Goal: Transaction & Acquisition: Download file/media

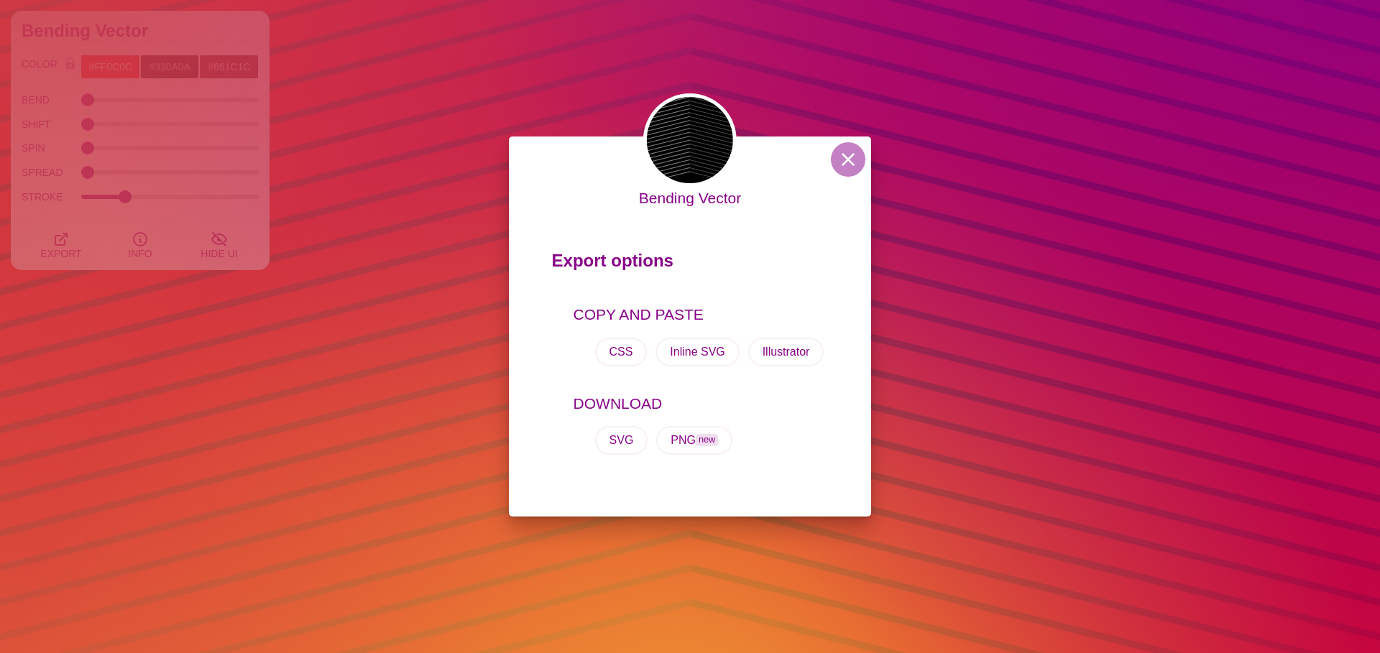
click at [953, 224] on div "Bending Vector Export options COPY AND PASTE CSS Inline SVG Illustrator DOWNLOA…" at bounding box center [690, 326] width 1380 height 653
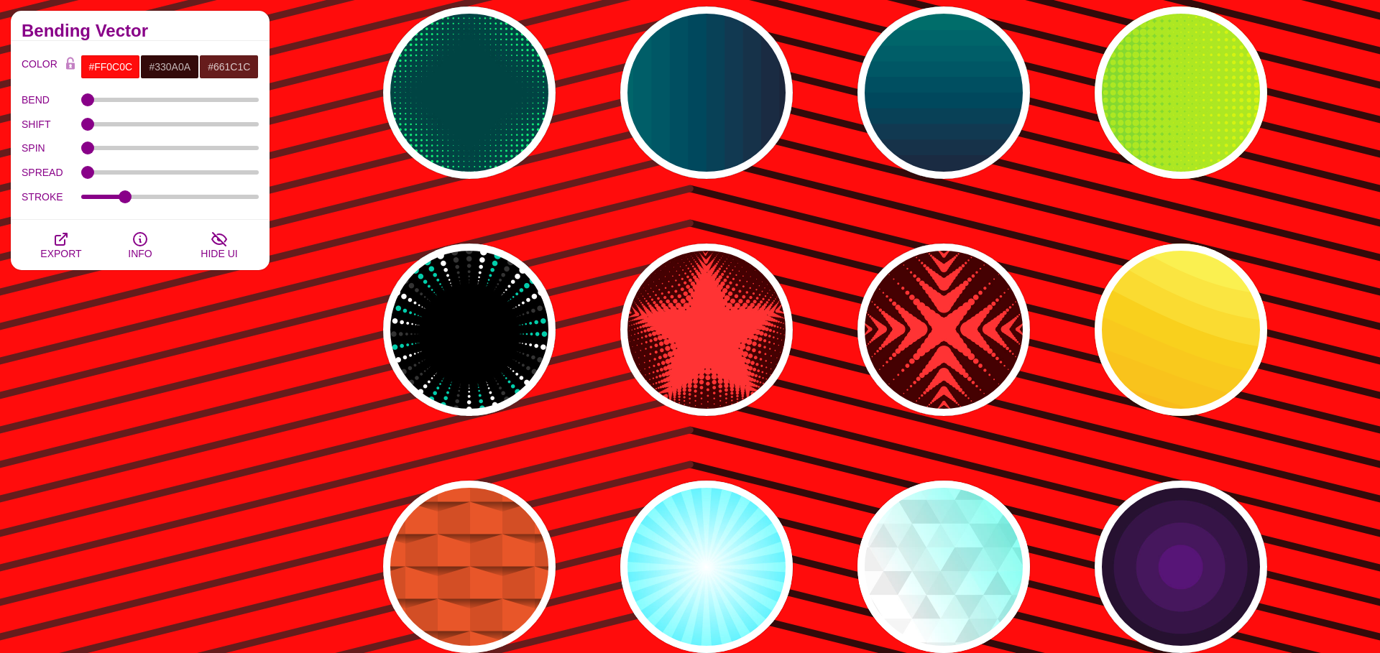
scroll to position [8460, 0]
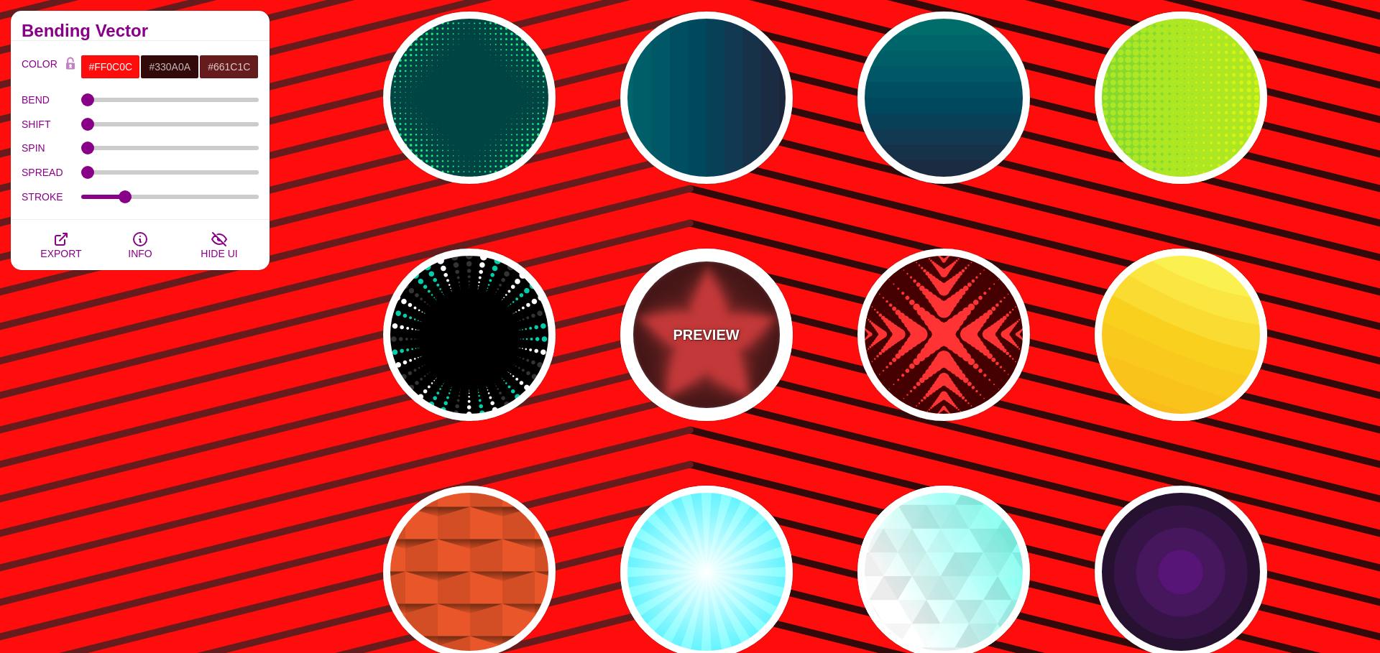
click at [684, 316] on div "PREVIEW" at bounding box center [706, 335] width 173 height 173
type input "#440000"
type input "#FF3333"
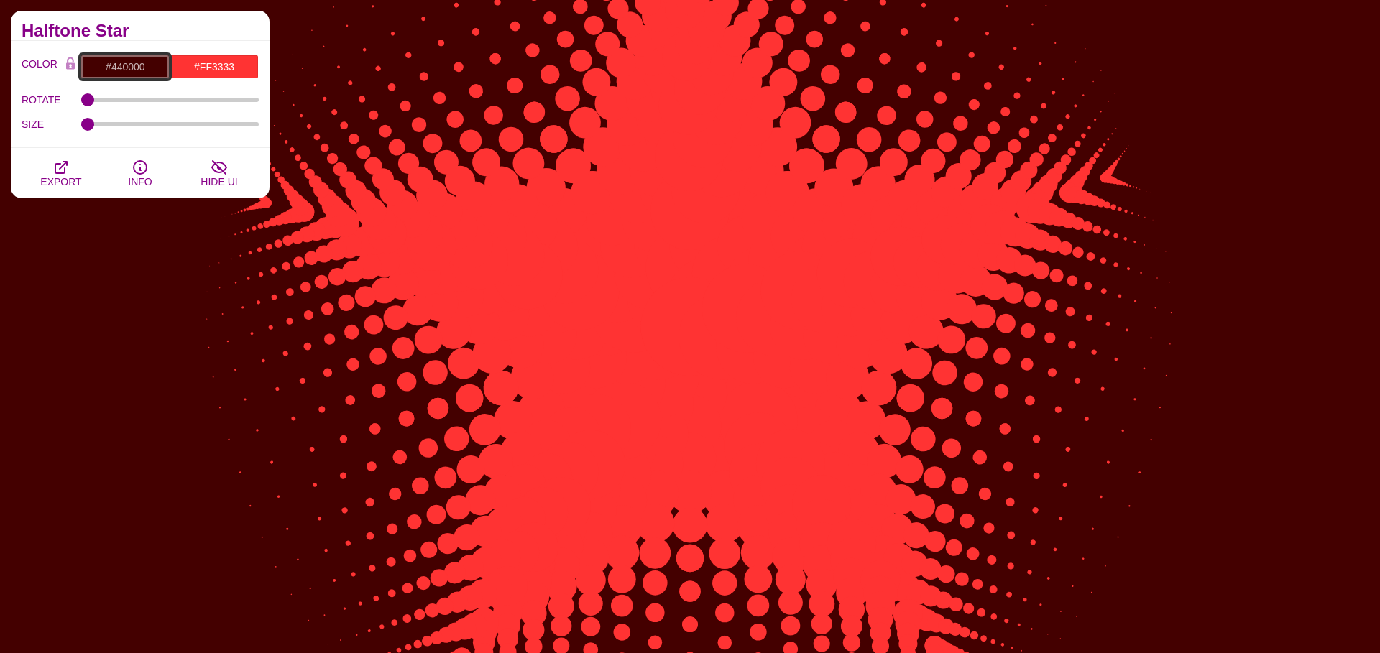
click at [133, 68] on input "#440000" at bounding box center [125, 67] width 89 height 24
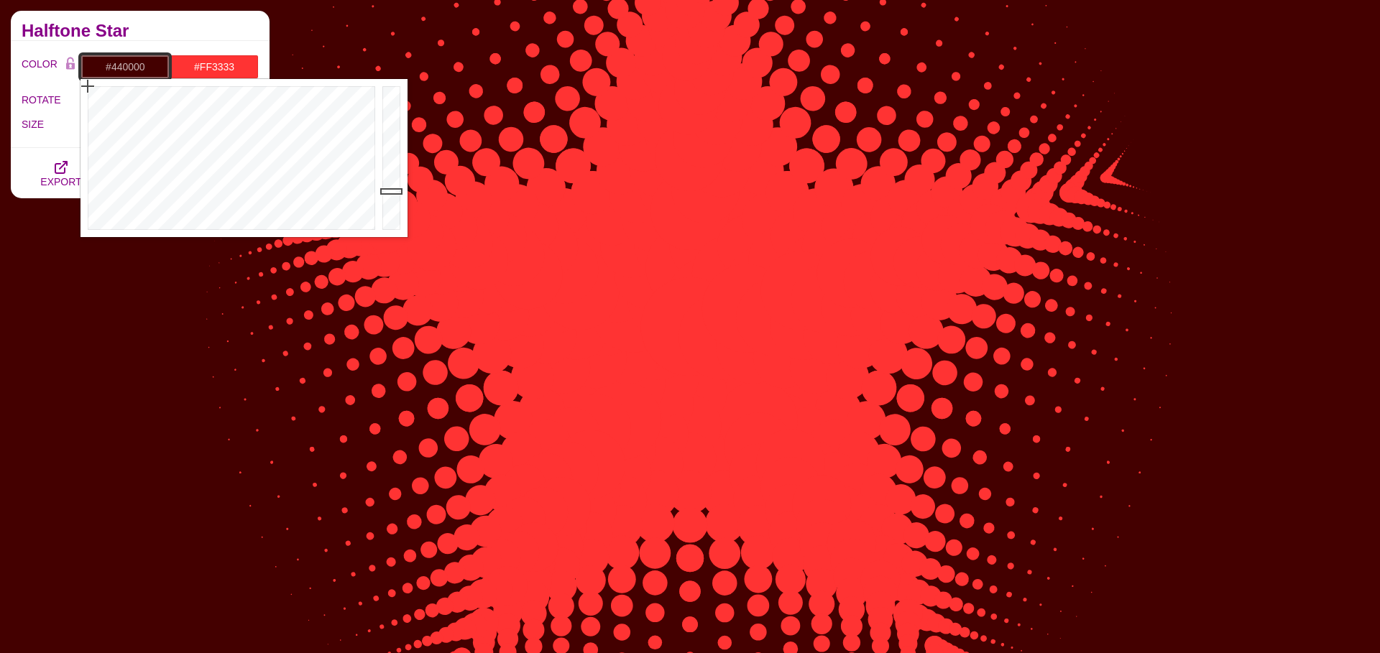
type input "#2C2544"
click at [290, 163] on div at bounding box center [230, 158] width 298 height 158
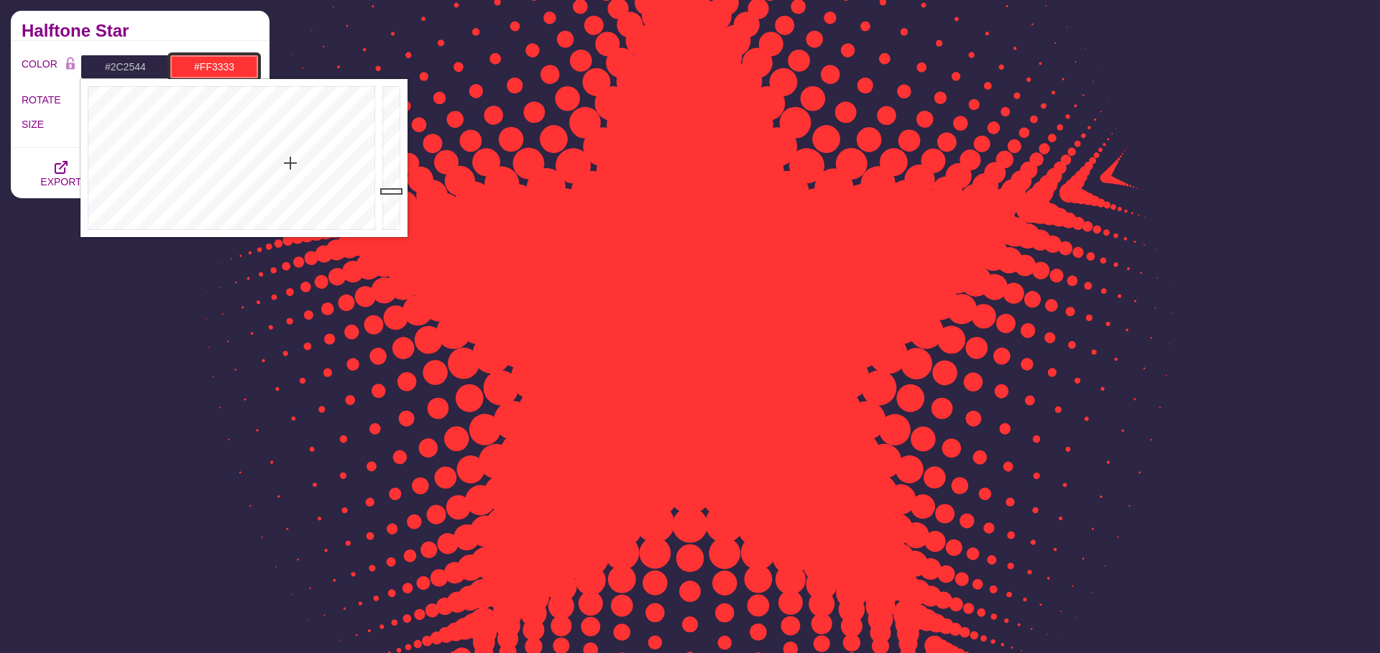
click at [201, 68] on input "#FF3333" at bounding box center [214, 67] width 89 height 24
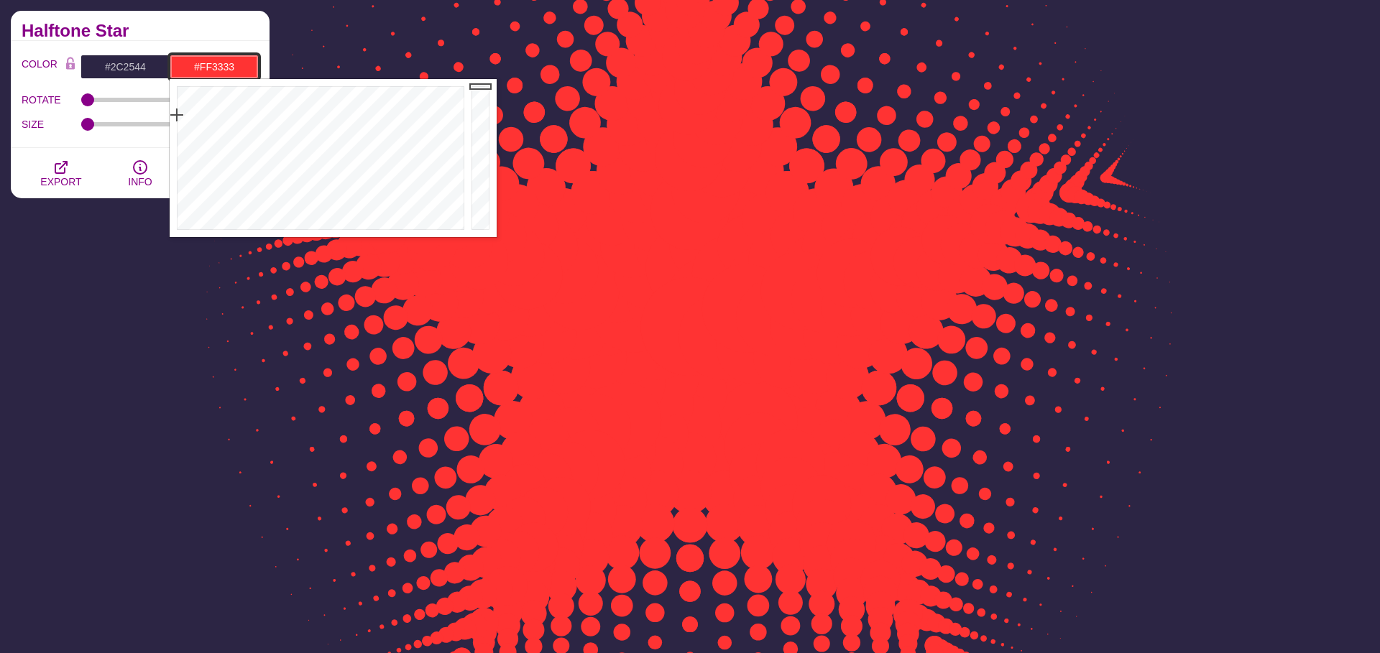
type input "#3283FF"
click at [349, 114] on div at bounding box center [319, 158] width 298 height 158
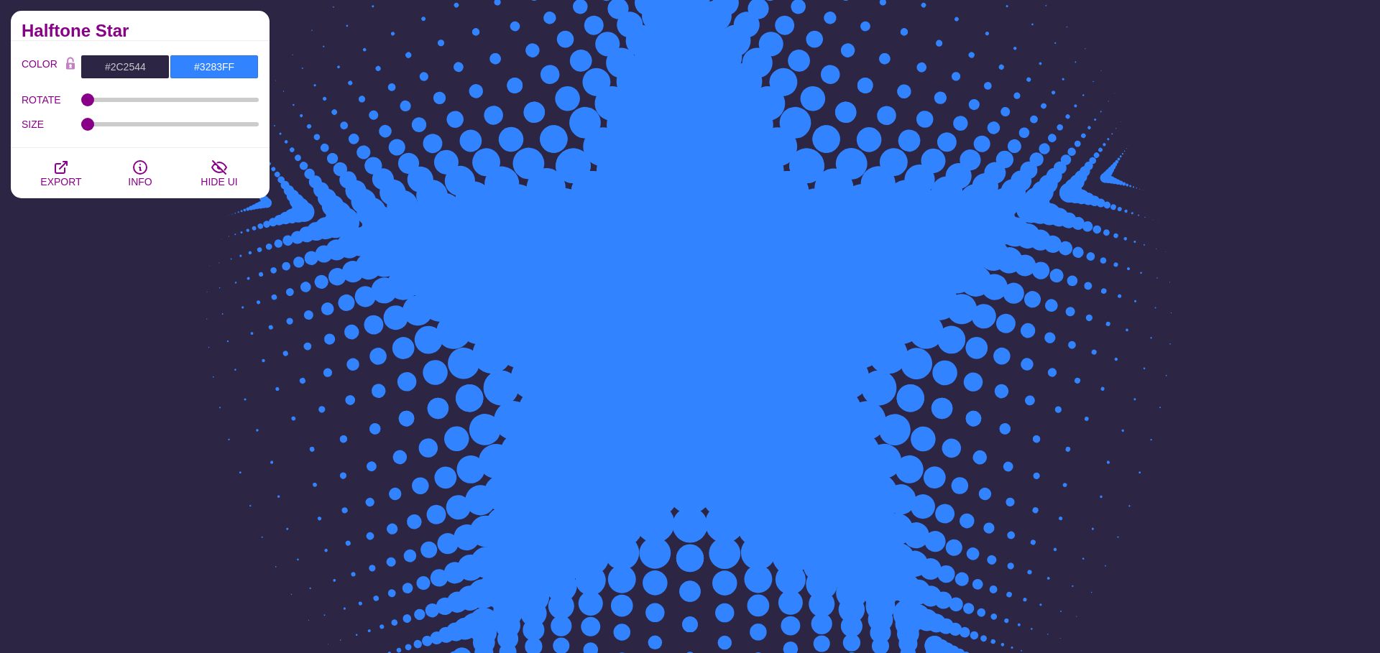
click at [221, 20] on div "Halftone Star" at bounding box center [140, 26] width 259 height 30
click at [56, 171] on icon "button" at bounding box center [60, 167] width 17 height 17
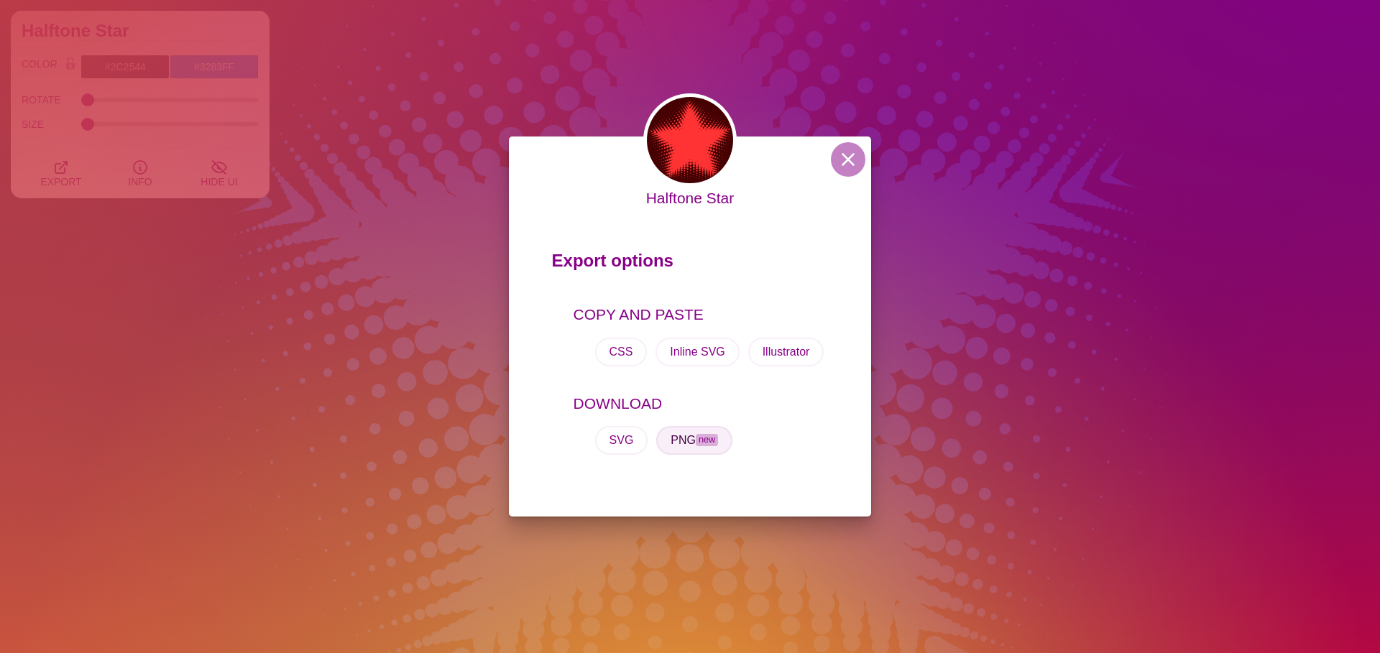
click at [683, 444] on button "PNG new" at bounding box center [694, 440] width 76 height 29
click at [484, 42] on div "Halftone Star Export options COPY AND PASTE CSS Inline SVG Illustrator DOWNLOAD…" at bounding box center [690, 326] width 1380 height 653
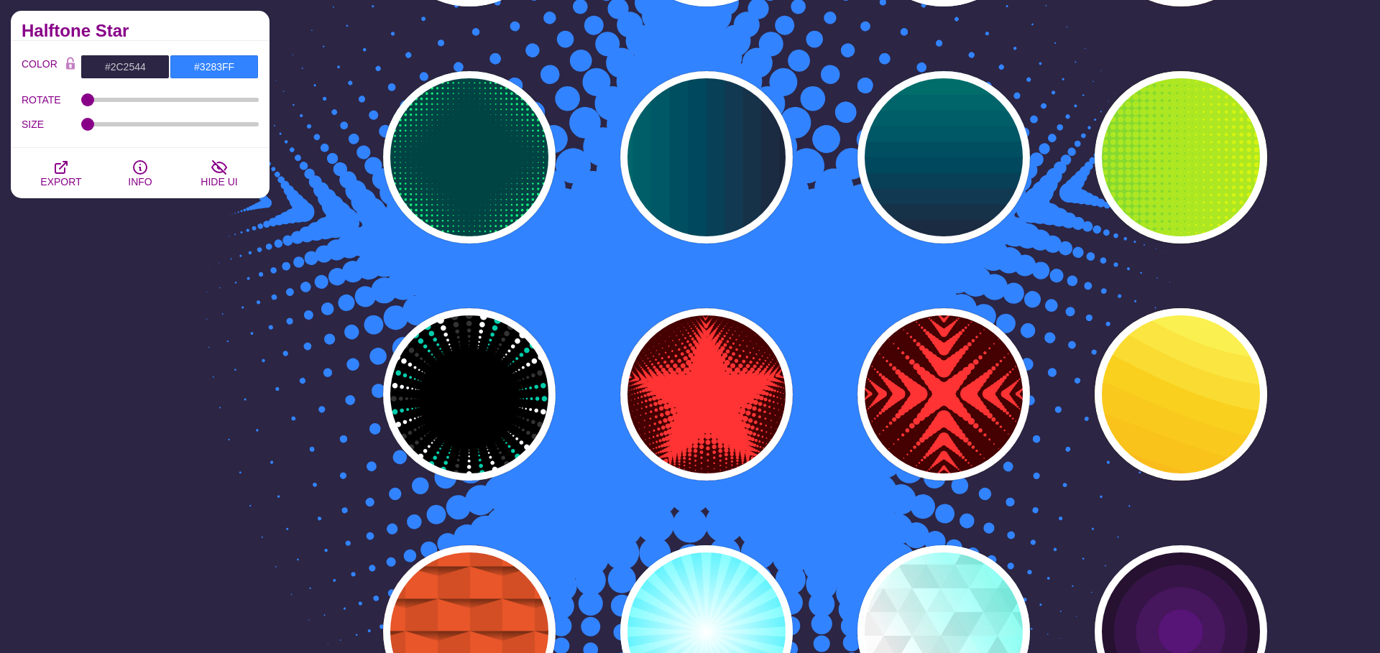
scroll to position [8392, 0]
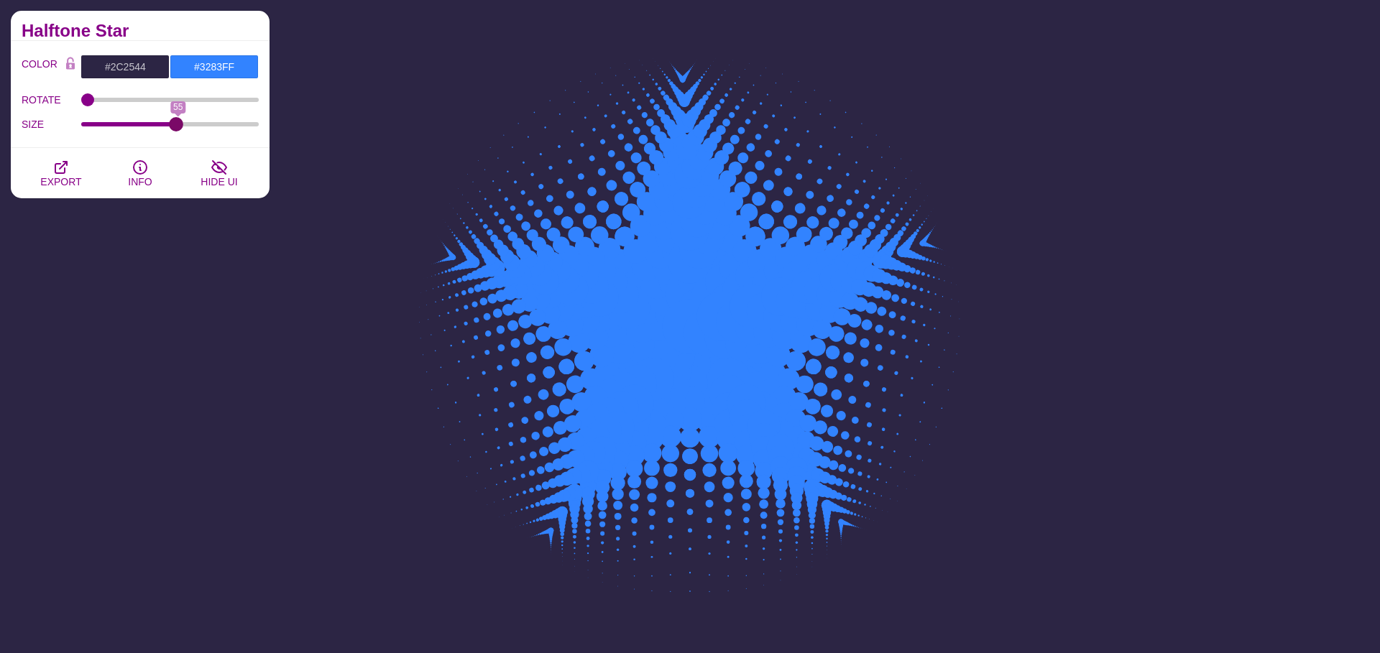
type input "54"
drag, startPoint x: 88, startPoint y: 122, endPoint x: 176, endPoint y: 132, distance: 88.2
click at [176, 132] on div "SIZE 55" at bounding box center [140, 124] width 237 height 24
drag, startPoint x: 94, startPoint y: 104, endPoint x: 110, endPoint y: 104, distance: 15.8
click at [110, 104] on div "ROTATE 108" at bounding box center [140, 100] width 237 height 24
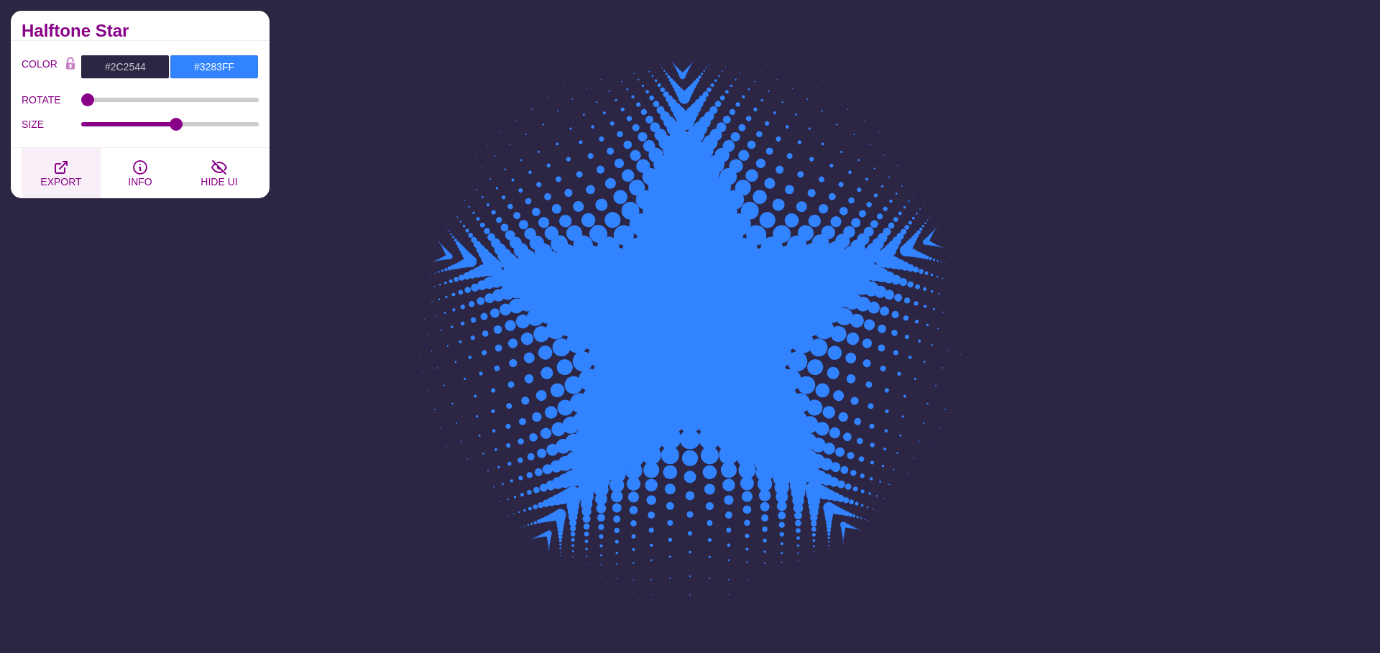
click at [50, 176] on span "EXPORT" at bounding box center [60, 182] width 41 height 12
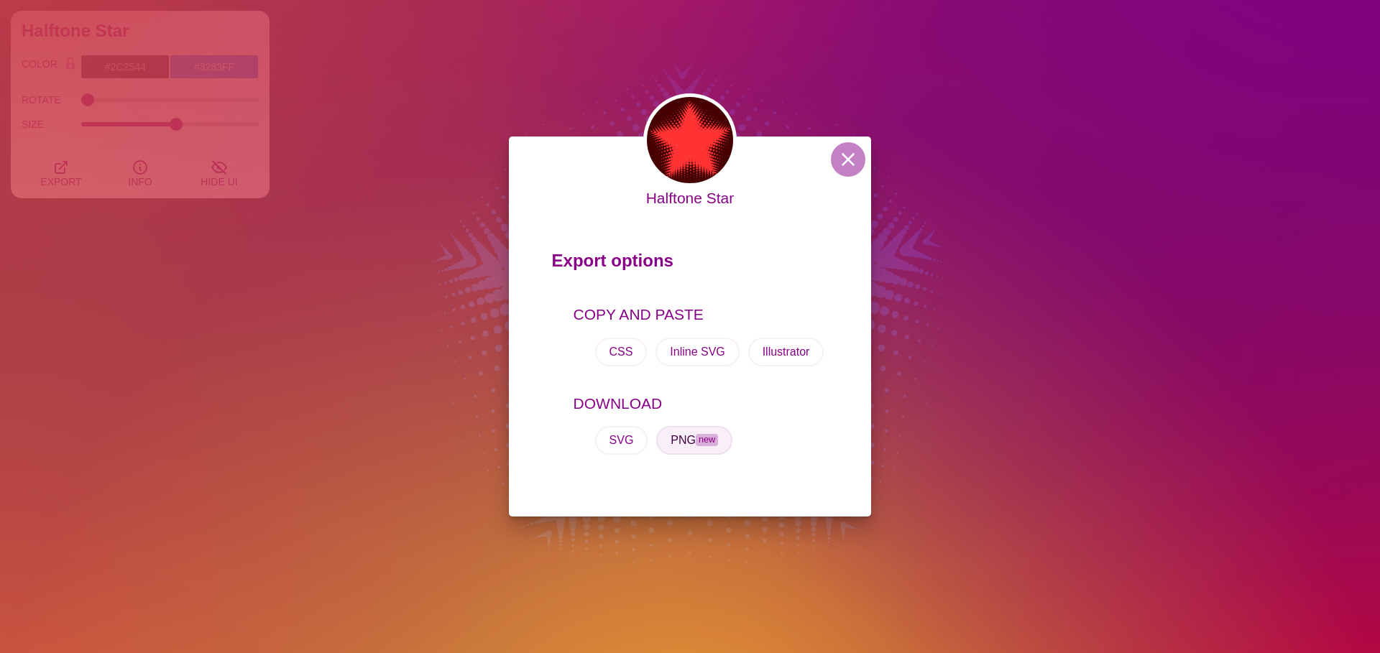
click at [698, 436] on span "new" at bounding box center [707, 440] width 22 height 12
click at [465, 160] on div "Halftone Star Export options COPY AND PASTE CSS Inline SVG Illustrator DOWNLOAD…" at bounding box center [690, 326] width 1380 height 653
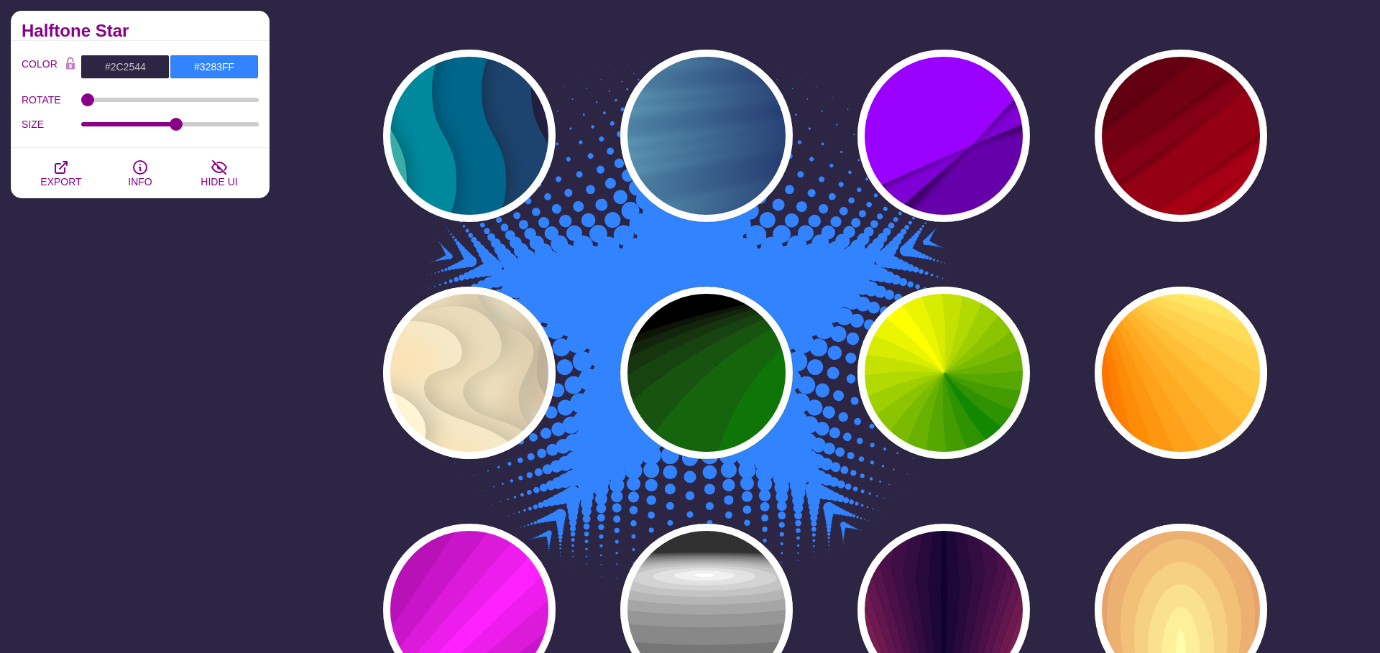
scroll to position [6525, 0]
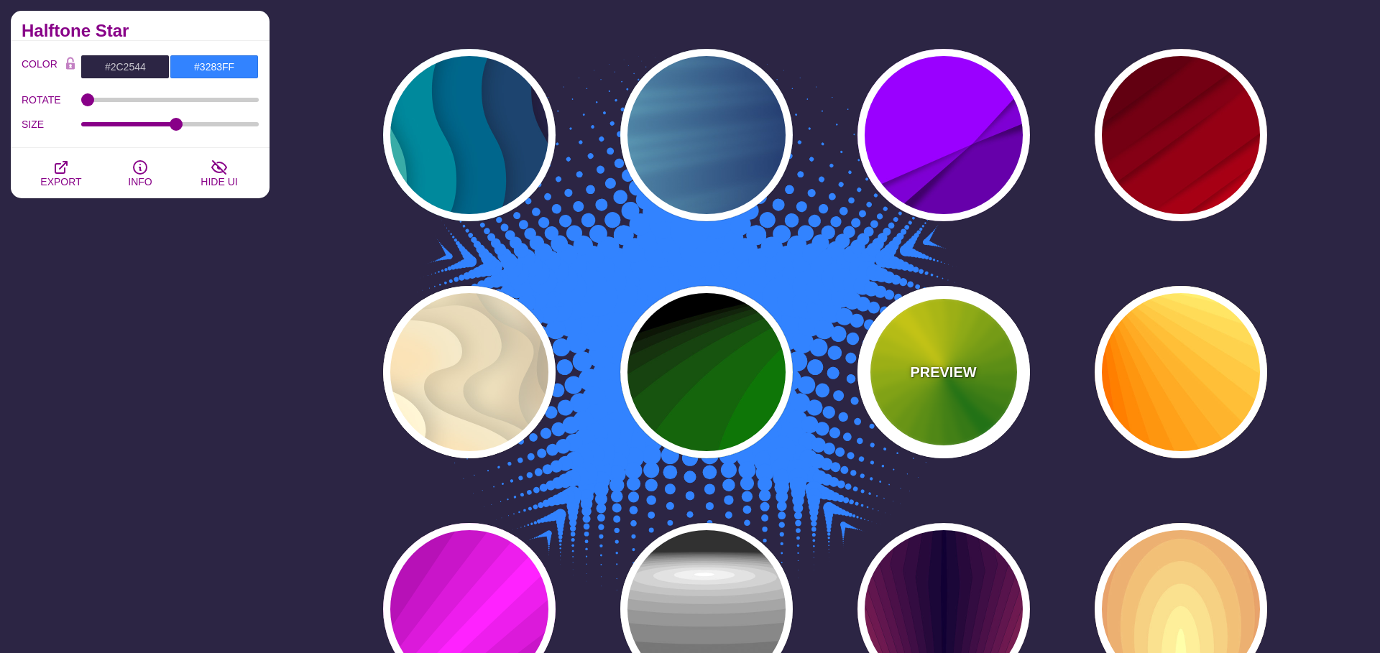
click at [932, 380] on p "PREVIEW" at bounding box center [943, 373] width 66 height 22
type input "#118800"
type input "#FFFF00"
type input "0"
type input "1"
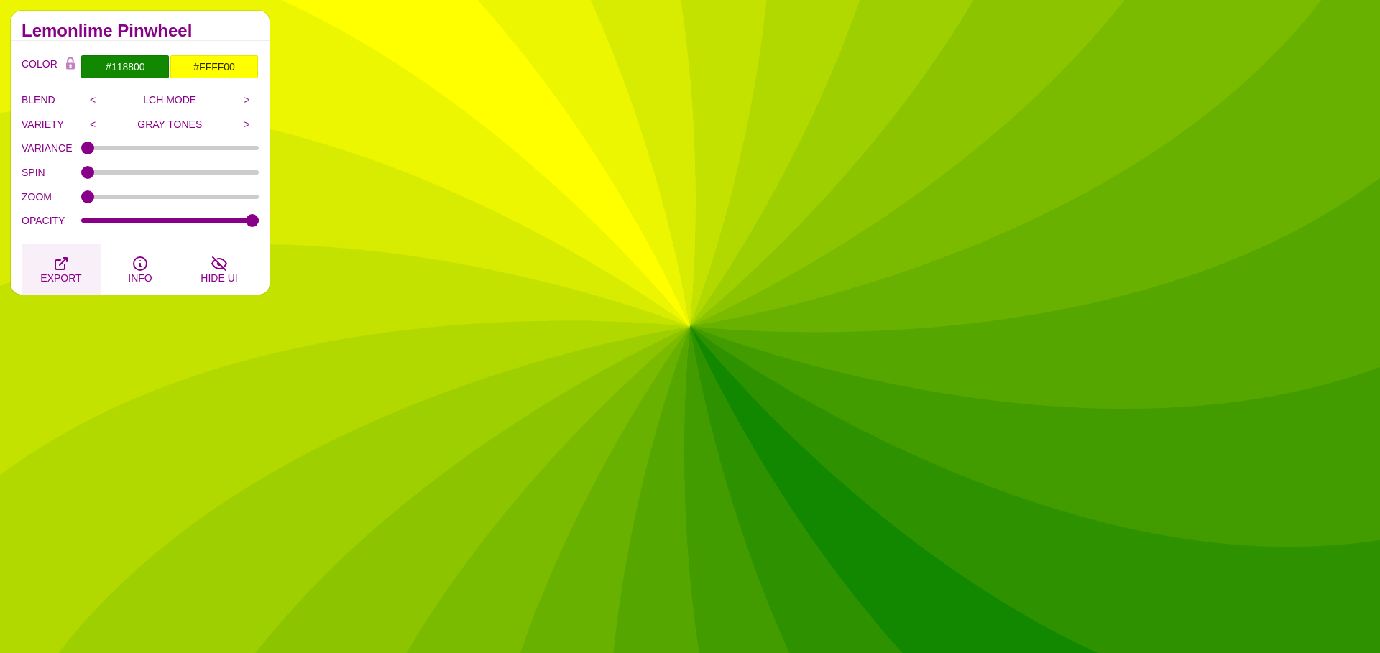
click at [36, 275] on button "EXPORT" at bounding box center [61, 269] width 79 height 50
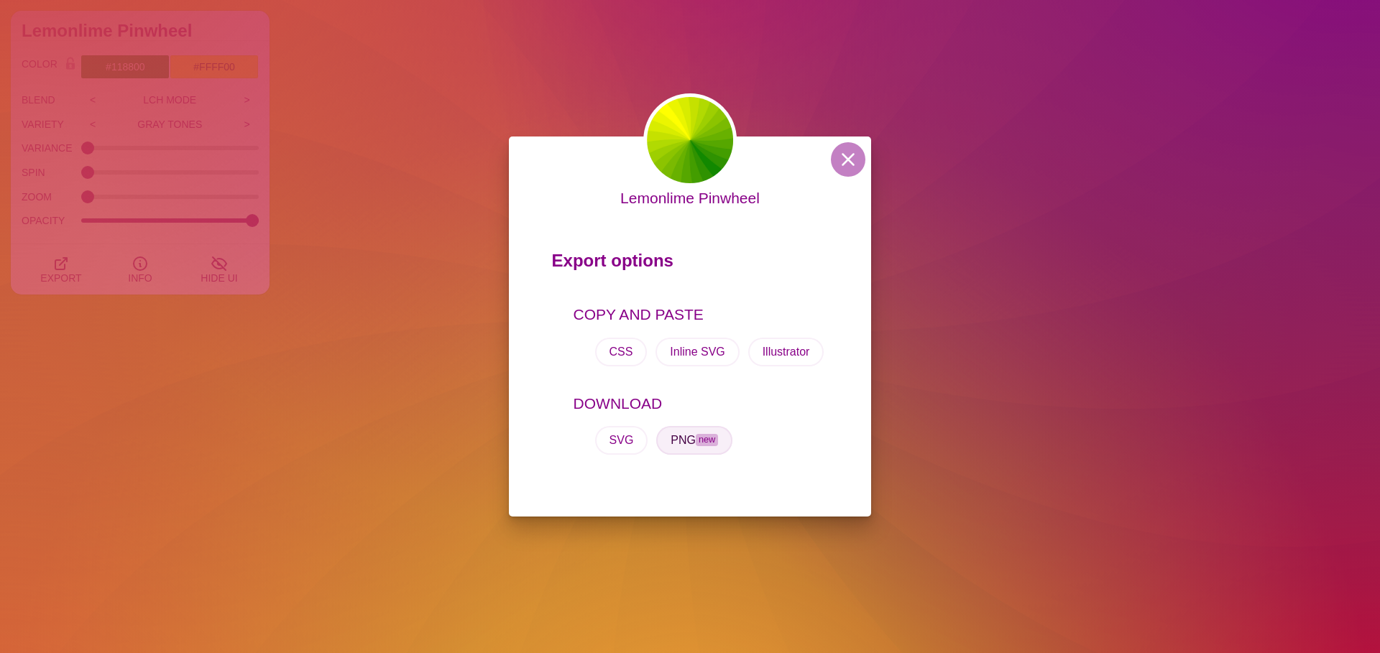
click at [702, 438] on span "new" at bounding box center [707, 440] width 22 height 12
click at [318, 354] on div "Lemonlime Pinwheel Export options COPY AND PASTE CSS Inline SVG Illustrator DOW…" at bounding box center [690, 326] width 1380 height 653
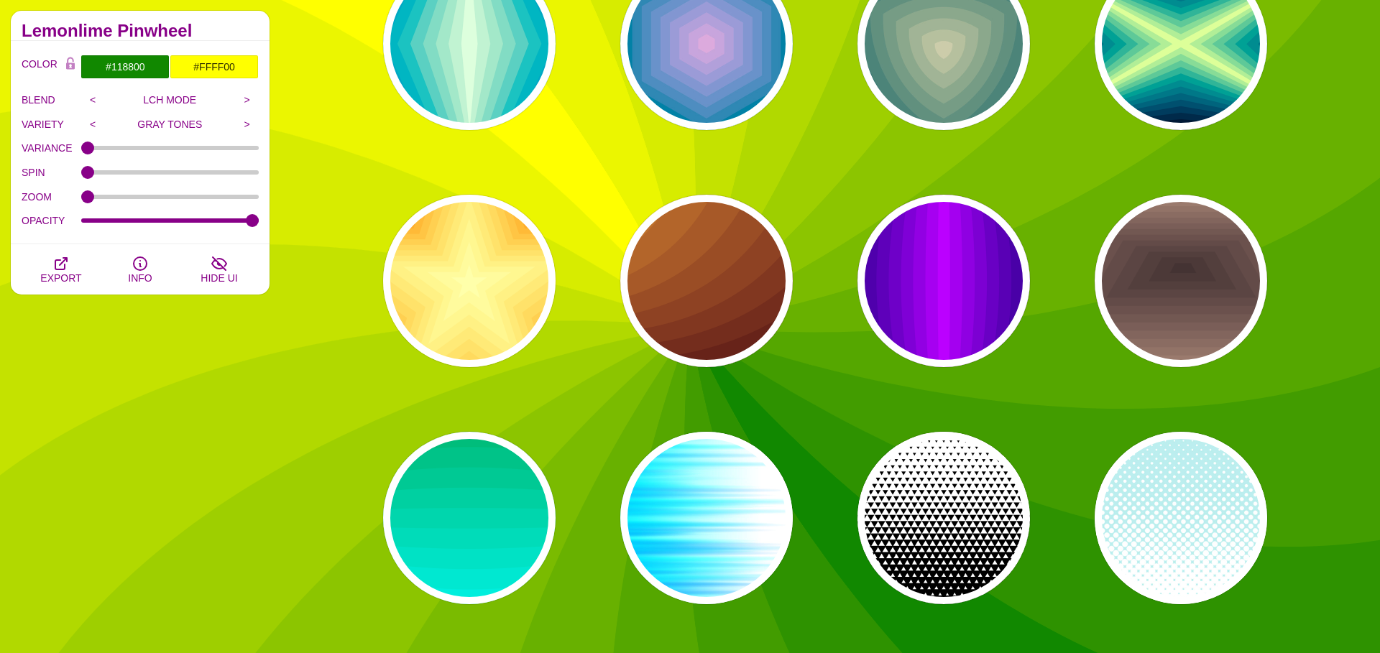
scroll to position [7506, 0]
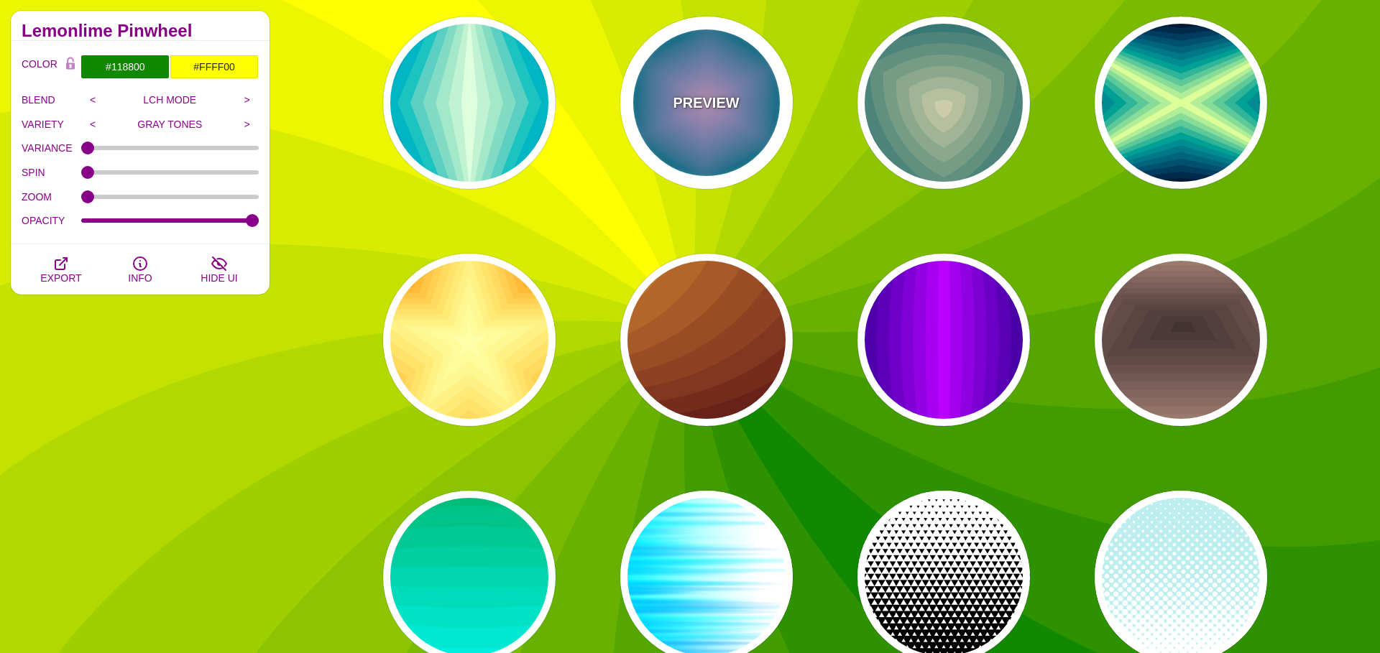
click at [694, 108] on p "PREVIEW" at bounding box center [706, 103] width 66 height 22
type input "#004422"
type input "#DDAADD"
type input "1"
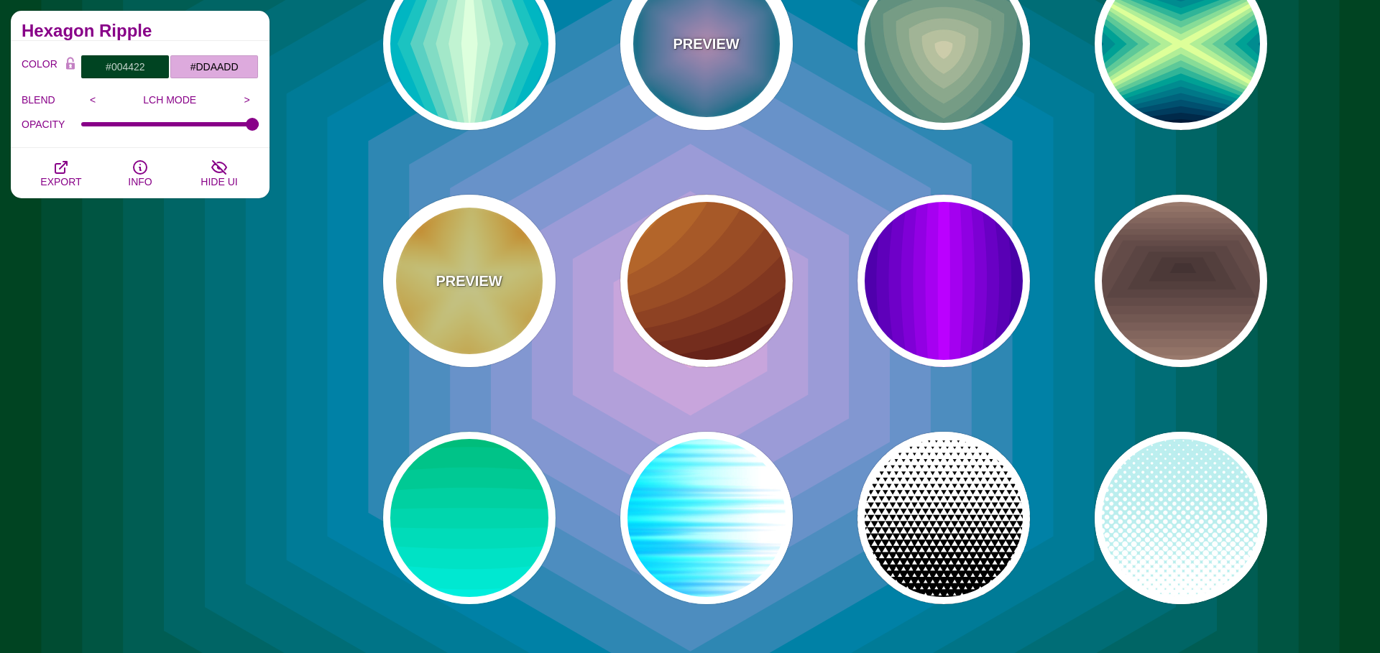
scroll to position [7585, 0]
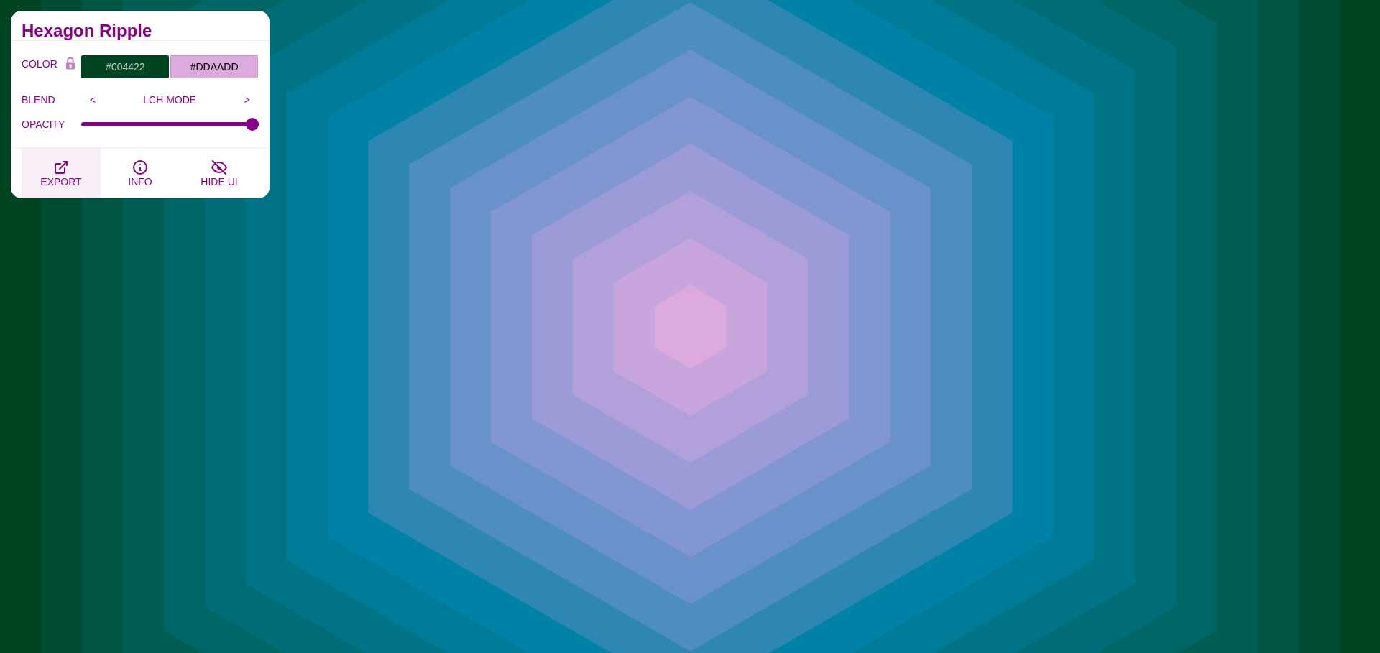
click at [62, 176] on span "EXPORT" at bounding box center [60, 182] width 41 height 12
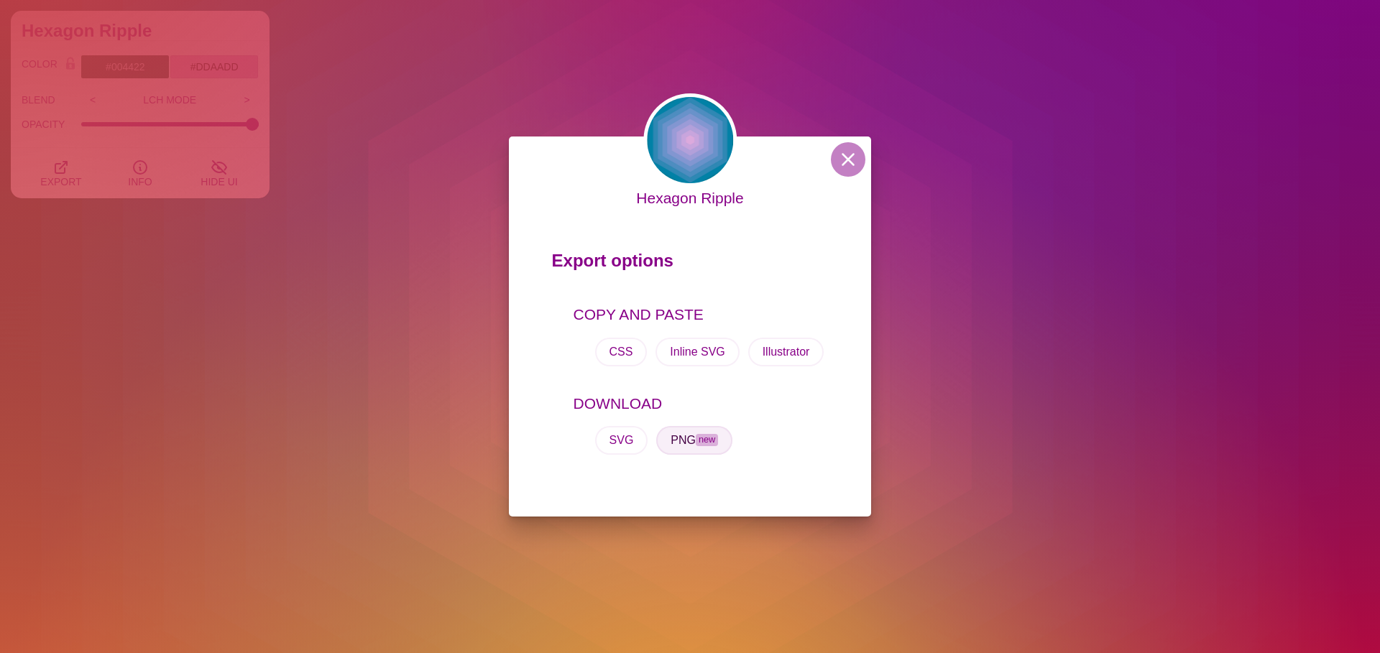
click at [713, 439] on span "new" at bounding box center [707, 440] width 22 height 12
click at [307, 385] on div "Hexagon Ripple Export options COPY AND PASTE CSS Inline SVG Illustrator DOWNLOA…" at bounding box center [690, 326] width 1380 height 653
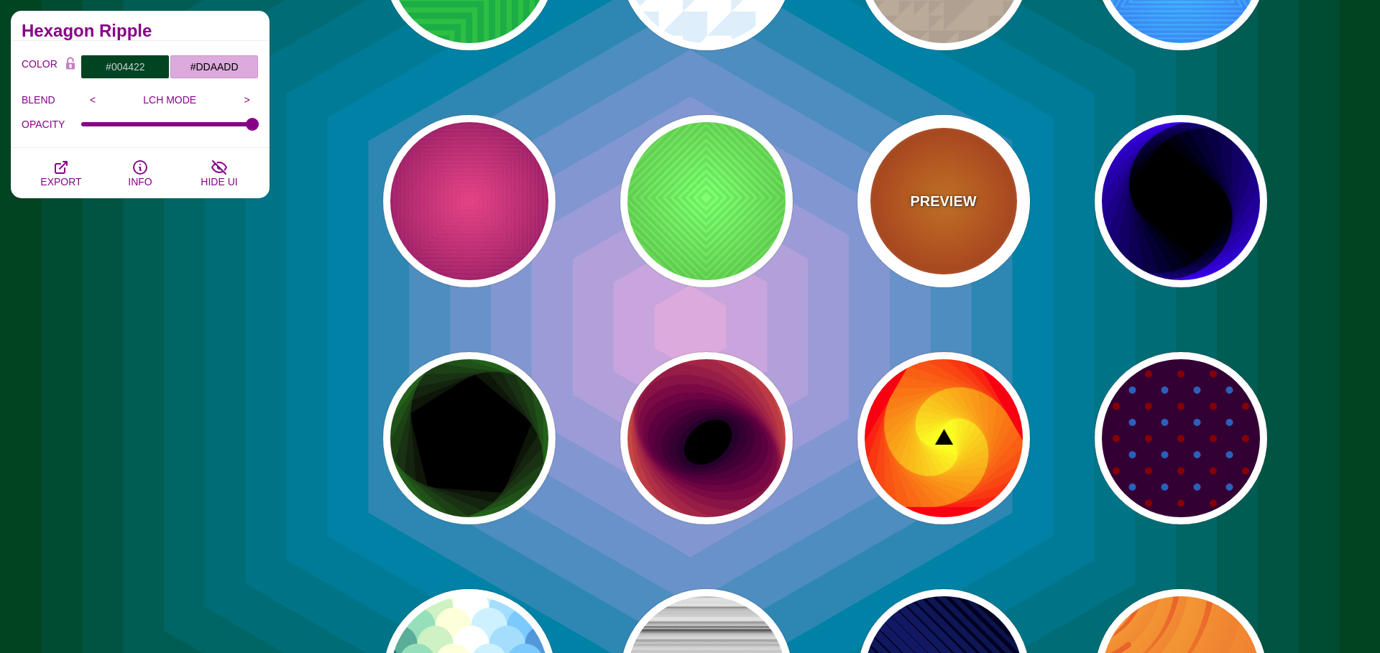
scroll to position [10497, 0]
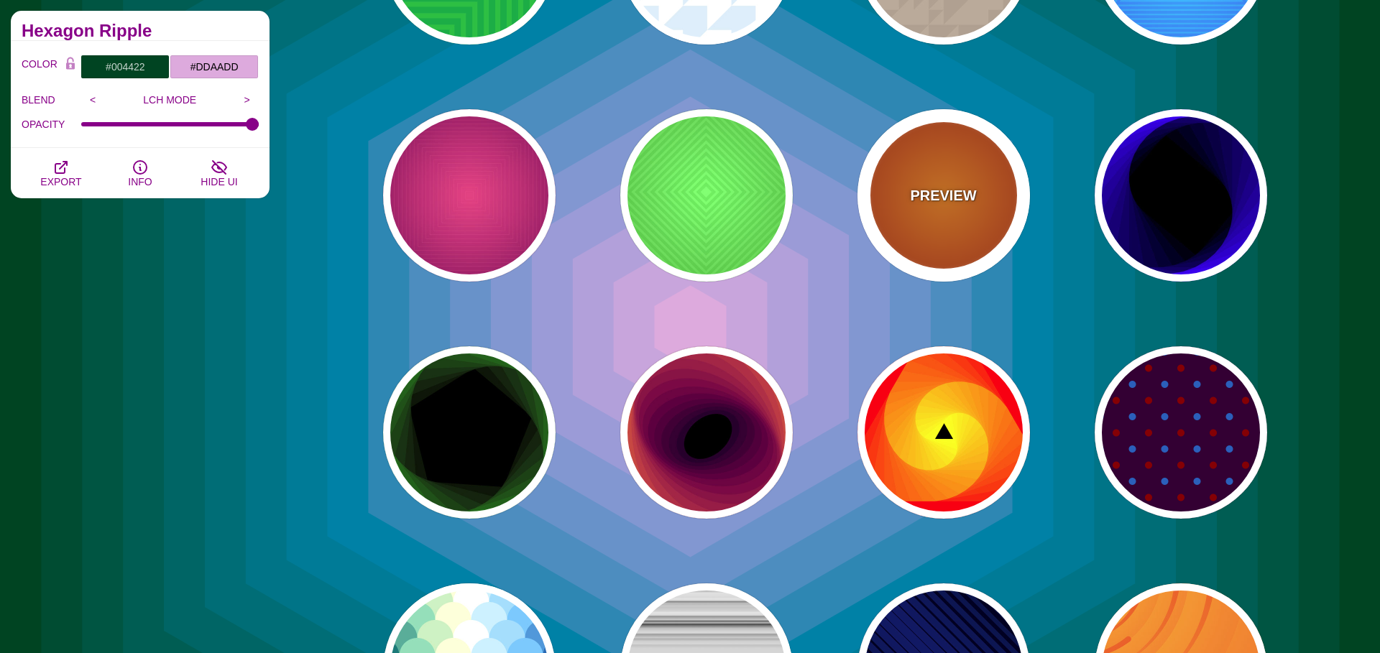
click at [1009, 216] on div "PREVIEW" at bounding box center [944, 195] width 173 height 173
type input "#FF0000"
type input "#990000"
type input "#FFFF00"
type input "#FF4400"
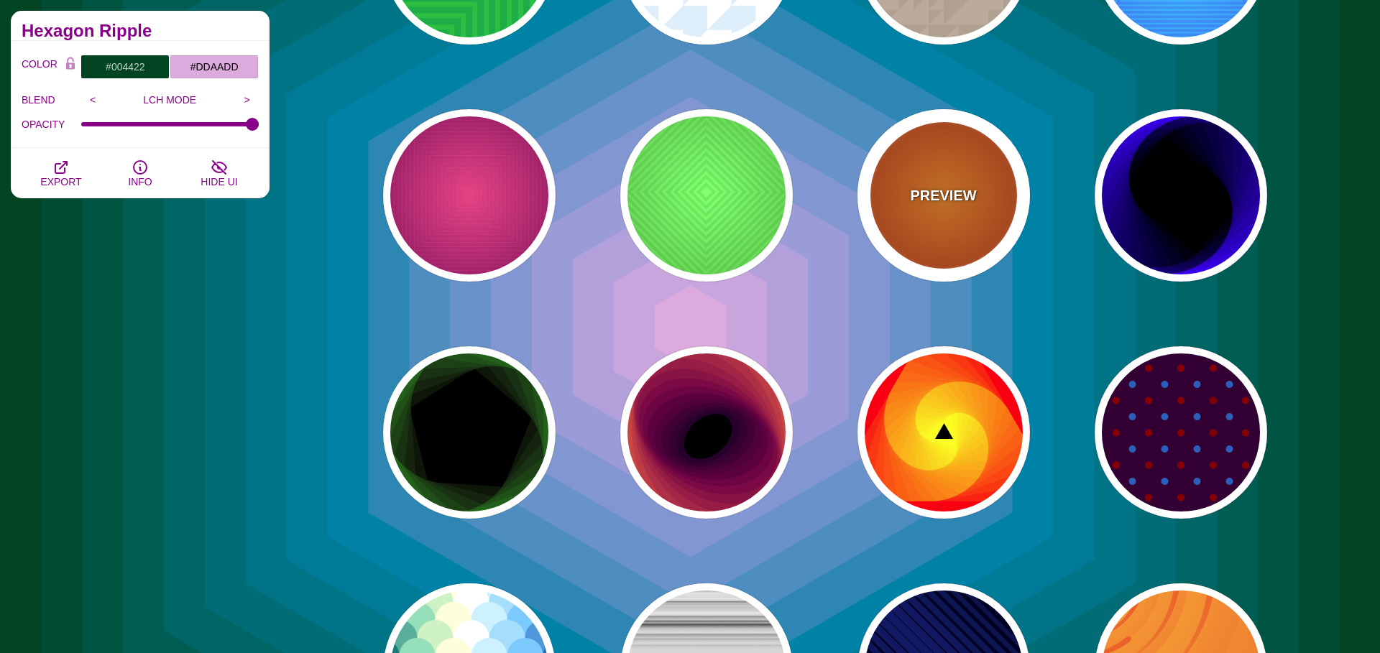
type input "2"
type input "60"
type input "70"
type input "0.5"
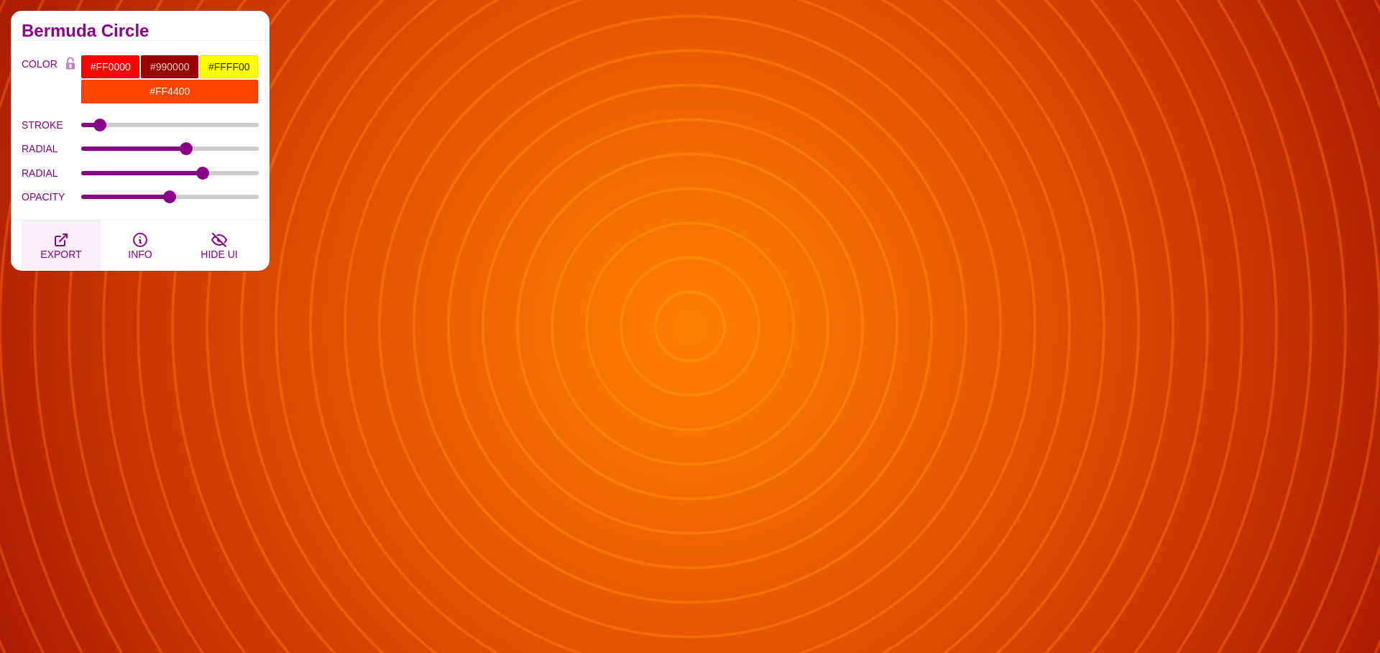
click at [49, 247] on button "EXPORT" at bounding box center [61, 246] width 79 height 50
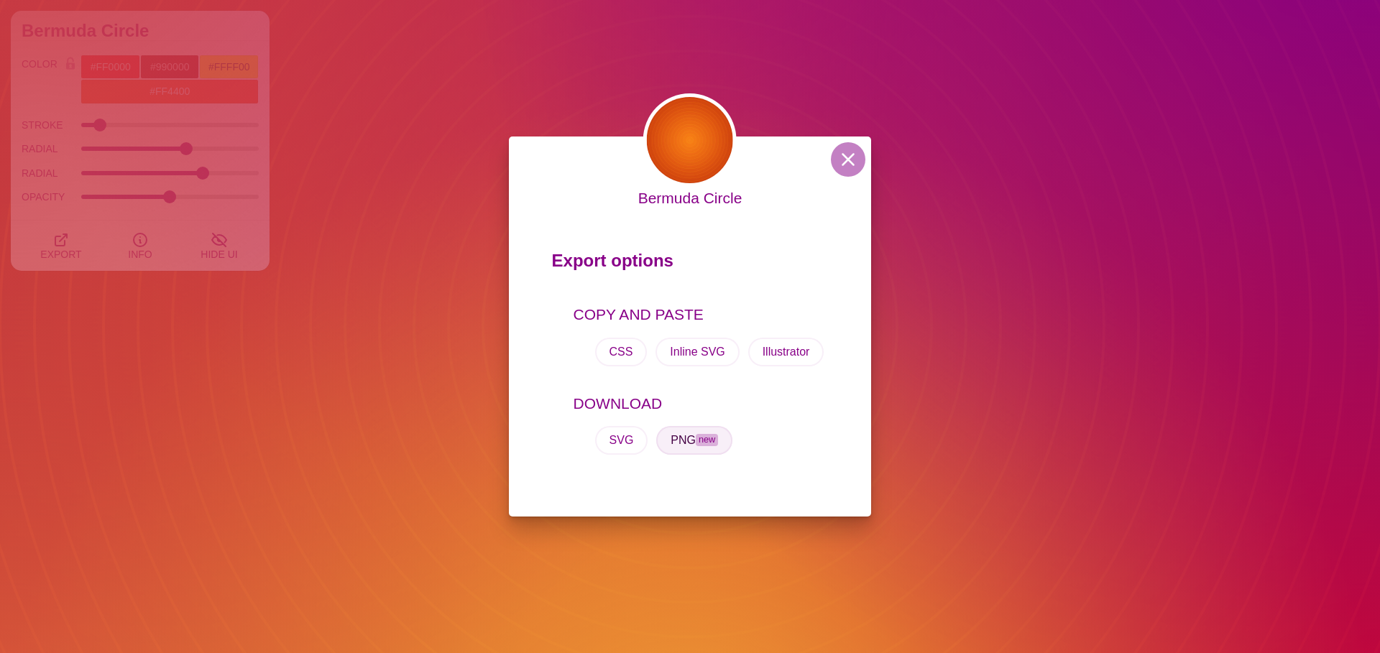
click at [684, 436] on button "PNG new" at bounding box center [694, 440] width 76 height 29
click at [265, 330] on div "Bermuda Circle Export options COPY AND PASTE CSS Inline SVG Illustrator DOWNLOA…" at bounding box center [690, 326] width 1380 height 653
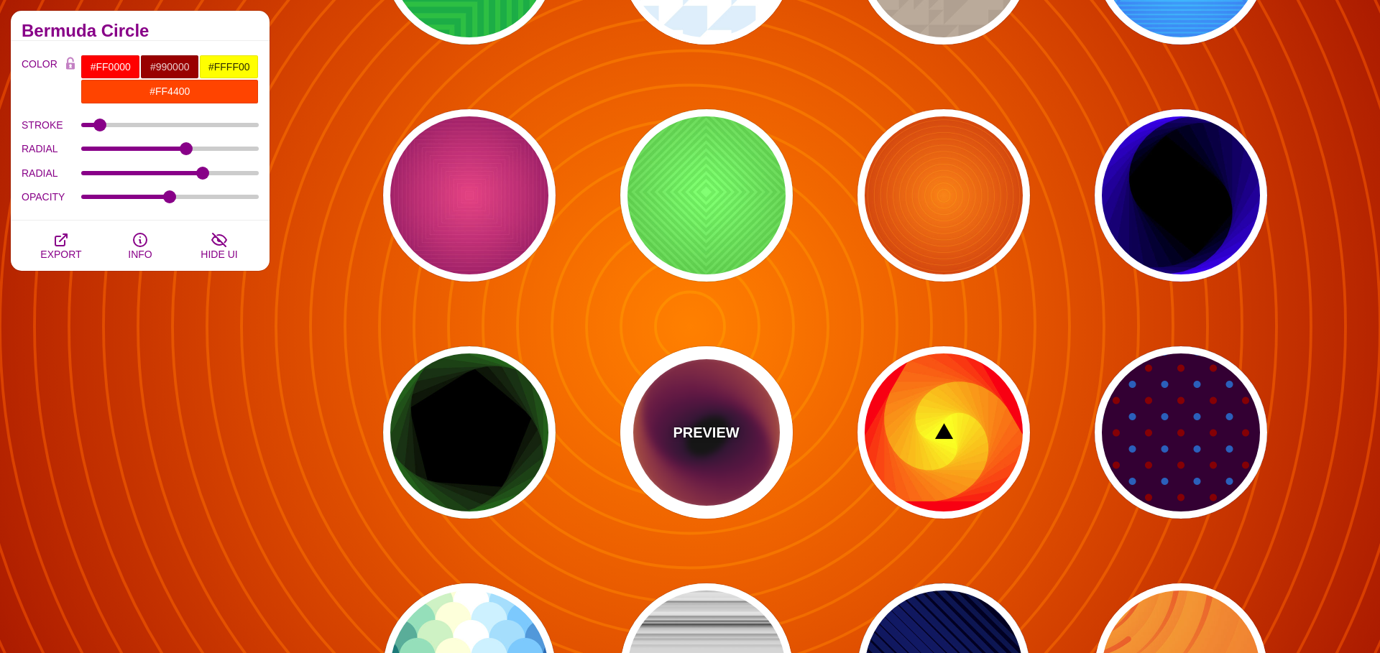
click at [785, 435] on div "PREVIEW" at bounding box center [706, 432] width 173 height 173
type input "#000000"
type input "#27002B"
type input "#FFD000"
type input "0"
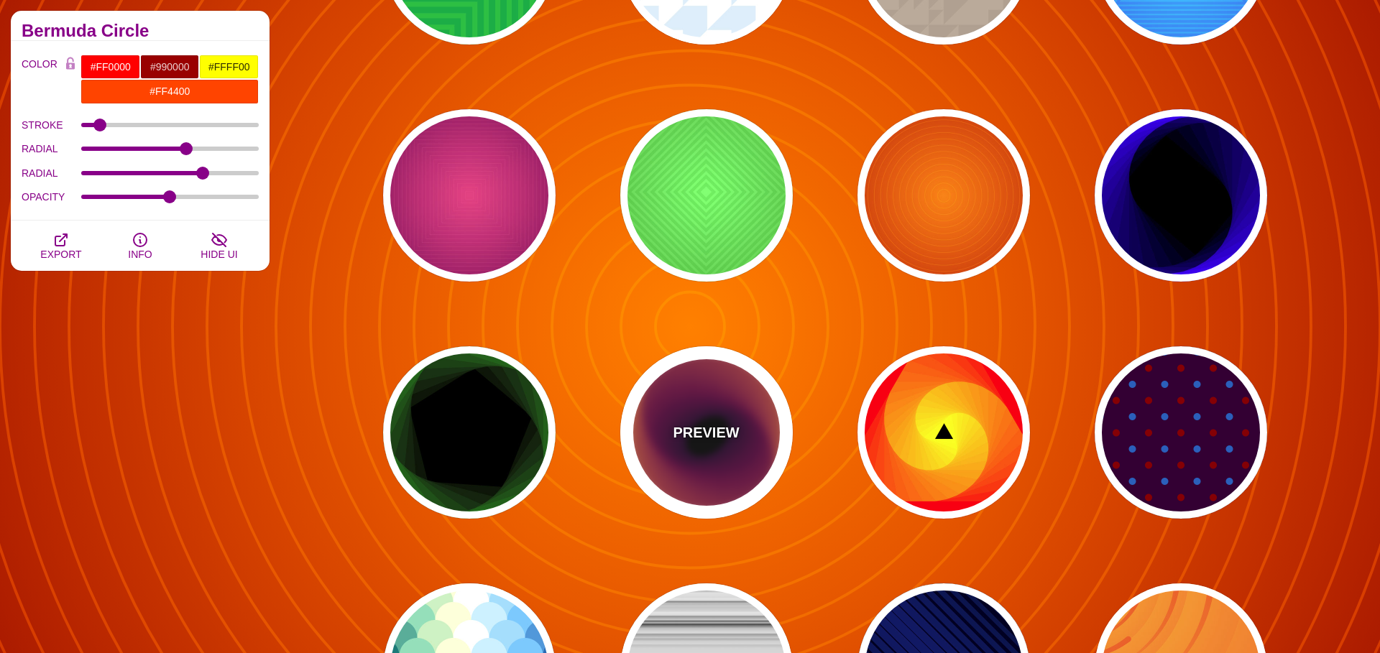
type input "0"
type input "200"
type input "1"
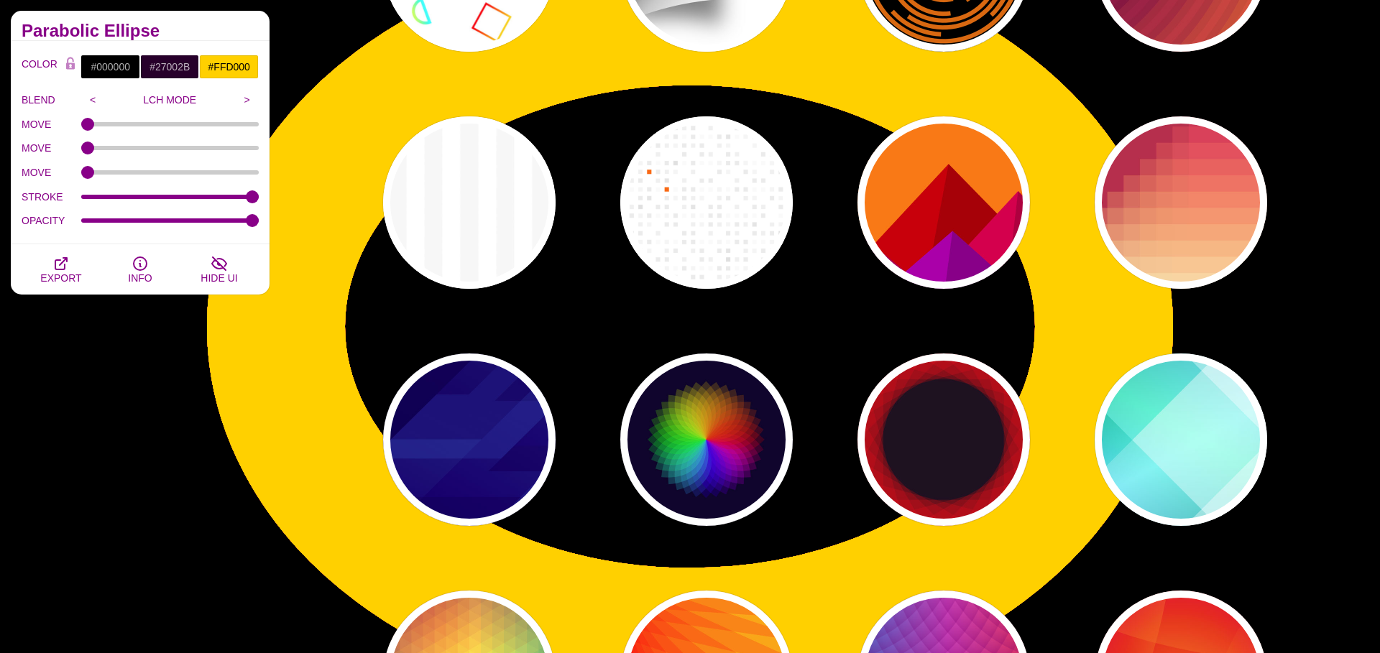
scroll to position [11450, 0]
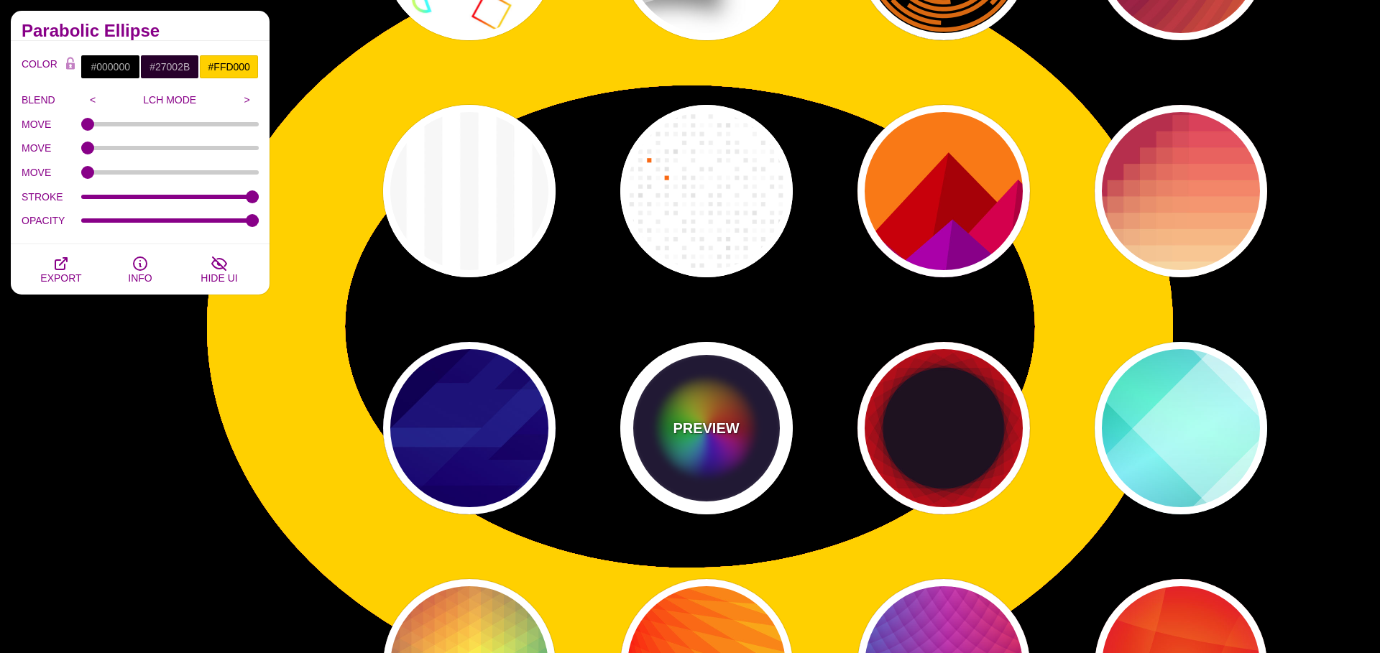
click at [706, 396] on div "PREVIEW" at bounding box center [706, 428] width 173 height 173
type input "#0C092B"
type input "#FF0000"
type input "#00DDFF"
type input "#FFFF00"
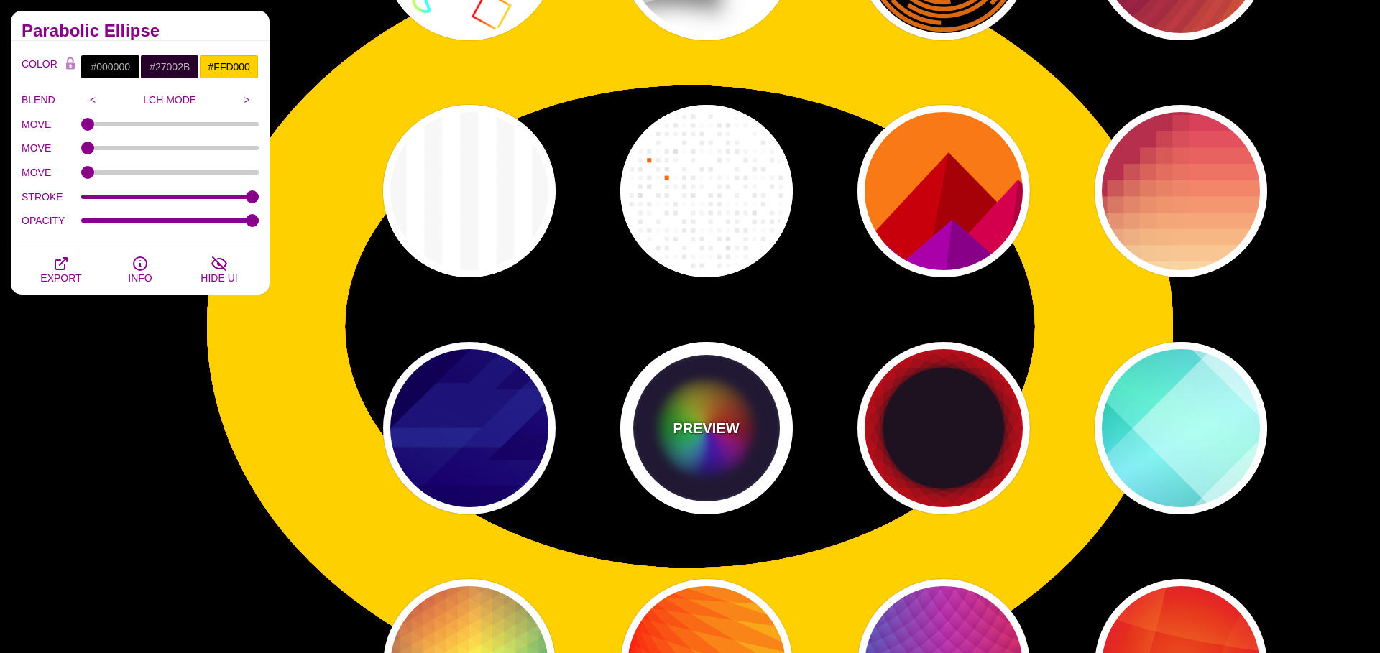
type input "0.2"
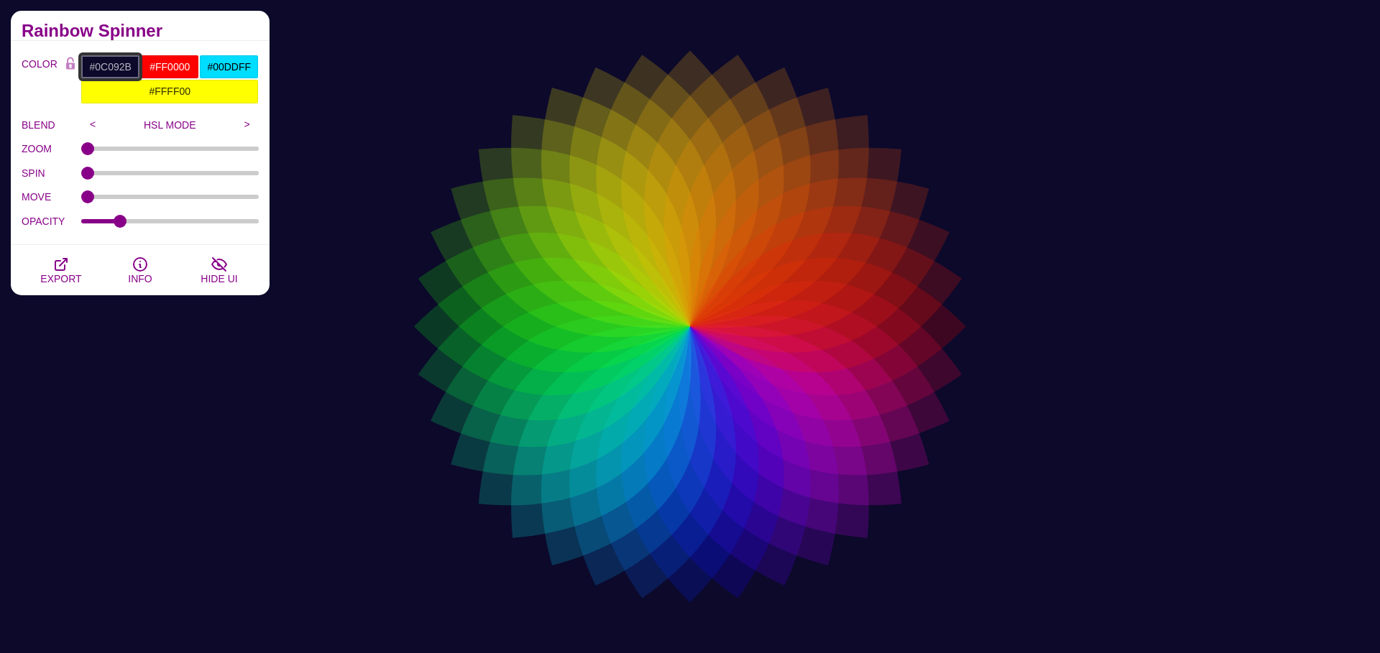
click at [108, 62] on input "#0C092B" at bounding box center [111, 67] width 60 height 24
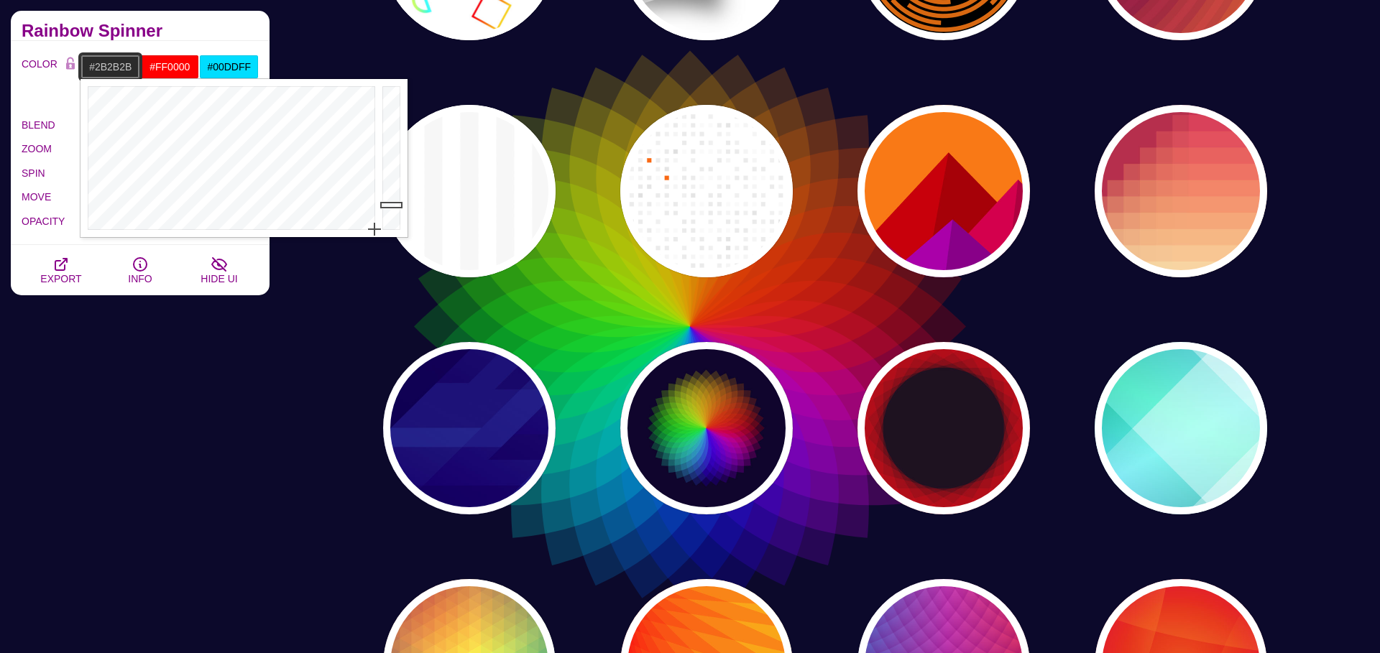
drag, startPoint x: 291, startPoint y: 182, endPoint x: 421, endPoint y: 300, distance: 176.1
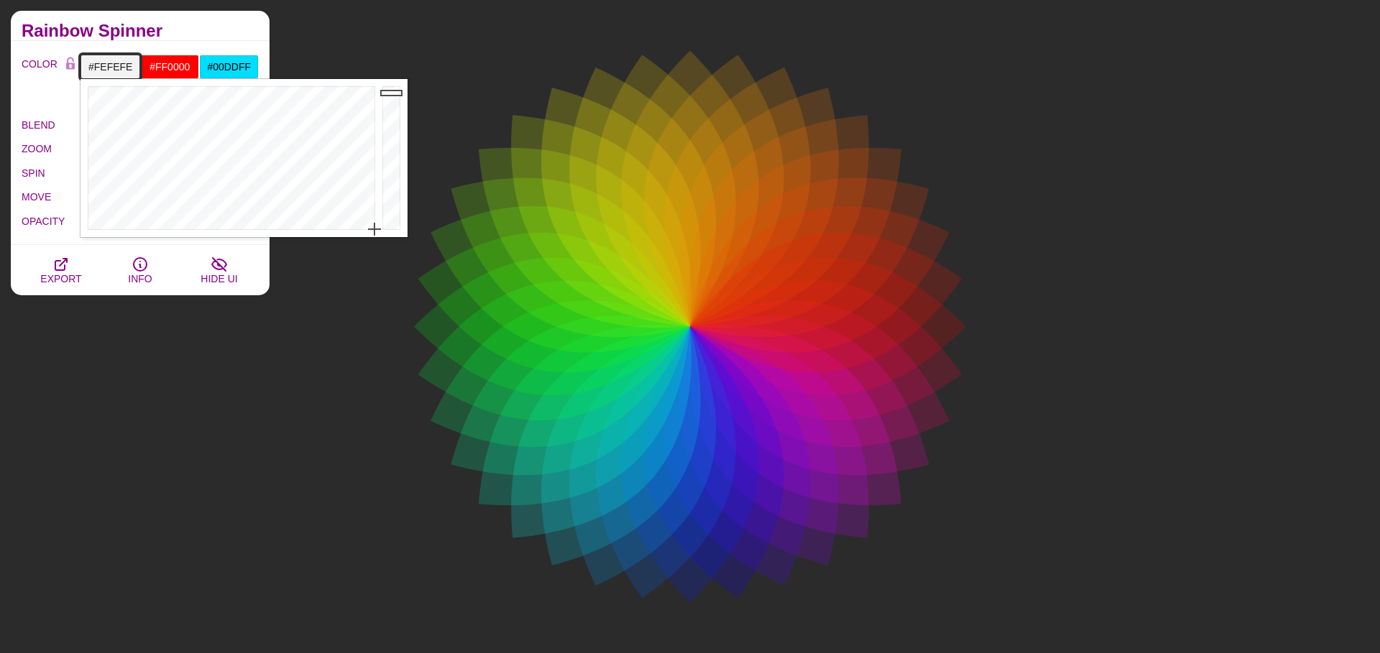
type input "#FFFFFF"
drag, startPoint x: 404, startPoint y: 117, endPoint x: 400, endPoint y: 47, distance: 69.8
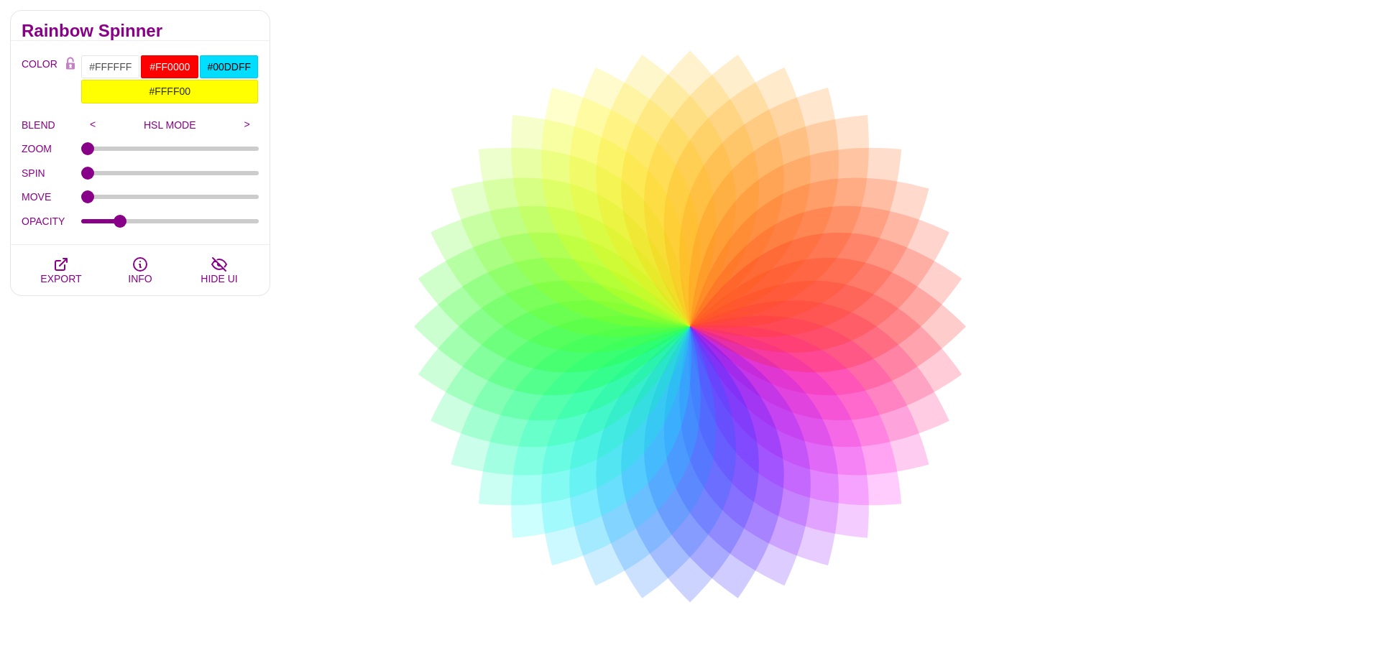
click at [255, 23] on div "Rainbow Spinner" at bounding box center [140, 26] width 259 height 30
click at [60, 276] on span "EXPORT" at bounding box center [60, 279] width 41 height 12
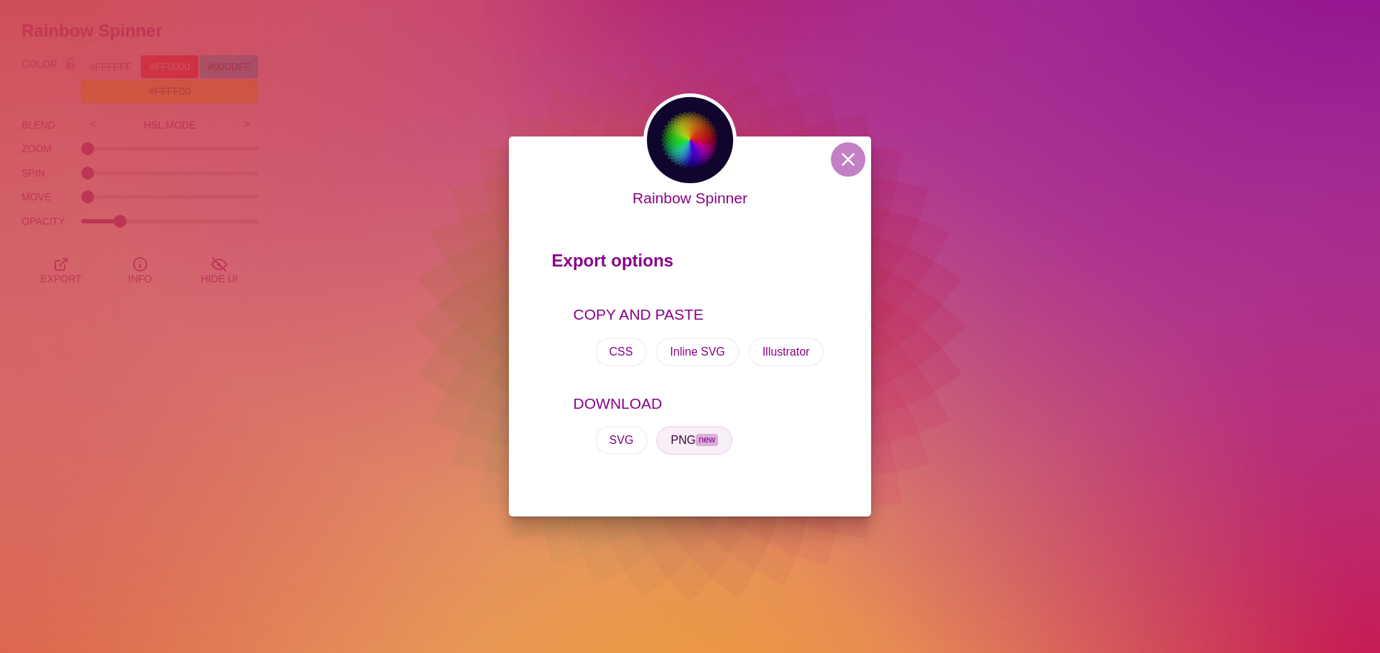
click at [717, 444] on span "new" at bounding box center [707, 440] width 22 height 12
click at [386, 212] on div "Rainbow Spinner Export options COPY AND PASTE CSS Inline SVG Illustrator DOWNLO…" at bounding box center [690, 326] width 1380 height 653
click at [386, 212] on div "PREVIEW" at bounding box center [469, 191] width 173 height 173
type input "#F5F5F5"
type input "#CCCCCC"
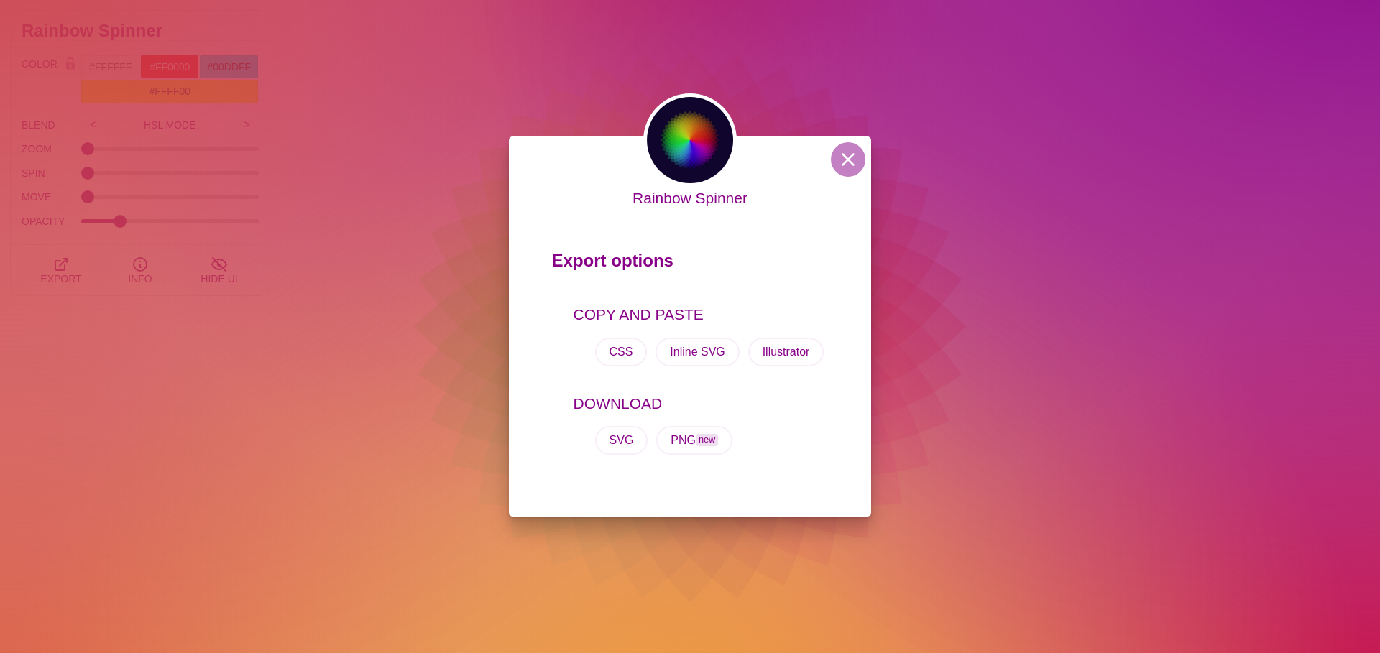
type input "20"
type input "100"
type input "1"
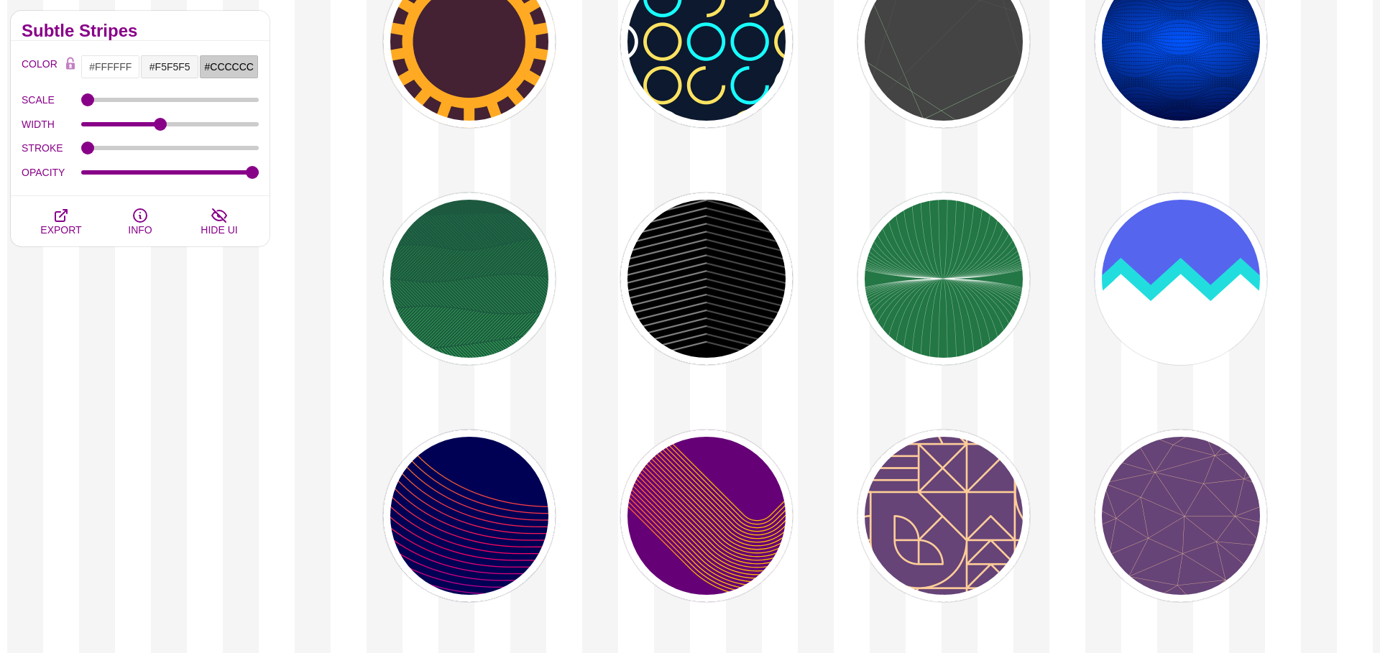
scroll to position [13047, 0]
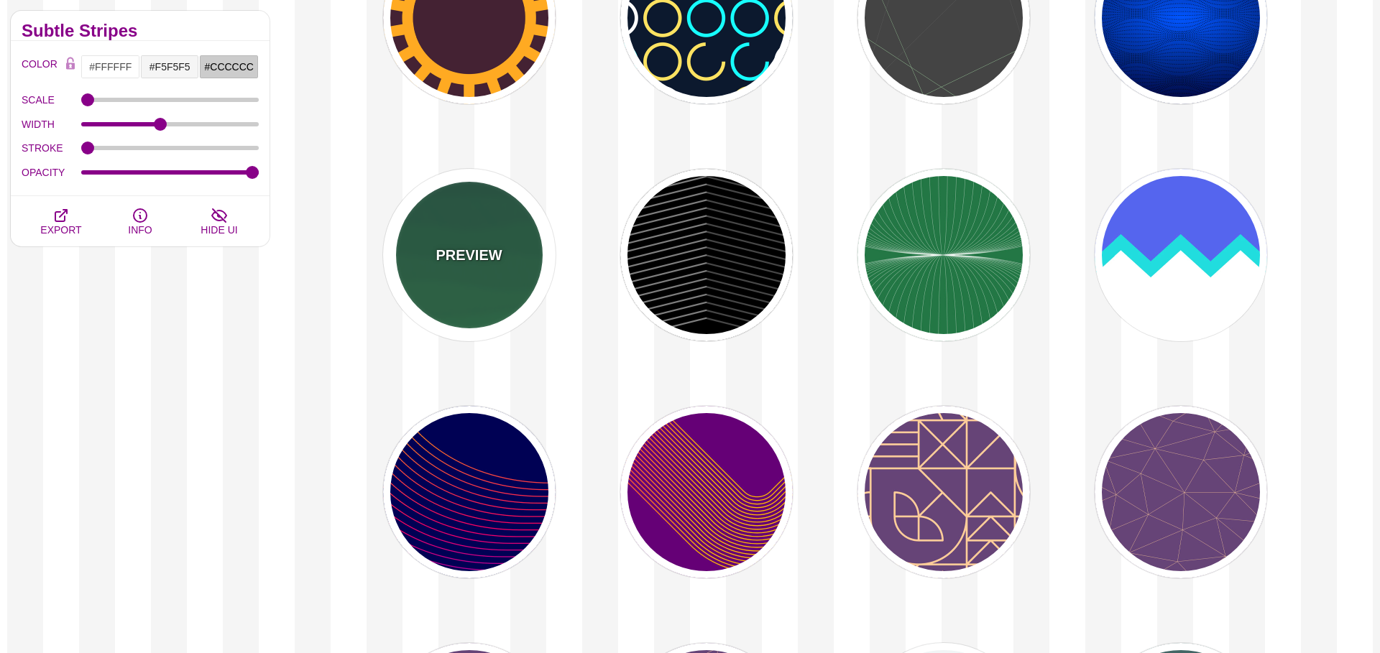
click at [520, 287] on div "PREVIEW" at bounding box center [469, 255] width 173 height 173
type input "#1C5940"
type input "#32A150"
type input "0"
type input "1"
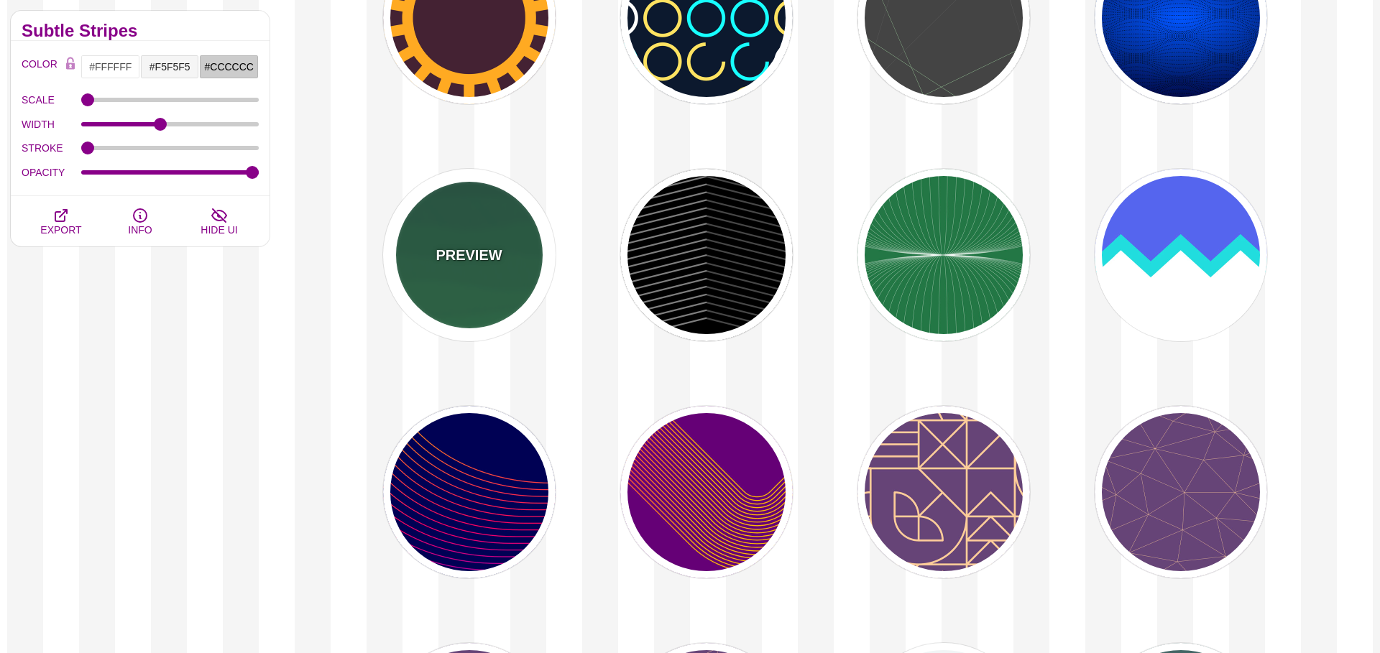
type input "0"
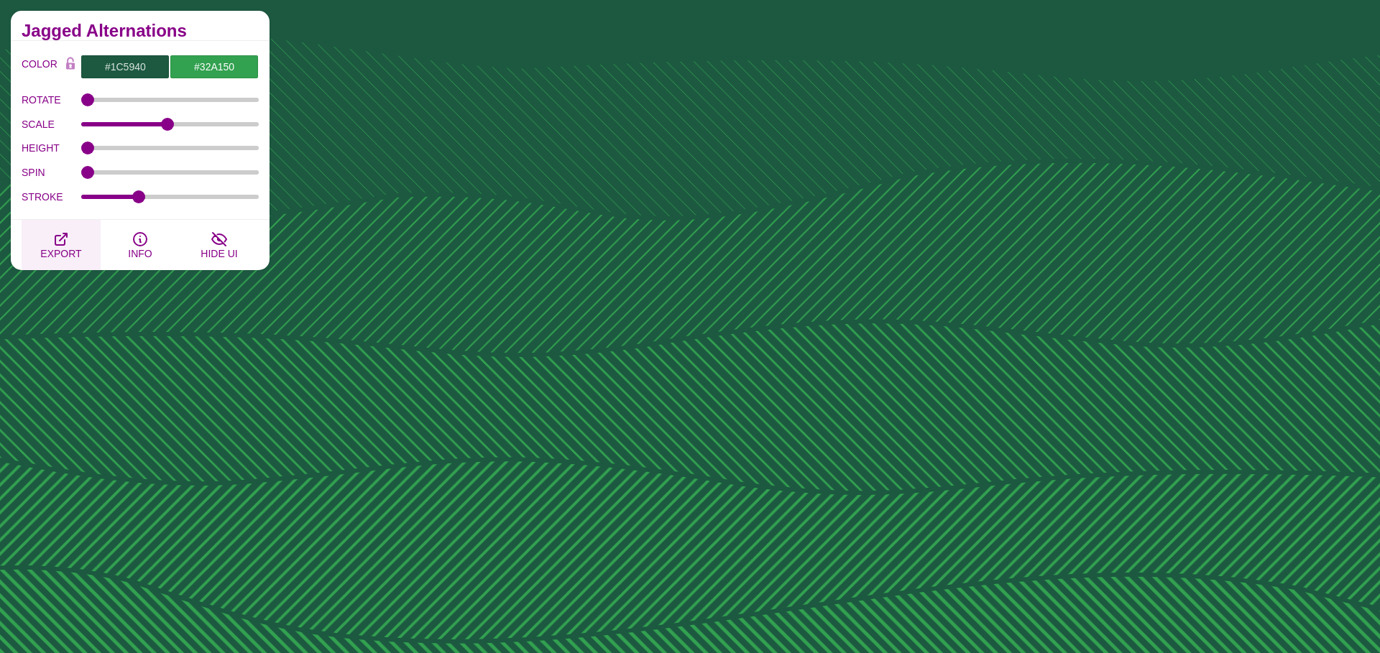
click at [85, 229] on button "EXPORT" at bounding box center [61, 245] width 79 height 50
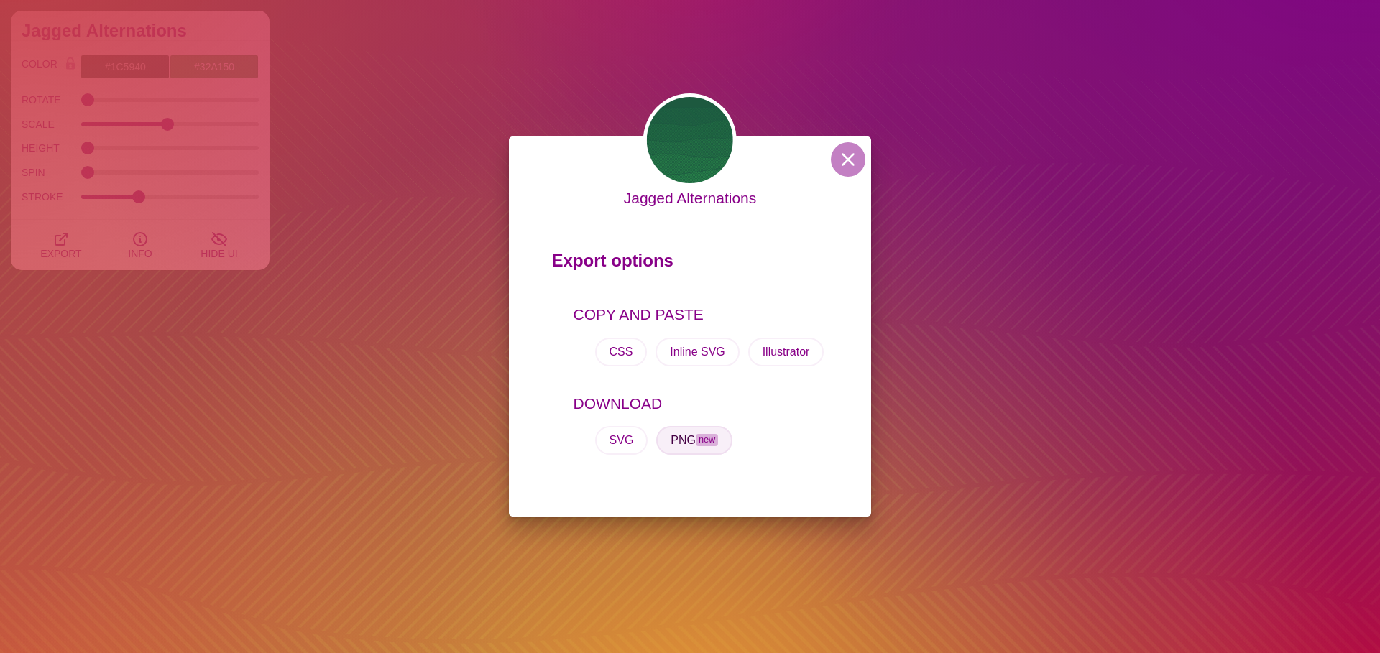
click at [692, 433] on button "PNG new" at bounding box center [694, 440] width 76 height 29
click at [272, 244] on div "Jagged Alternations Export options COPY AND PASTE CSS Inline SVG Illustrator DO…" at bounding box center [690, 326] width 1380 height 653
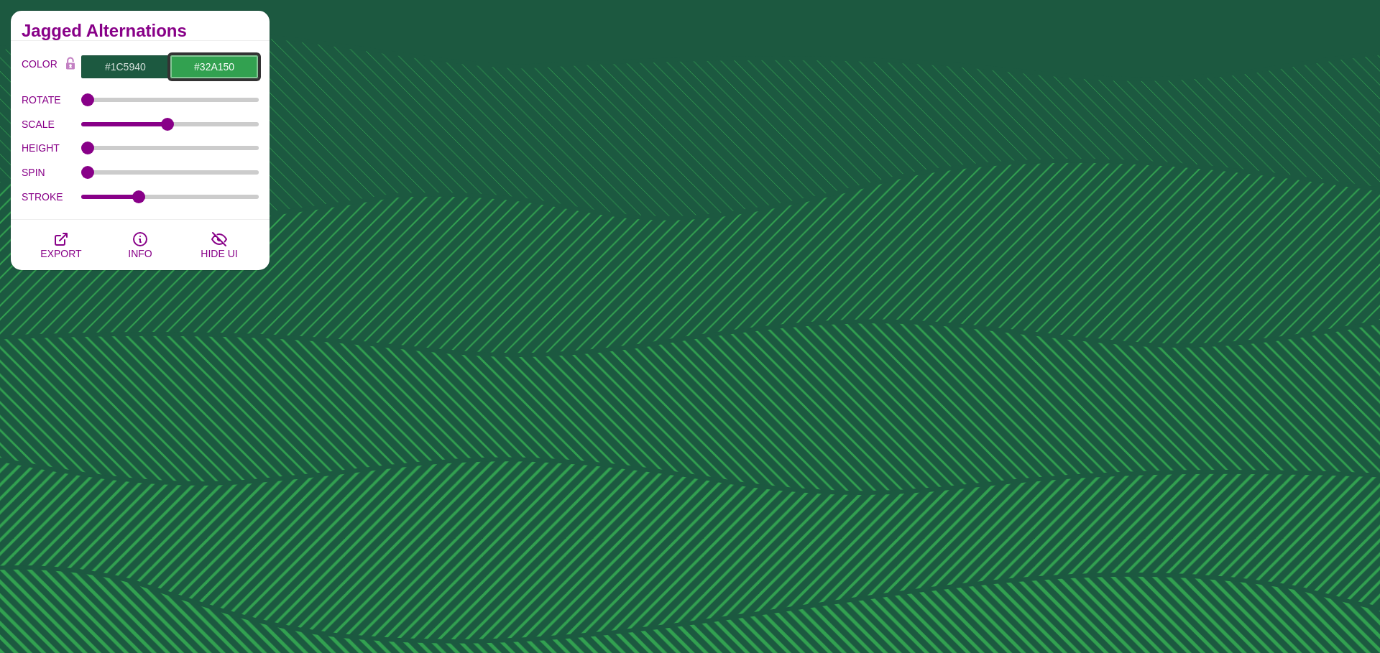
click at [229, 68] on input "#32A150" at bounding box center [214, 67] width 89 height 24
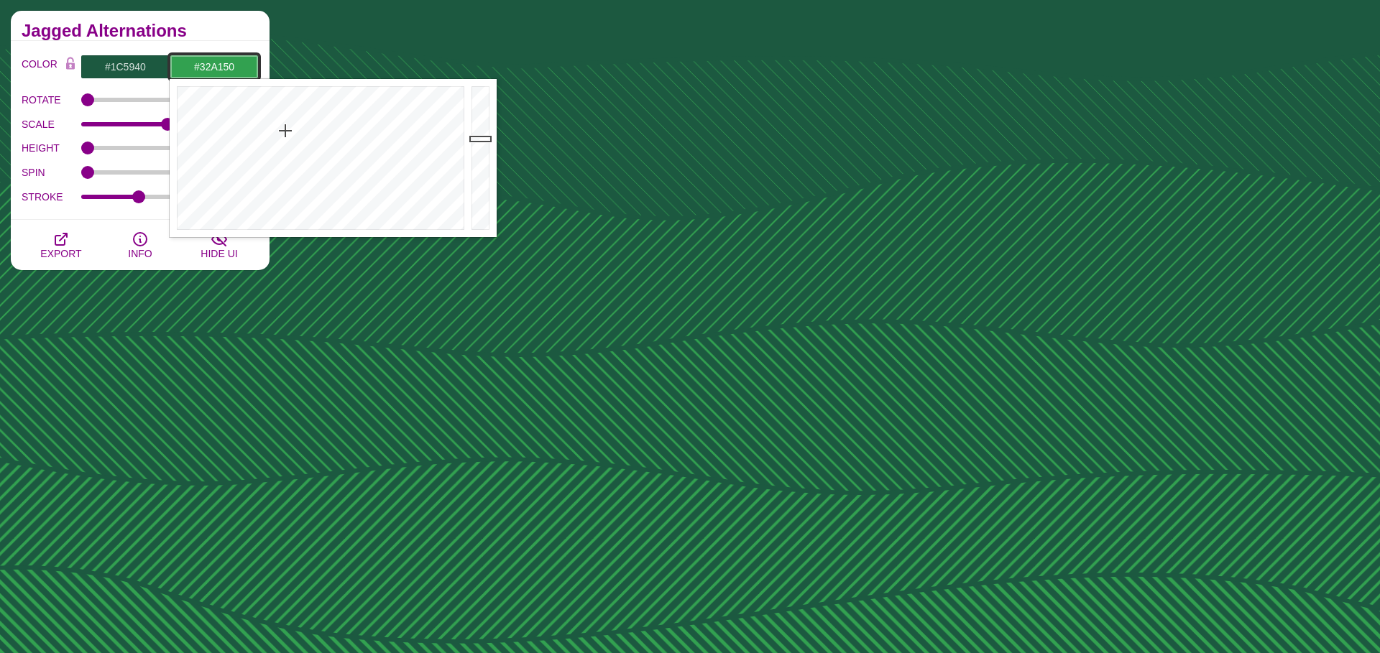
type input "#2C51A1"
click at [353, 125] on div at bounding box center [319, 158] width 298 height 158
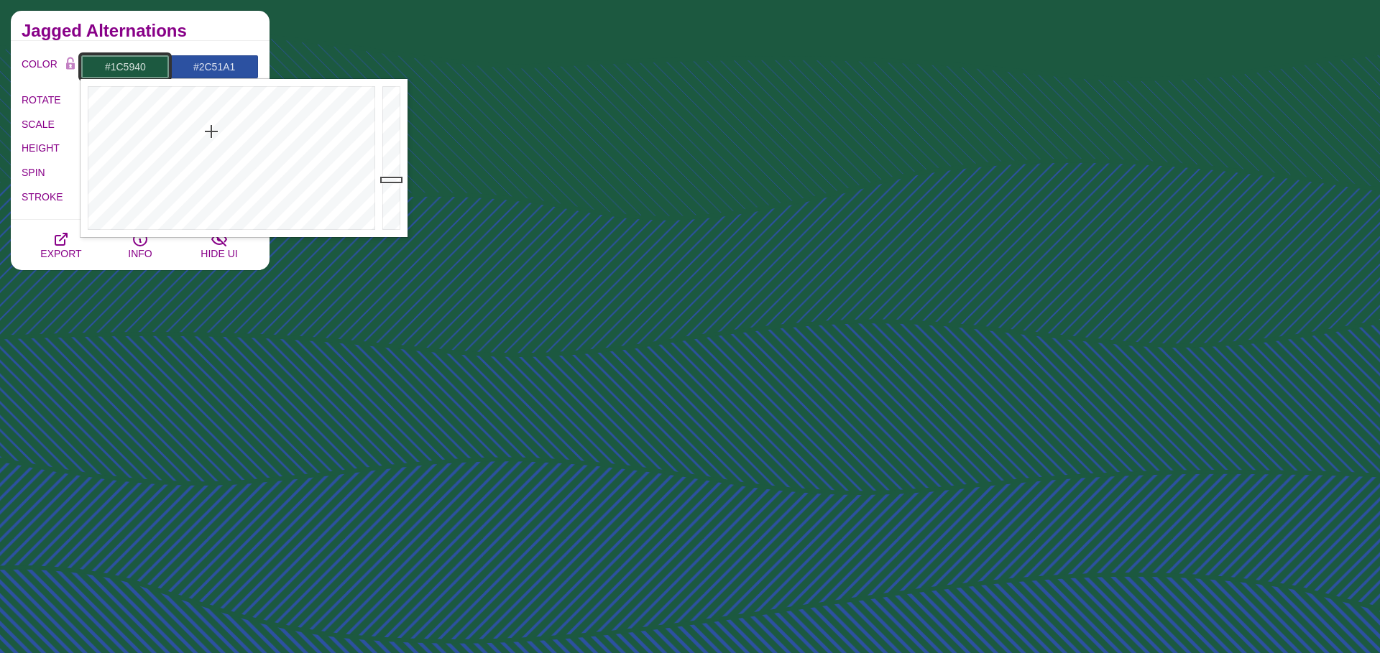
click at [124, 65] on input "#1C5940" at bounding box center [125, 67] width 89 height 24
click at [308, 118] on div at bounding box center [230, 158] width 298 height 158
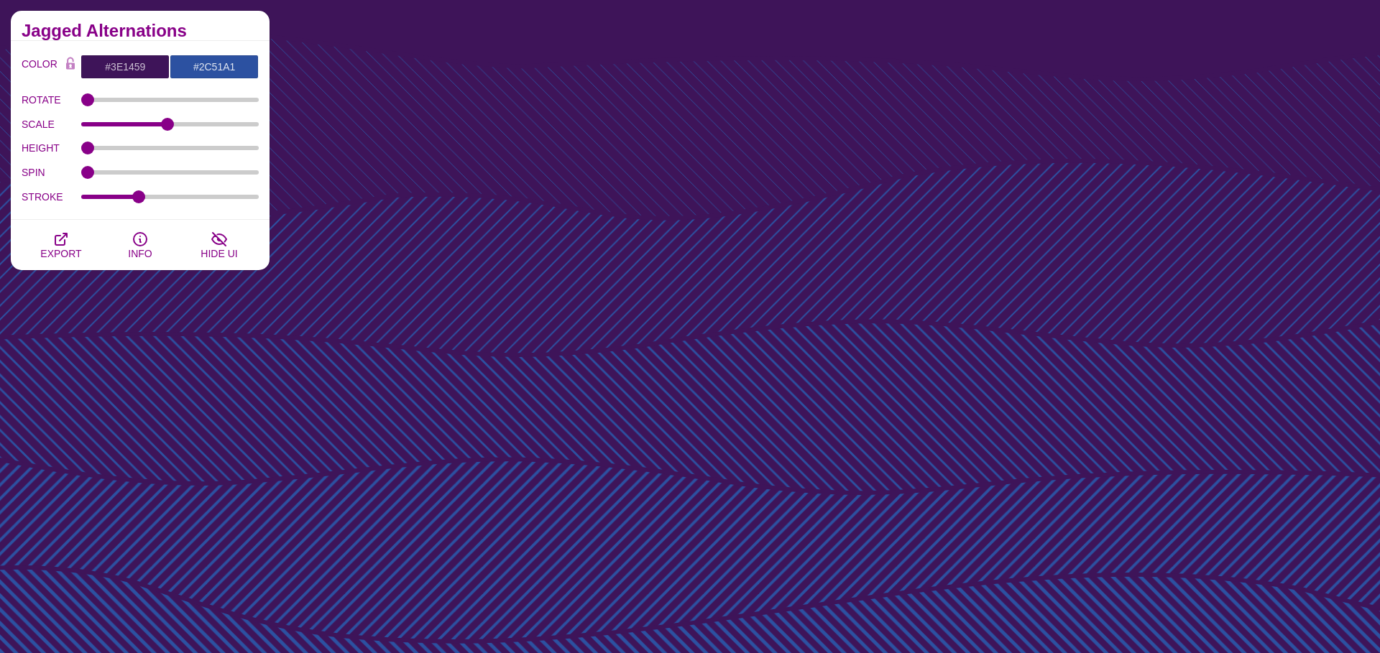
click at [230, 37] on div "Jagged Alternations" at bounding box center [140, 26] width 259 height 30
click at [73, 252] on span "EXPORT" at bounding box center [60, 254] width 41 height 12
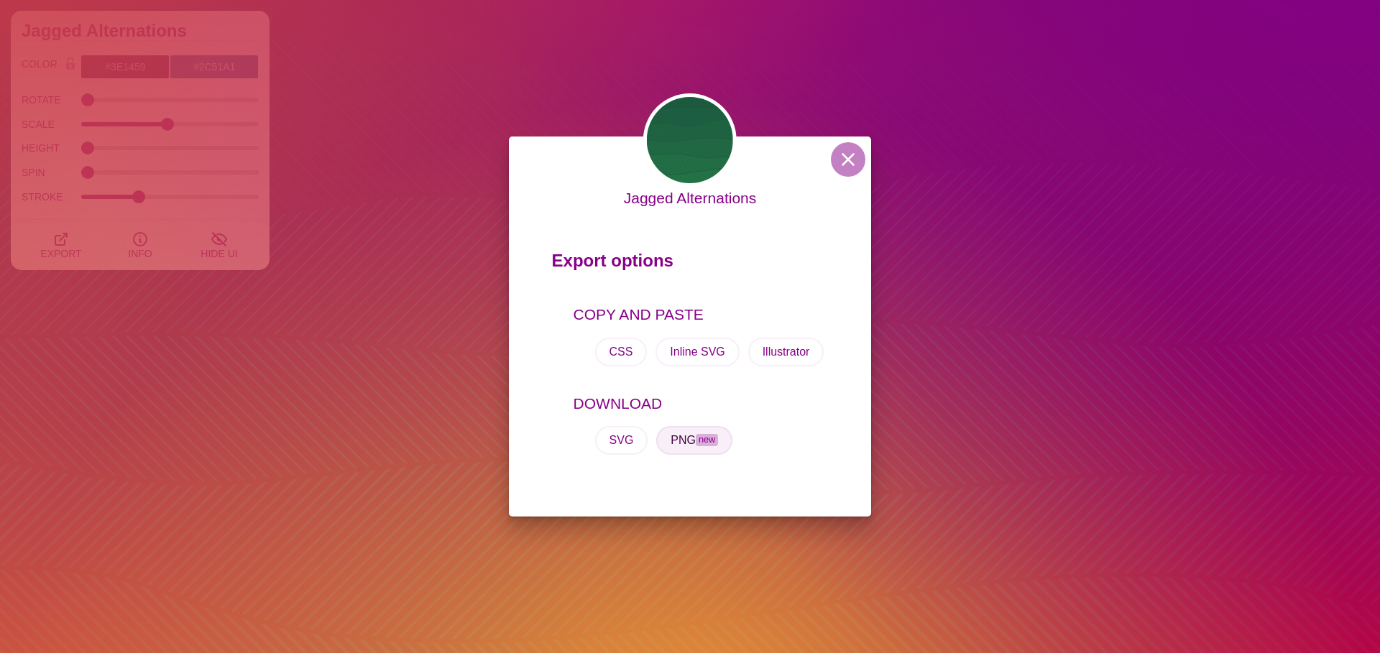
click at [707, 441] on span "new" at bounding box center [707, 440] width 22 height 12
click at [171, 355] on div "Jagged Alternations Export options COPY AND PASTE CSS Inline SVG Illustrator DO…" at bounding box center [690, 326] width 1380 height 653
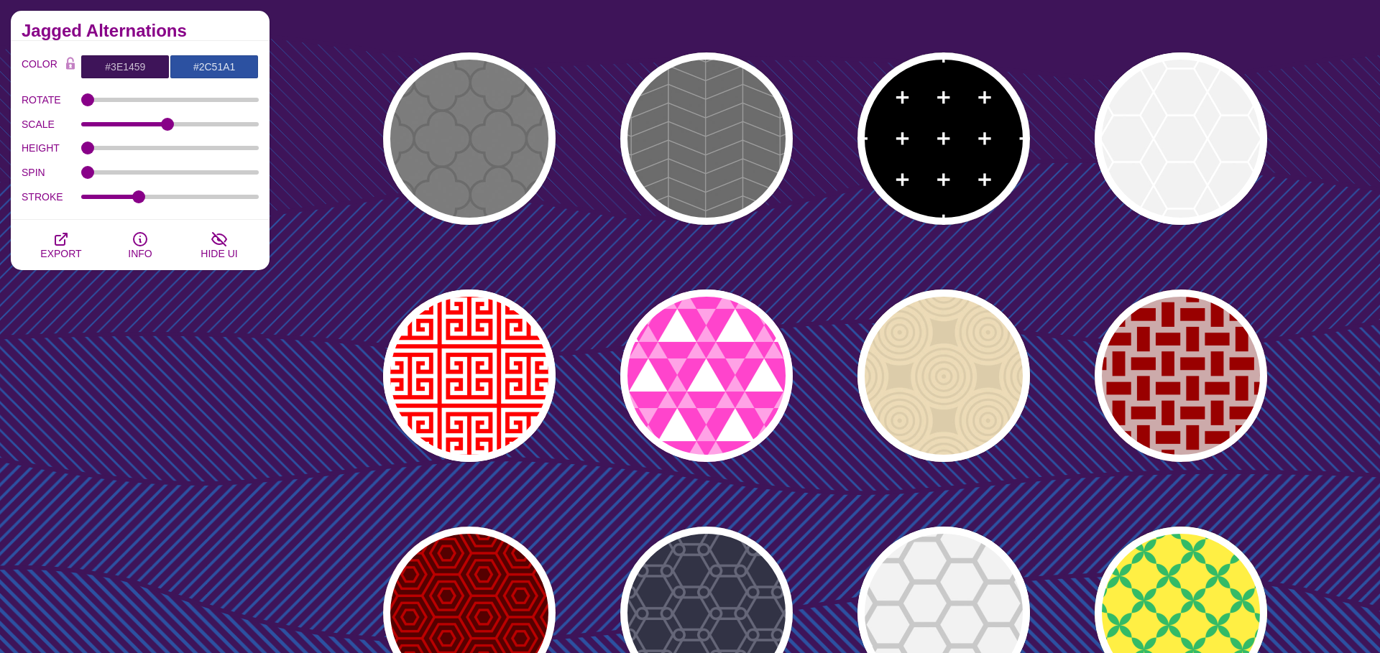
scroll to position [15325, 0]
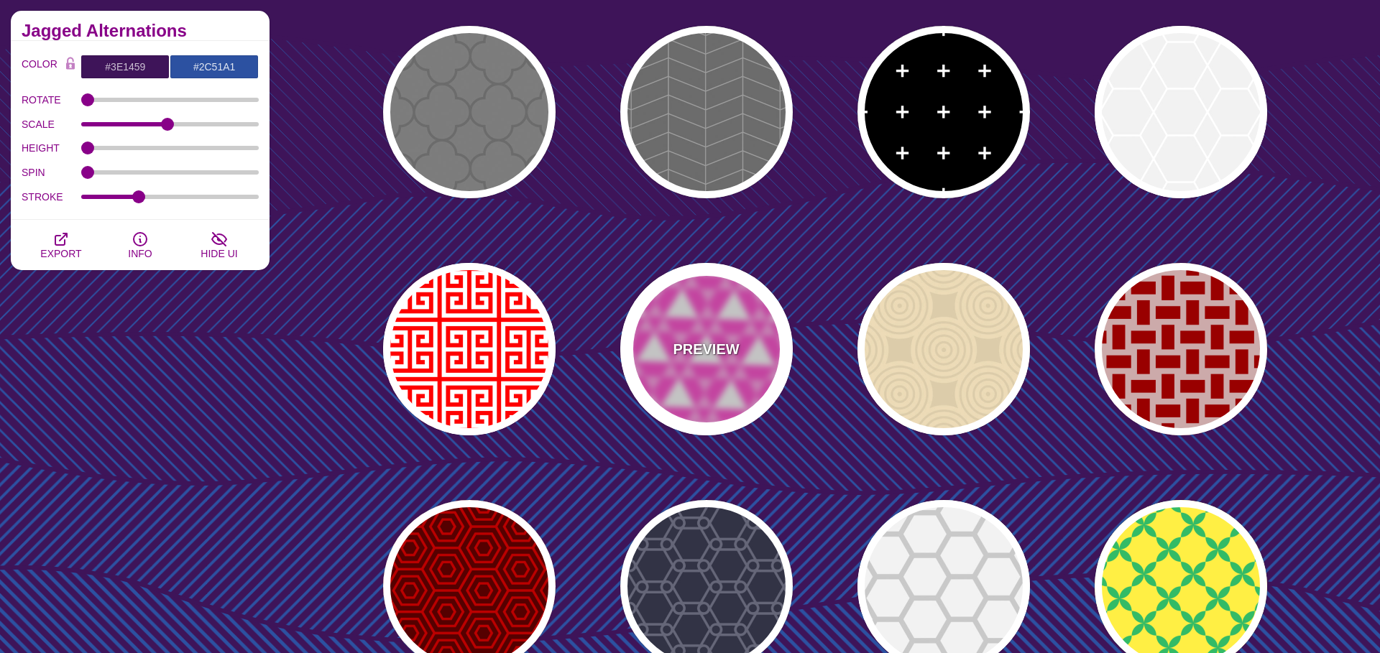
click at [723, 356] on p "PREVIEW" at bounding box center [706, 350] width 66 height 22
type input "#FF44CC"
type input "#FFFFFF"
type input "0.5"
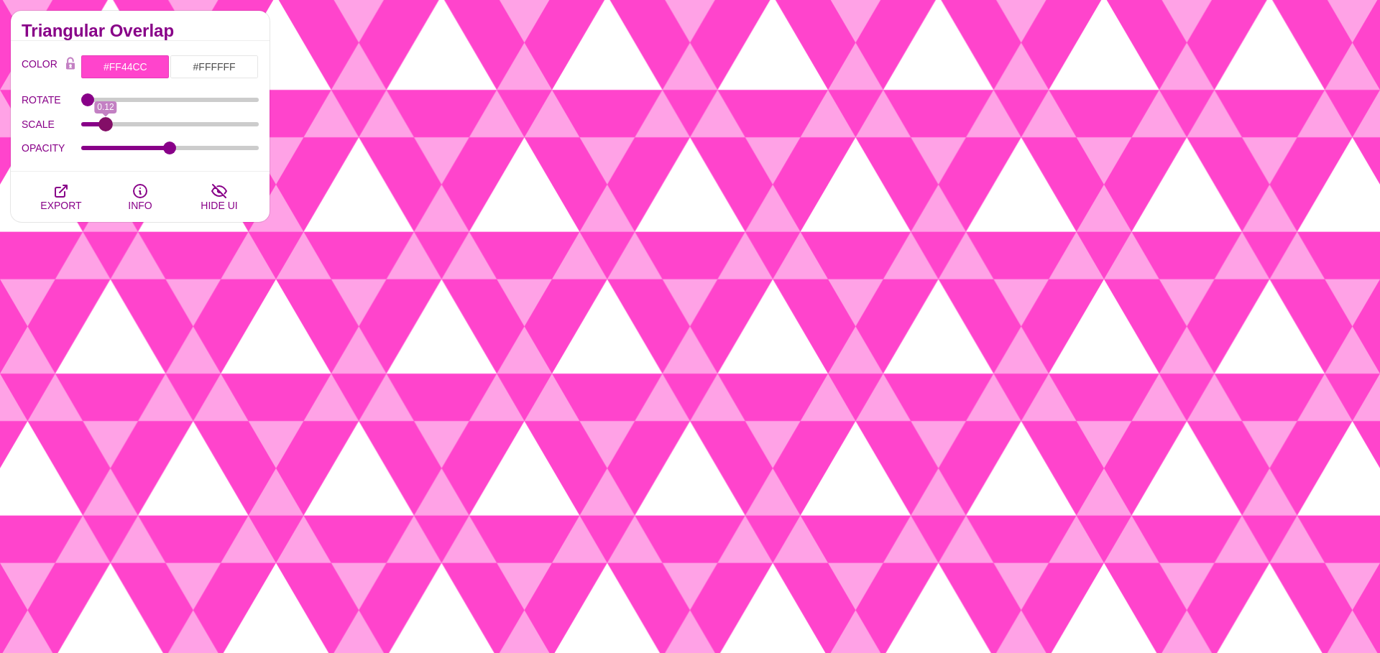
type input "0.12"
drag, startPoint x: 167, startPoint y: 120, endPoint x: 105, endPoint y: 114, distance: 62.8
click at [105, 114] on div "SCALE 0.12" at bounding box center [140, 124] width 237 height 24
click at [71, 190] on button "EXPORT" at bounding box center [61, 197] width 79 height 50
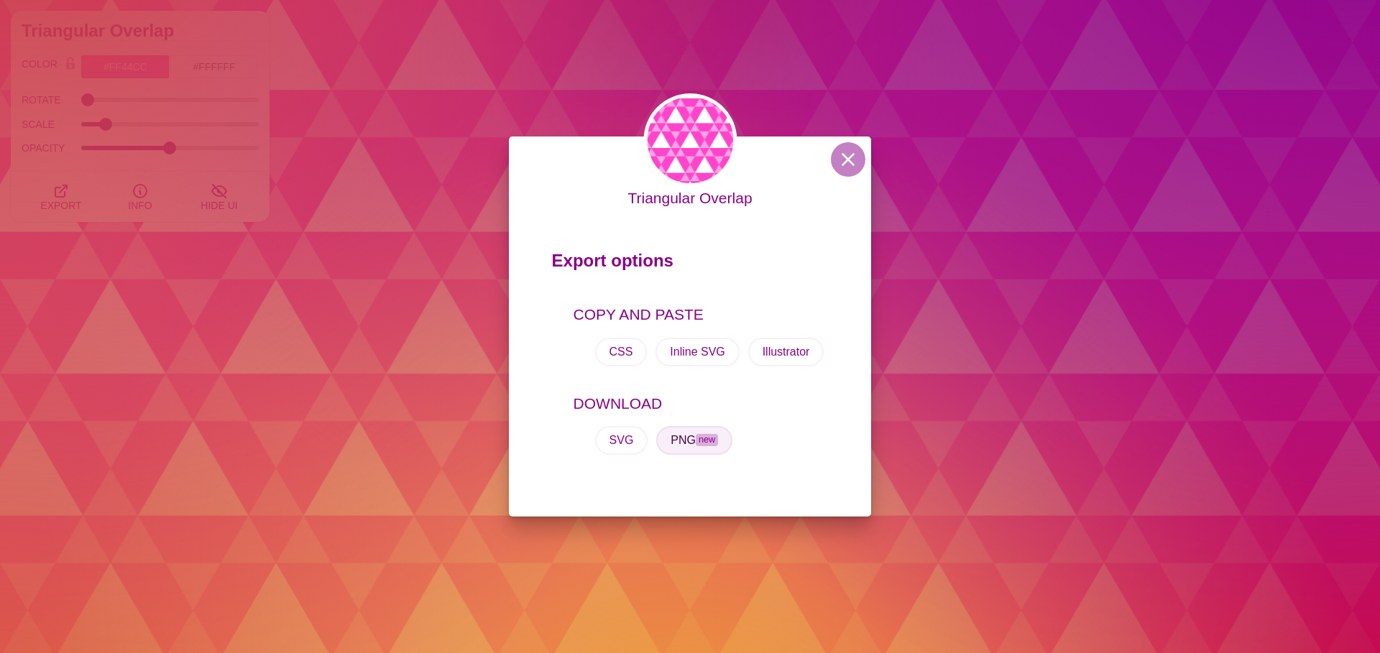
click at [686, 439] on button "PNG new" at bounding box center [694, 440] width 76 height 29
click at [329, 134] on div "Triangular Overlap Export options COPY AND PASTE CSS Inline SVG Illustrator DOW…" at bounding box center [690, 326] width 1380 height 653
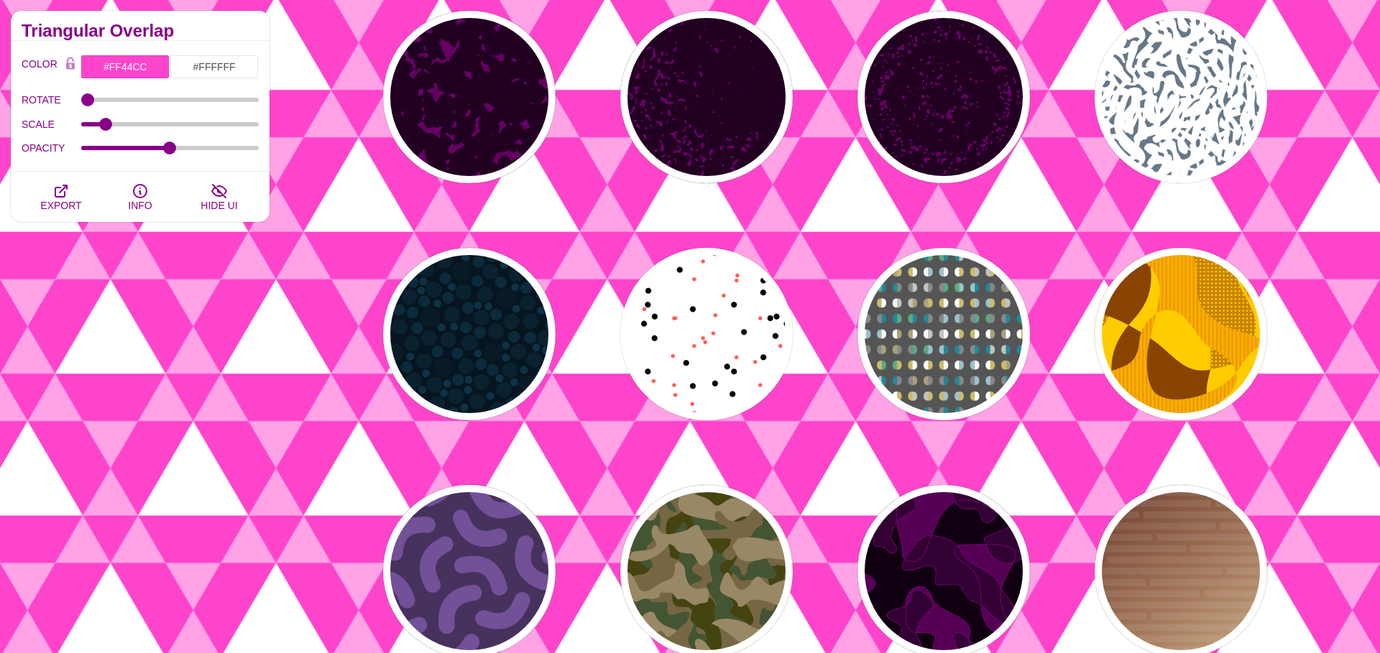
scroll to position [16764, 0]
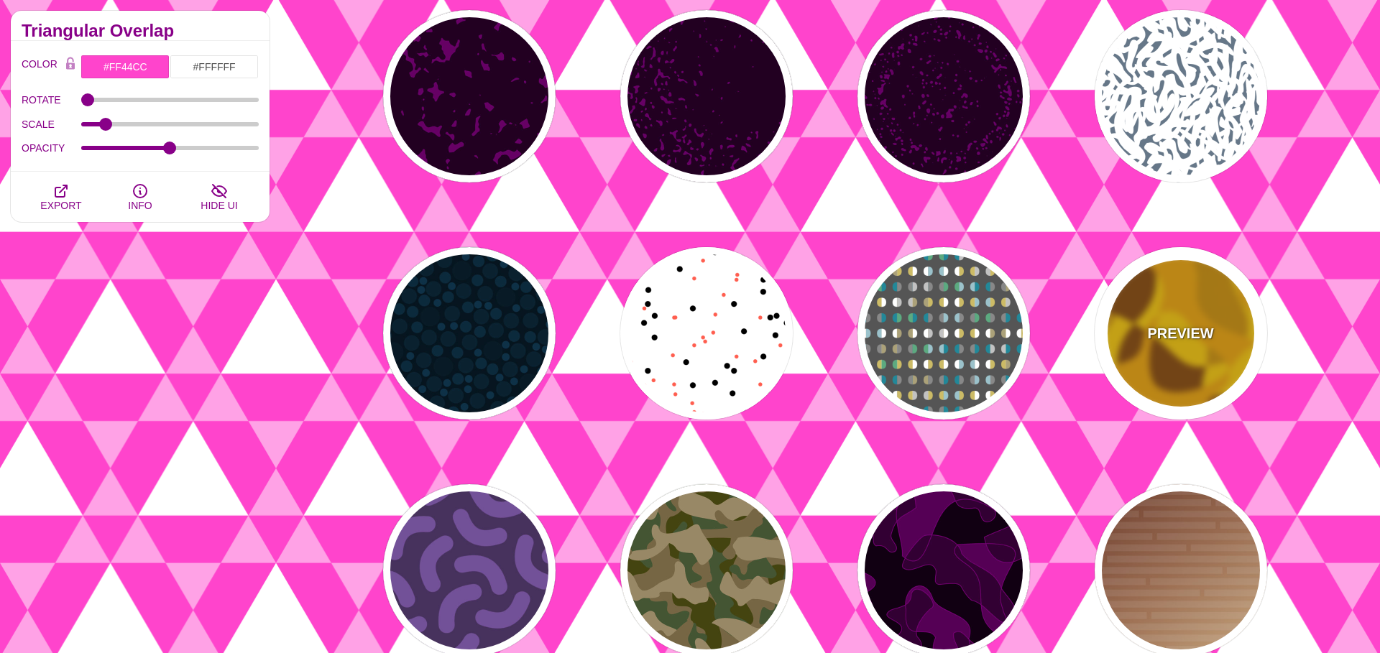
click at [1208, 308] on div "PREVIEW" at bounding box center [1181, 333] width 173 height 173
type input "#FFCC00"
type input "#884400"
type input "#EE9900"
type input "1"
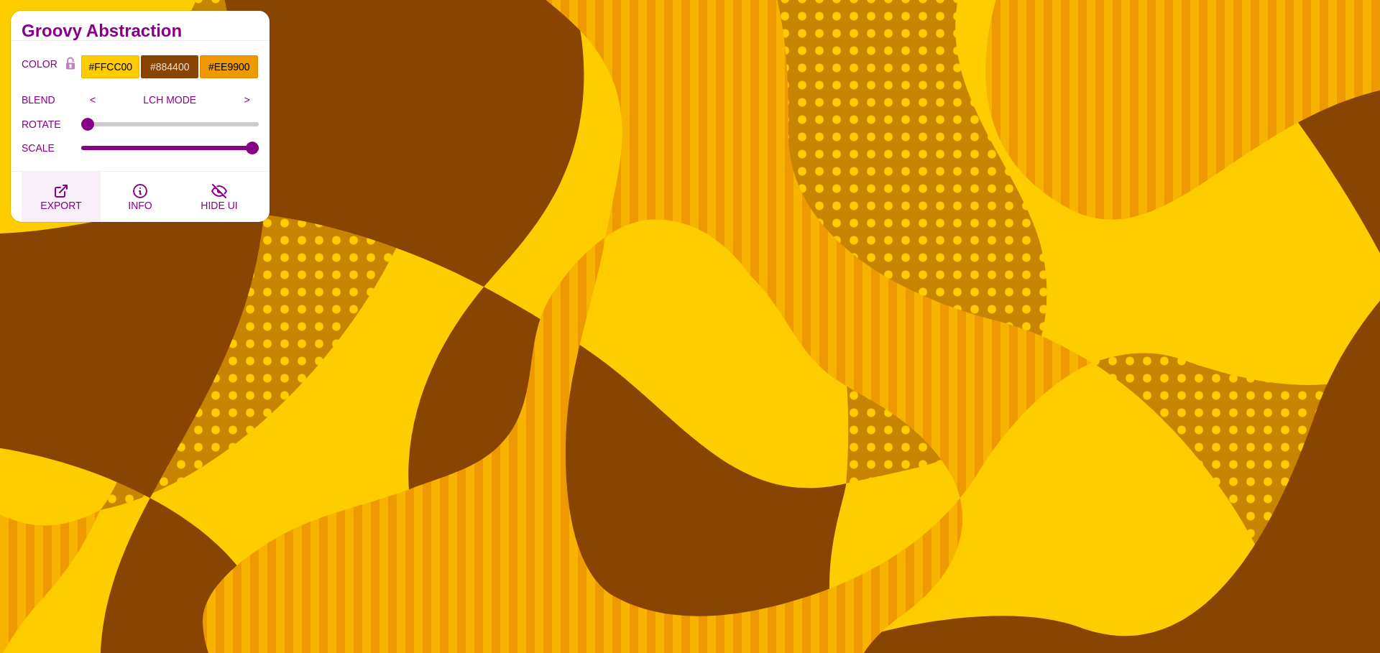
click at [68, 206] on span "EXPORT" at bounding box center [60, 206] width 41 height 12
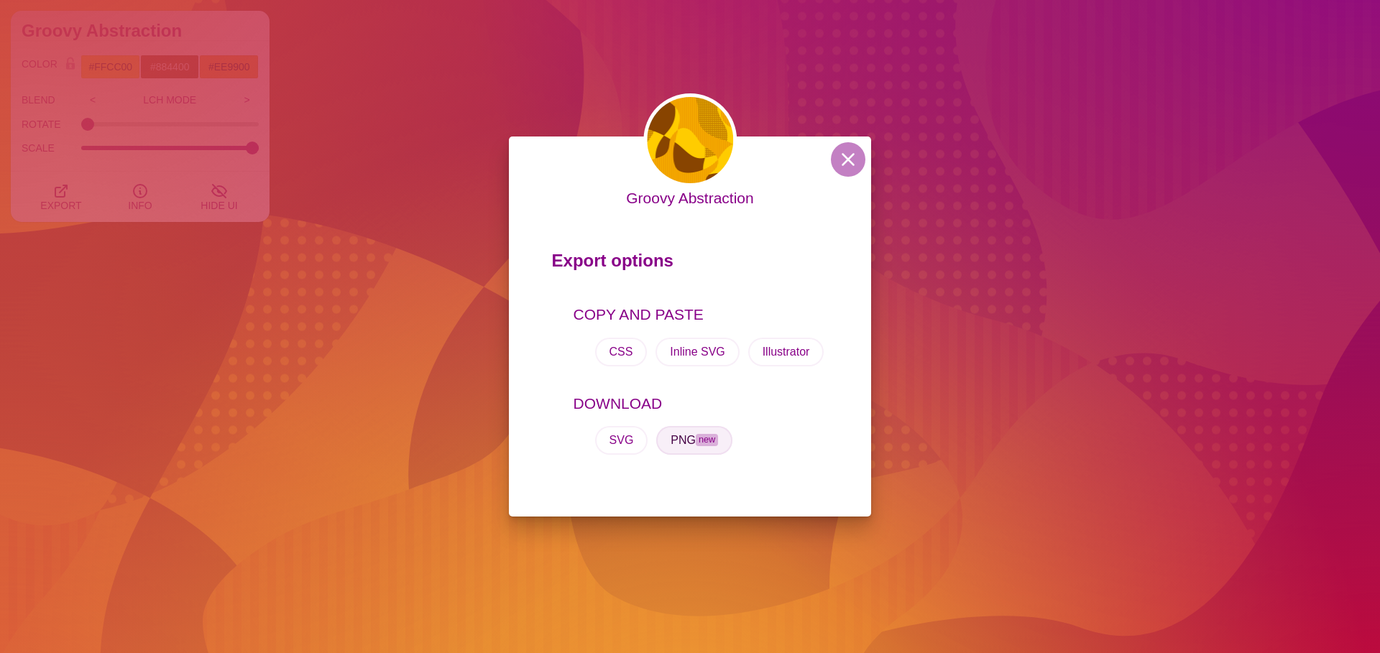
click at [696, 437] on span "new" at bounding box center [707, 440] width 22 height 12
click at [353, 318] on div "Groovy Abstraction Export options COPY AND PASTE CSS Inline SVG Illustrator DOW…" at bounding box center [690, 326] width 1380 height 653
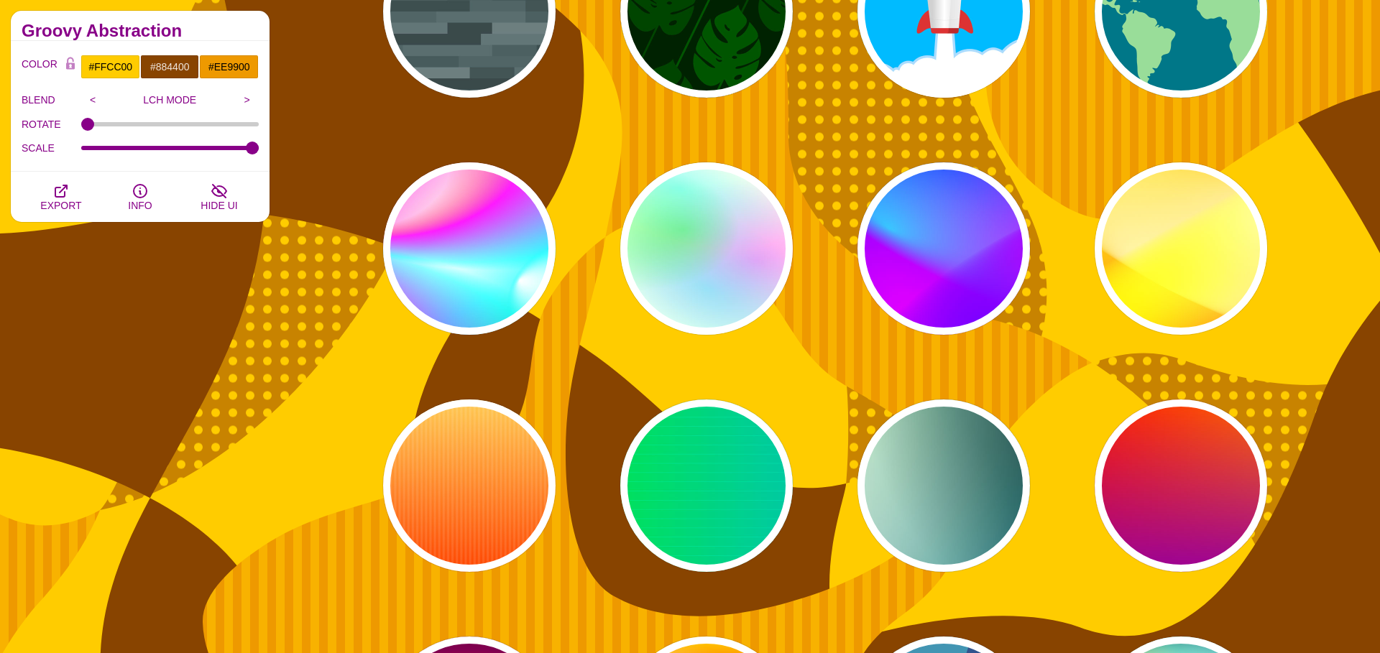
scroll to position [17563, 0]
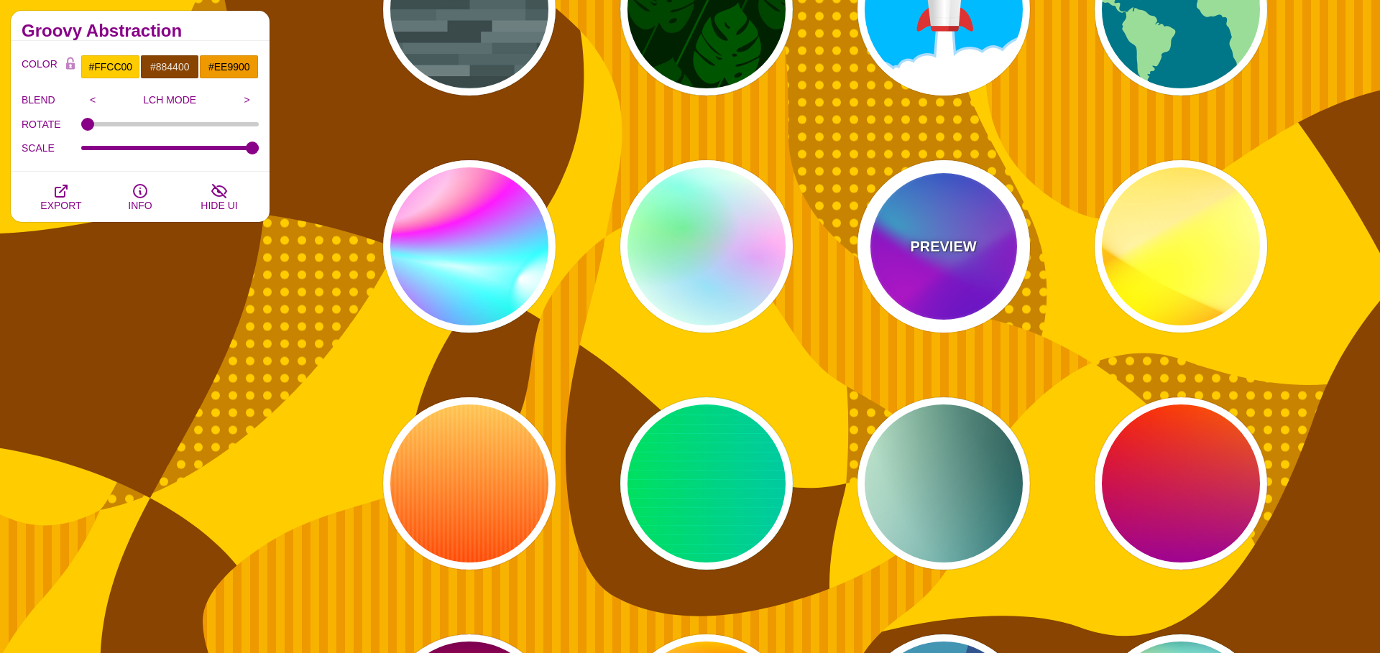
click at [929, 273] on div "PREVIEW" at bounding box center [944, 246] width 173 height 173
type input "#00FFFF"
type input "#0000FF"
type input "#FF00FF"
type input "60"
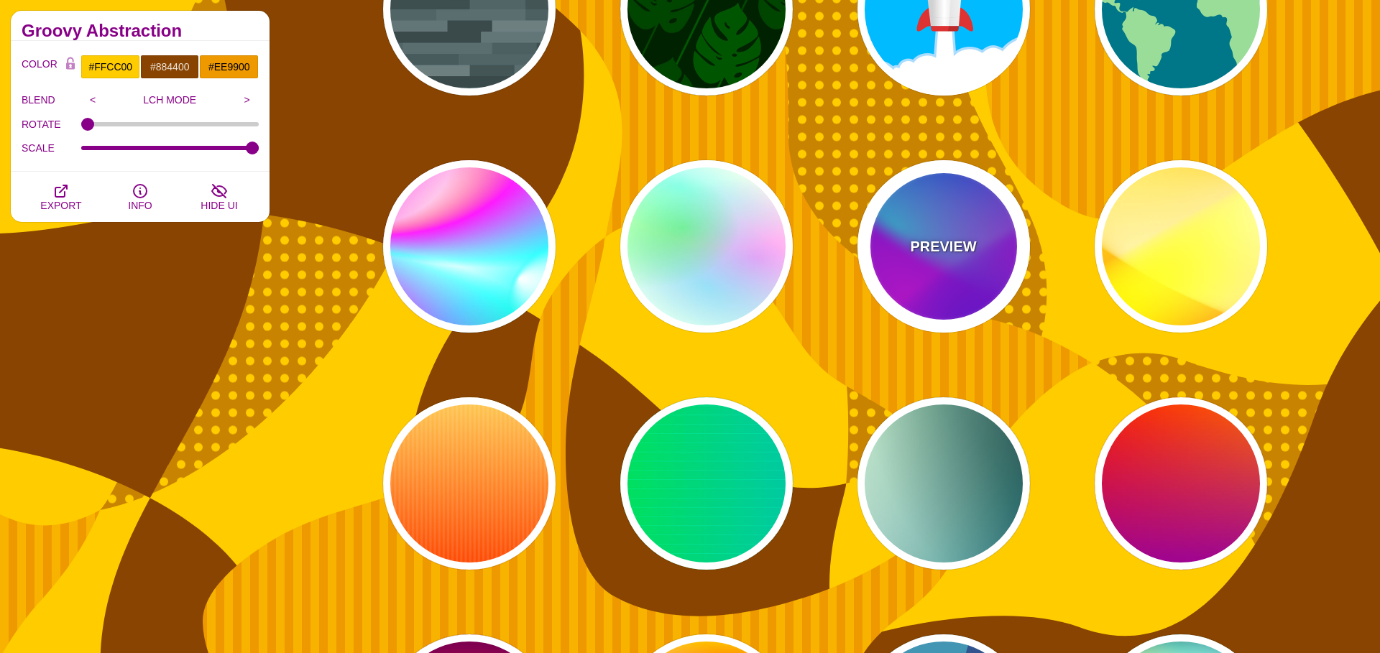
type input "90"
type input "60"
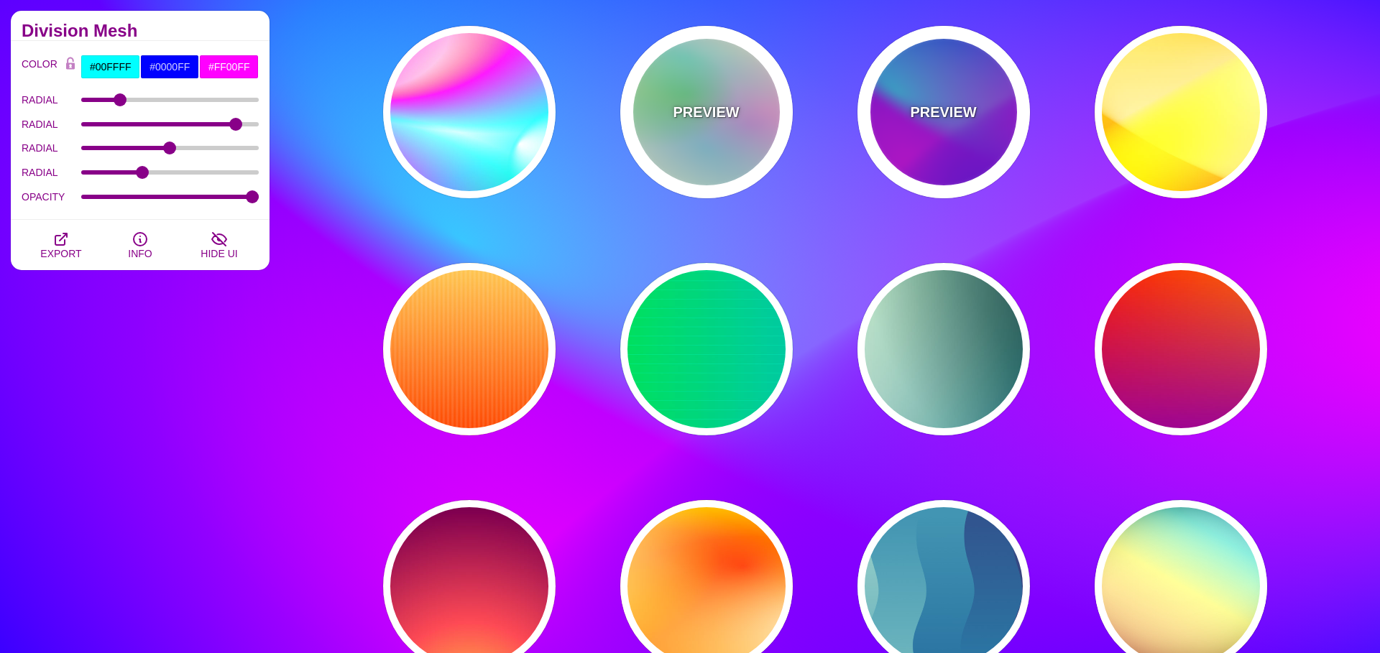
scroll to position [17700, 0]
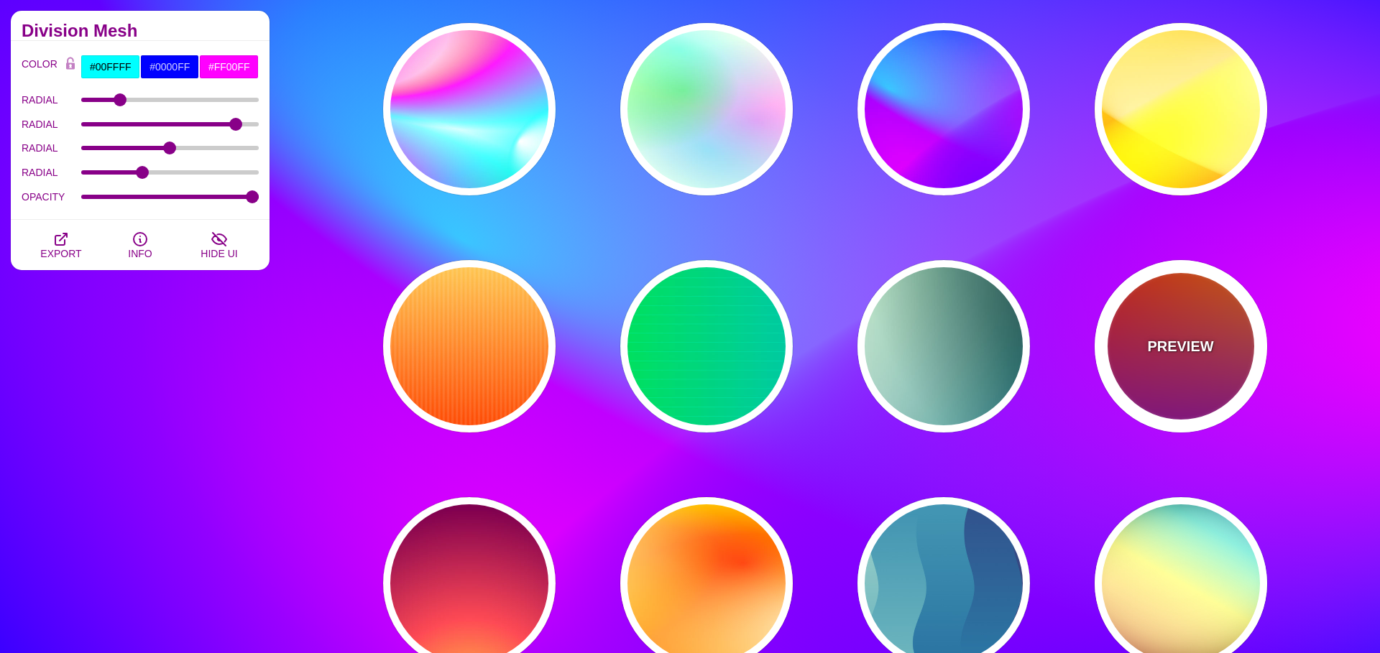
click at [1156, 291] on div "PREVIEW" at bounding box center [1181, 346] width 173 height 173
type input "#FF0000"
type input "#FF8800"
type input "#990099"
type input "0"
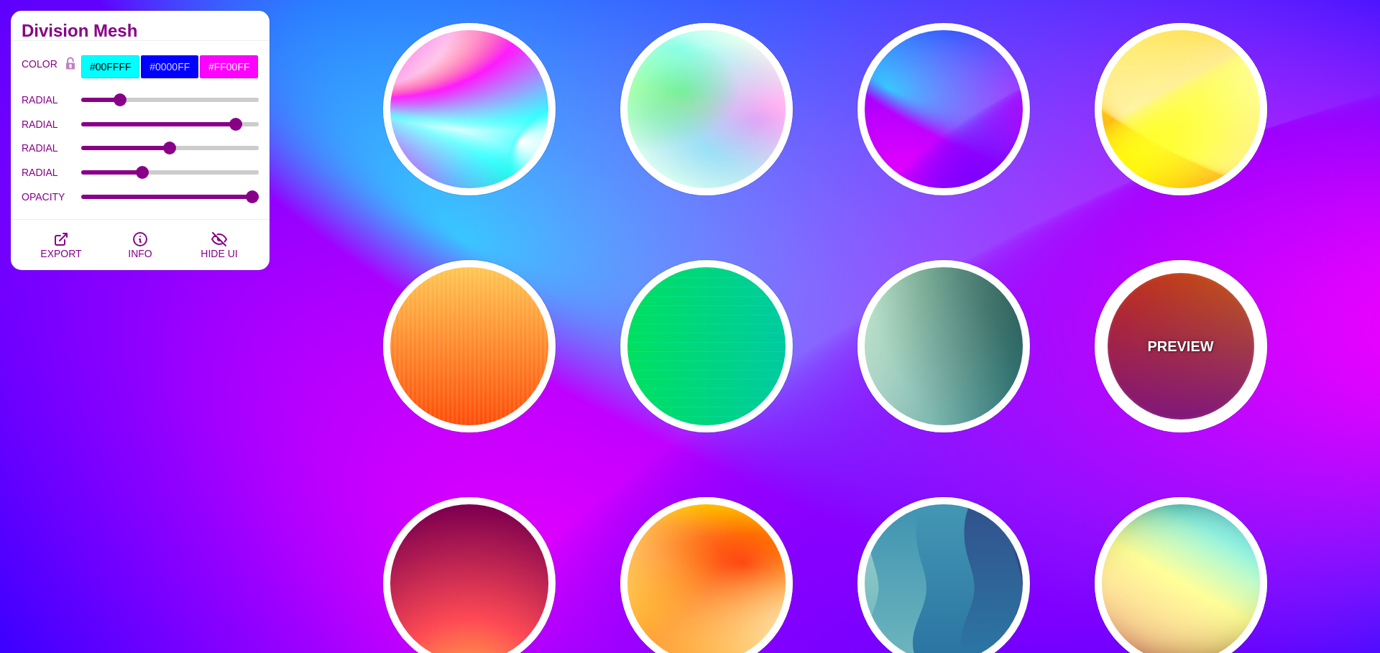
type input "0"
type input "1"
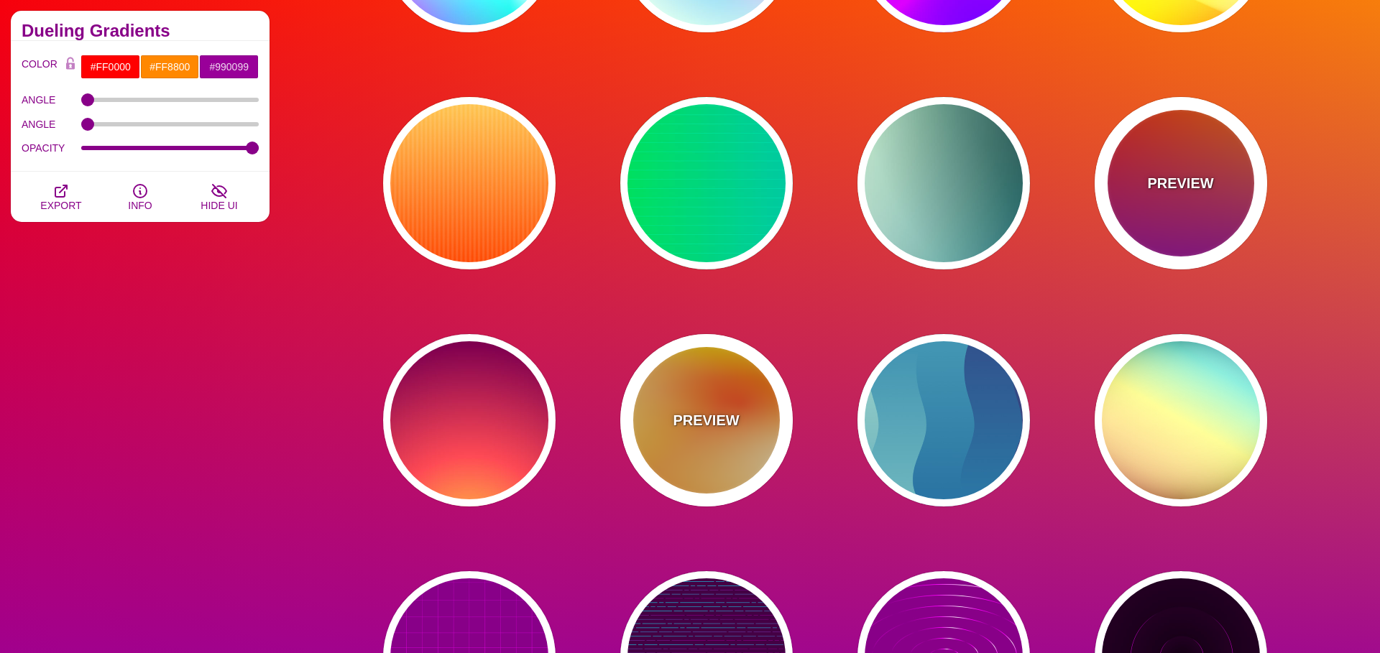
scroll to position [17871, 0]
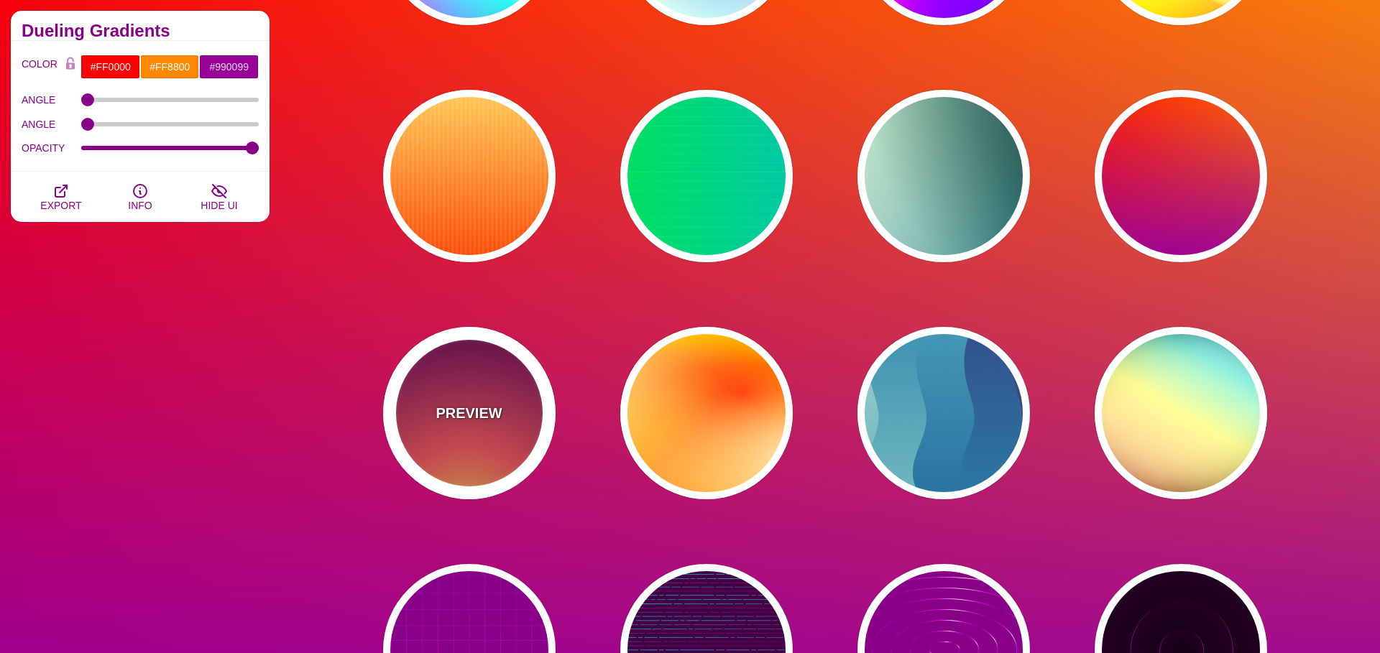
click at [510, 375] on div "PREVIEW" at bounding box center [469, 413] width 173 height 173
type input "#FFCC40"
type input "#FE4A54"
type input "#7F004F"
type input "#33003E"
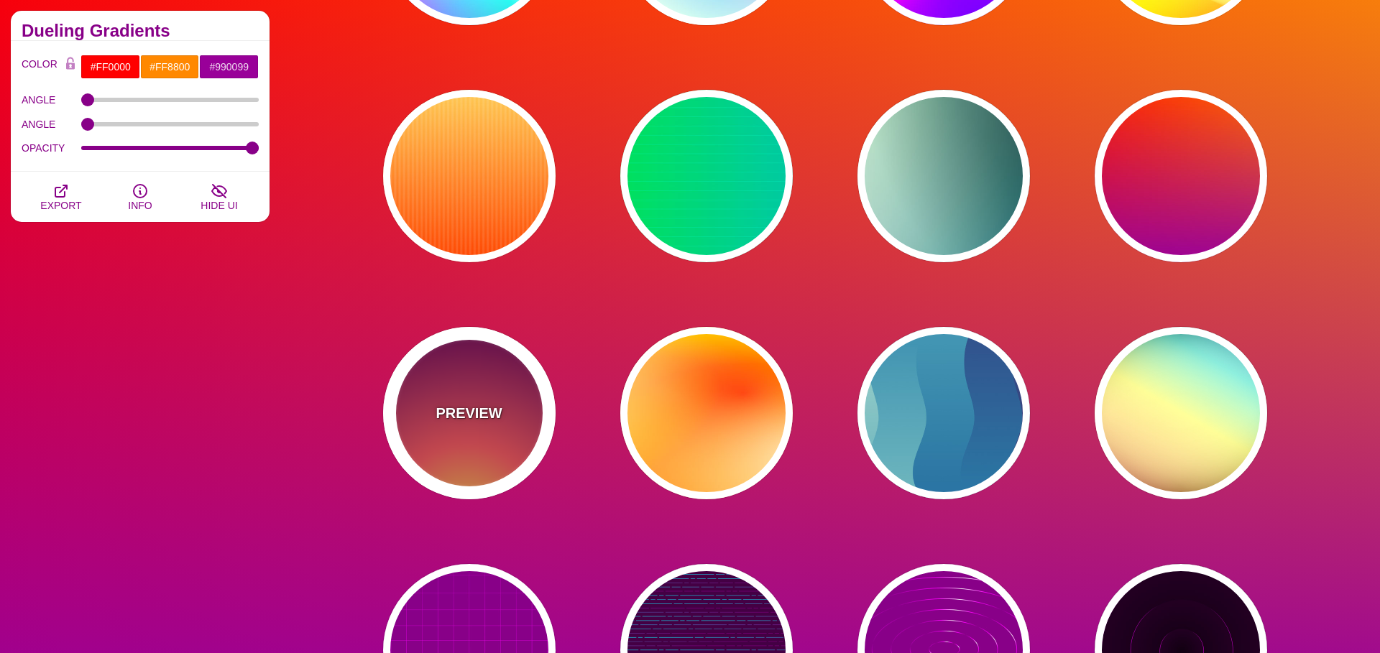
type input "100"
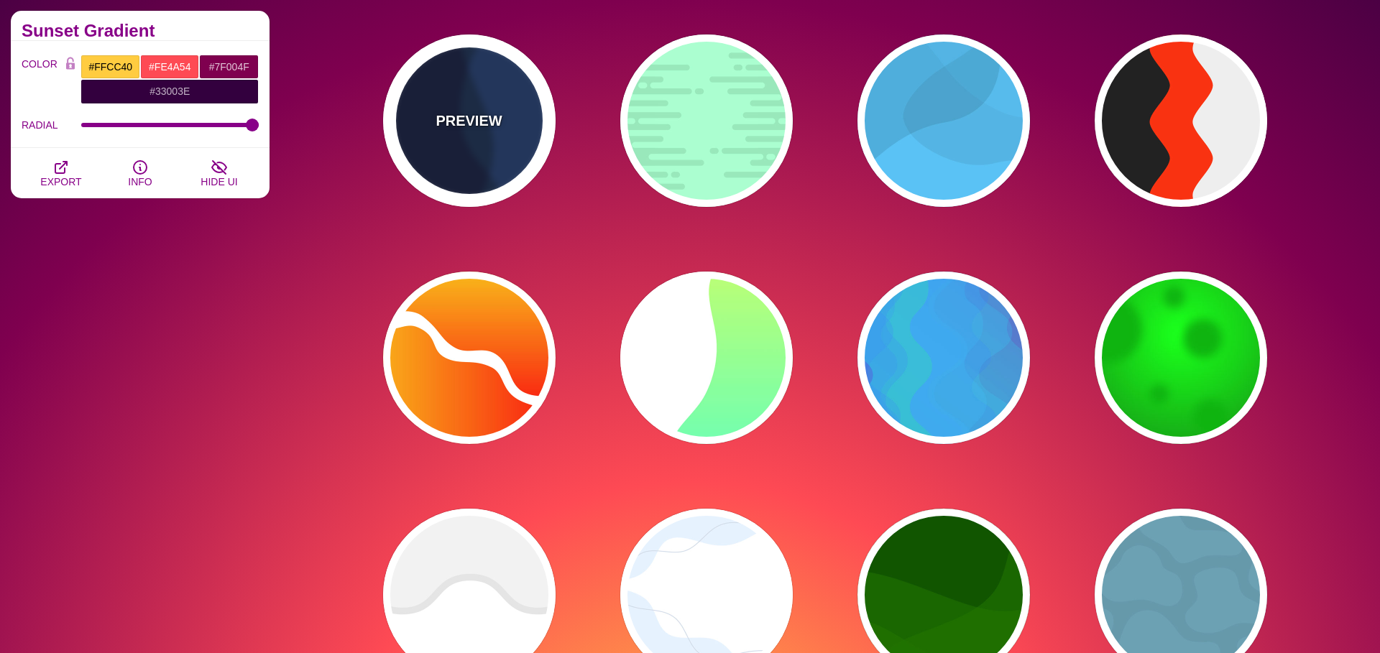
scroll to position [19111, 0]
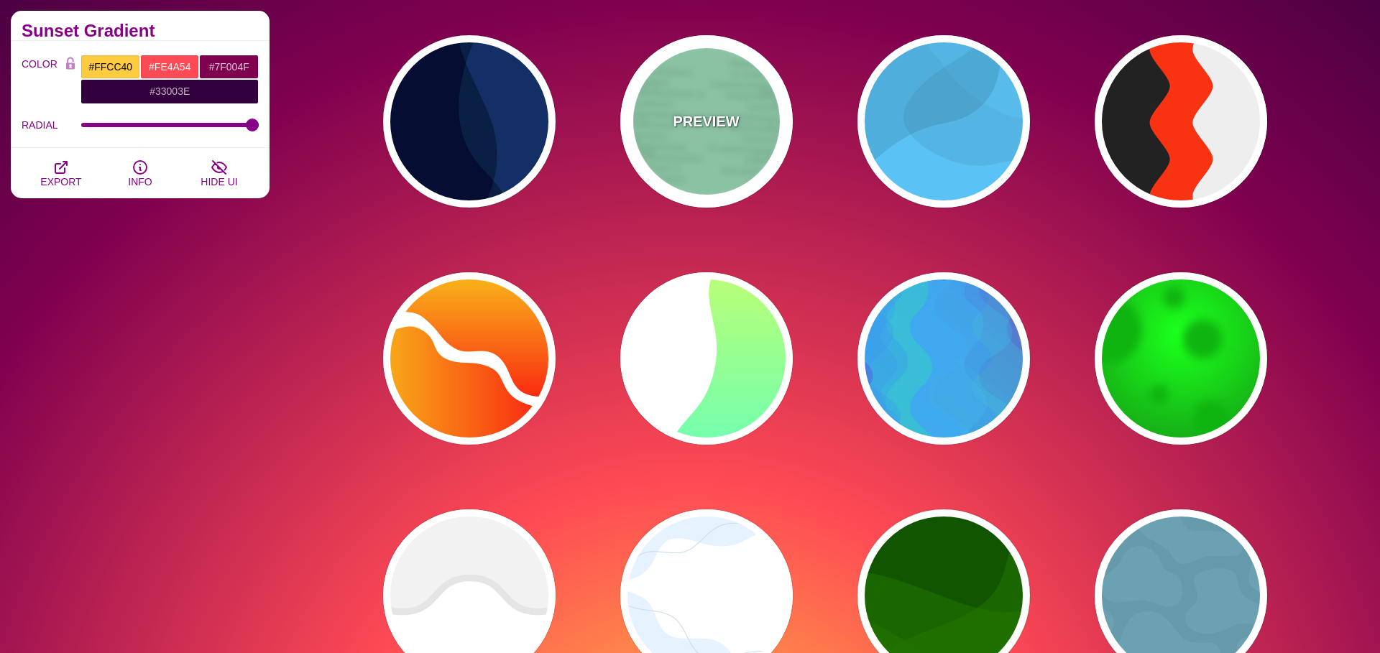
click at [688, 137] on div "PREVIEW" at bounding box center [706, 121] width 173 height 173
type input "#A6FFD0"
type input "#96E6BC"
type input "0"
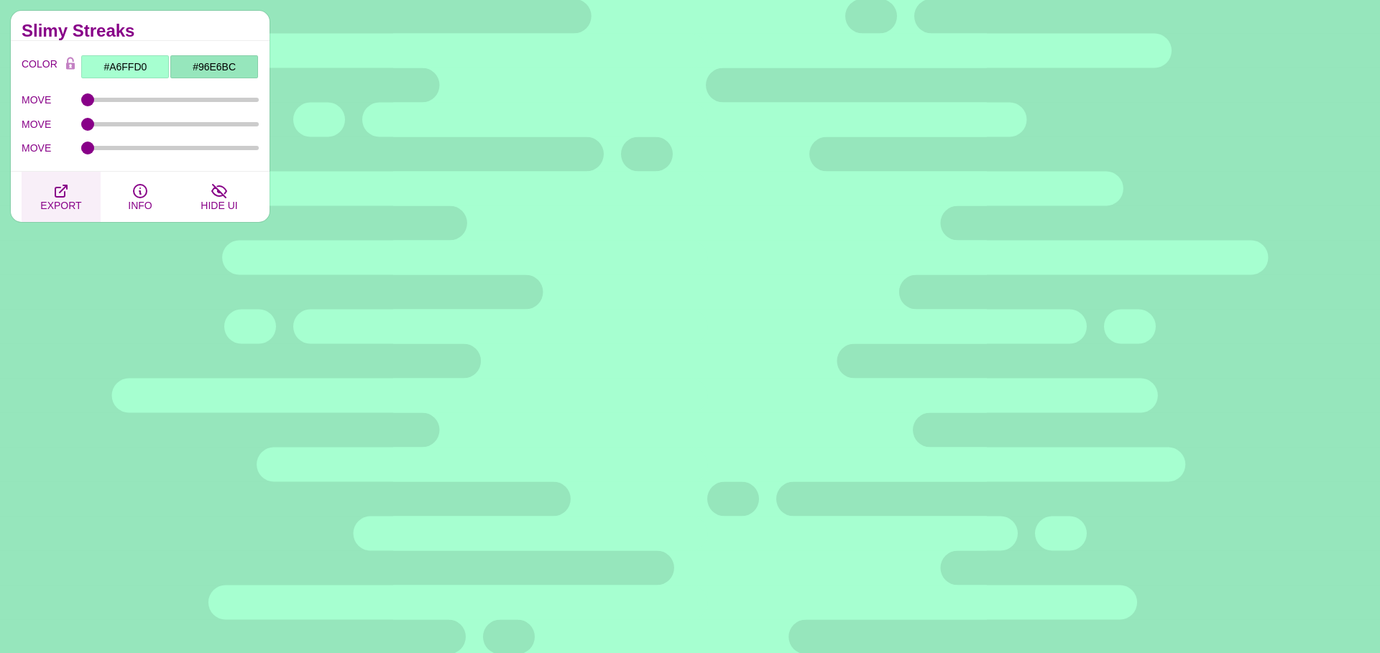
click at [68, 200] on span "EXPORT" at bounding box center [60, 206] width 41 height 12
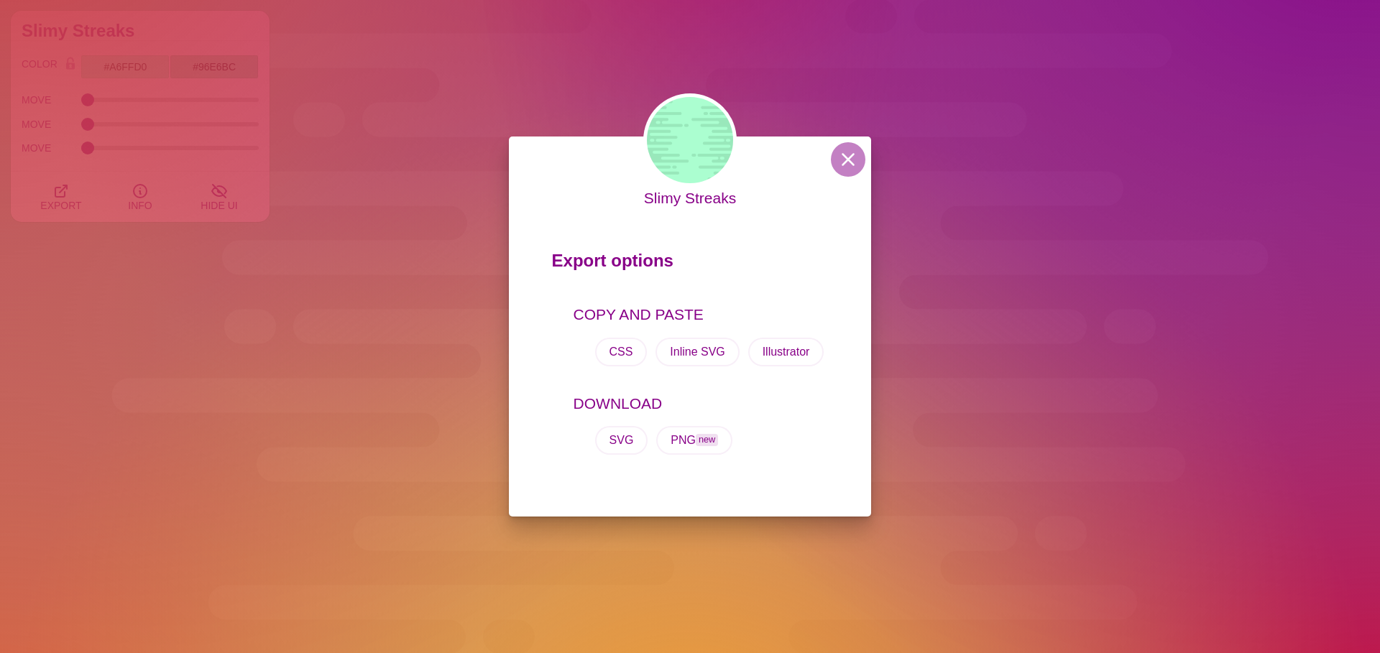
click at [554, 316] on div "COPY AND PASTE CSS Inline SVG Illustrator" at bounding box center [690, 340] width 277 height 89
click at [390, 300] on div "Slimy Streaks Export options COPY AND PASTE CSS Inline SVG Illustrator DOWNLOAD…" at bounding box center [690, 326] width 1380 height 653
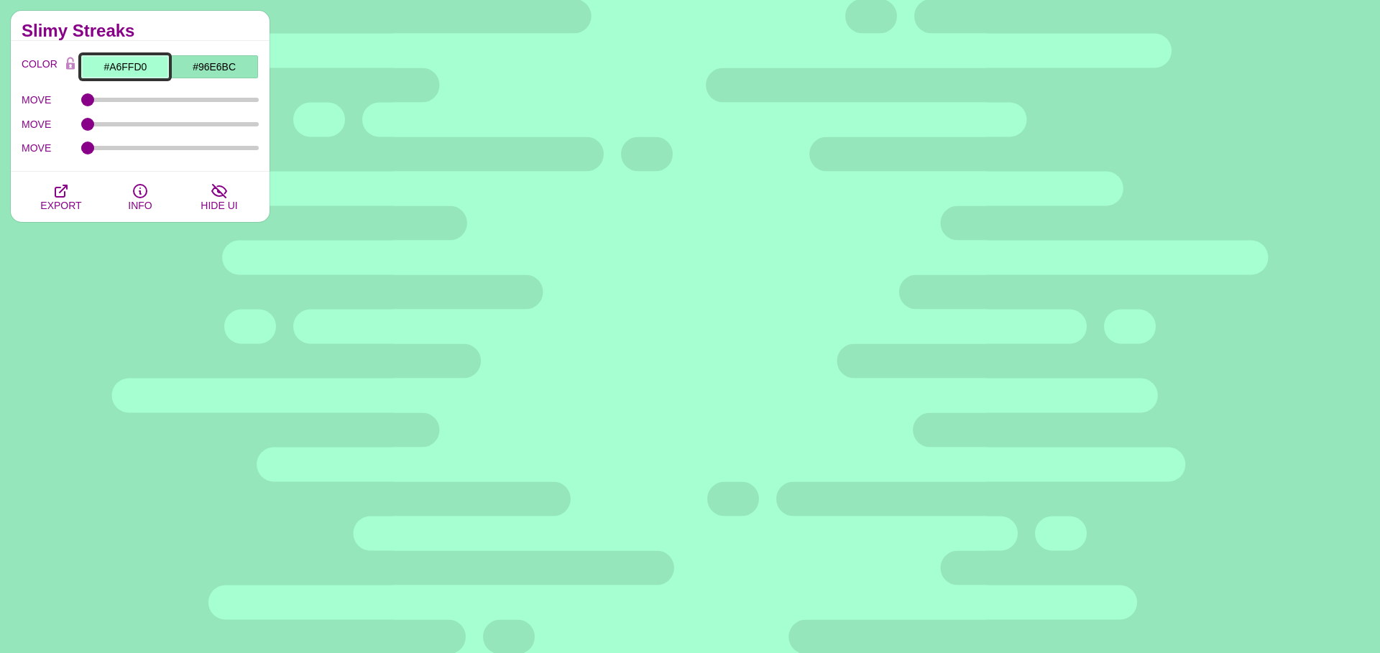
click at [139, 67] on input "#A6FFD0" at bounding box center [125, 67] width 89 height 24
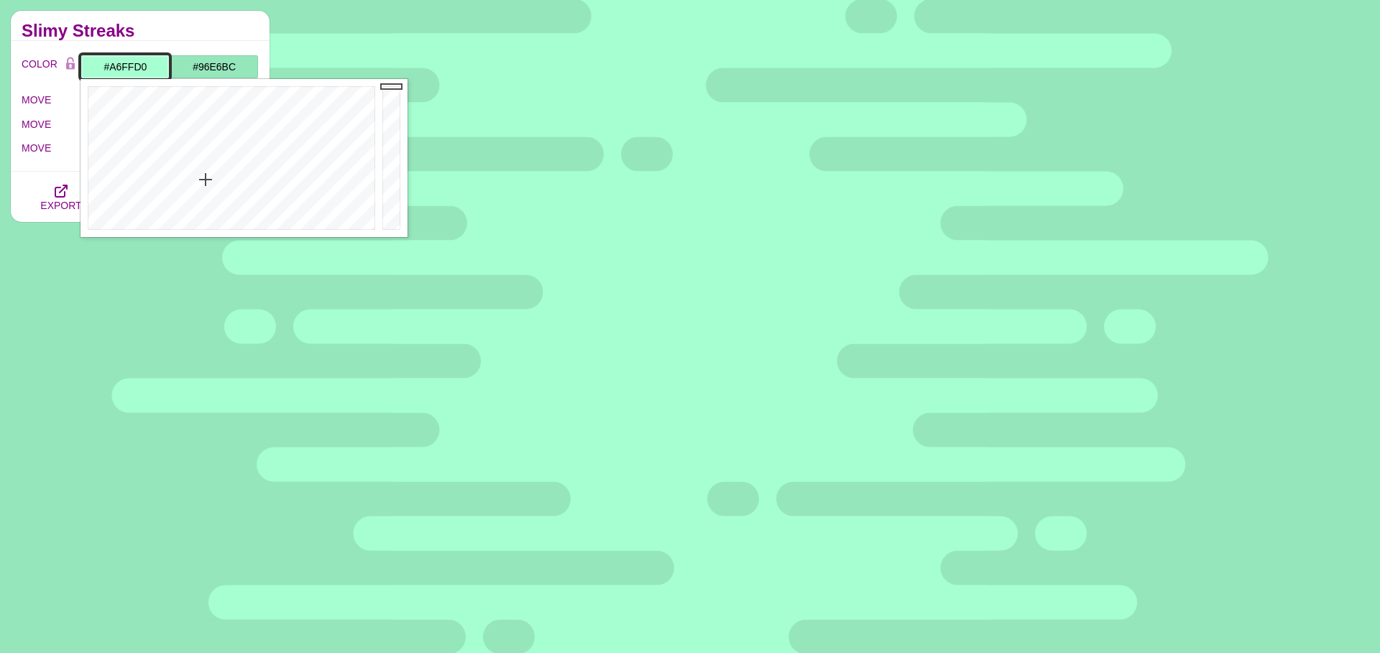
type input "#BE4CFF"
click at [310, 129] on div at bounding box center [230, 158] width 298 height 158
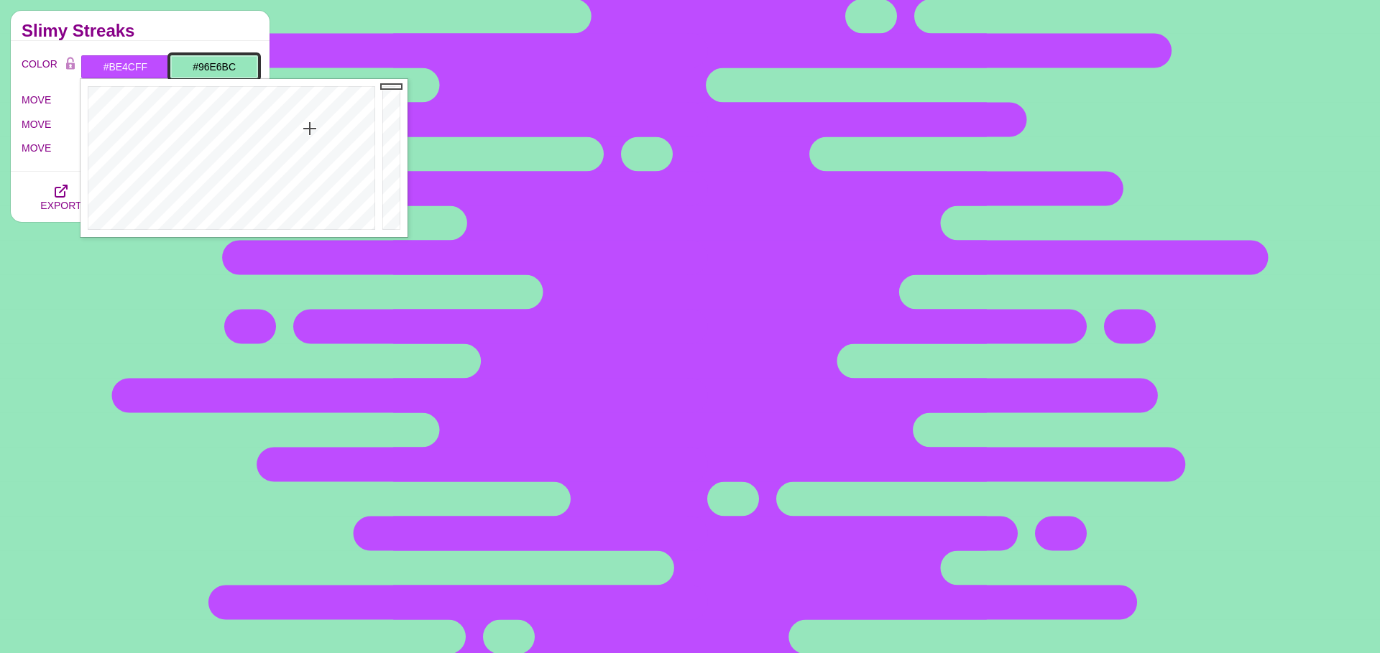
click at [205, 62] on input "#96E6BC" at bounding box center [214, 67] width 89 height 24
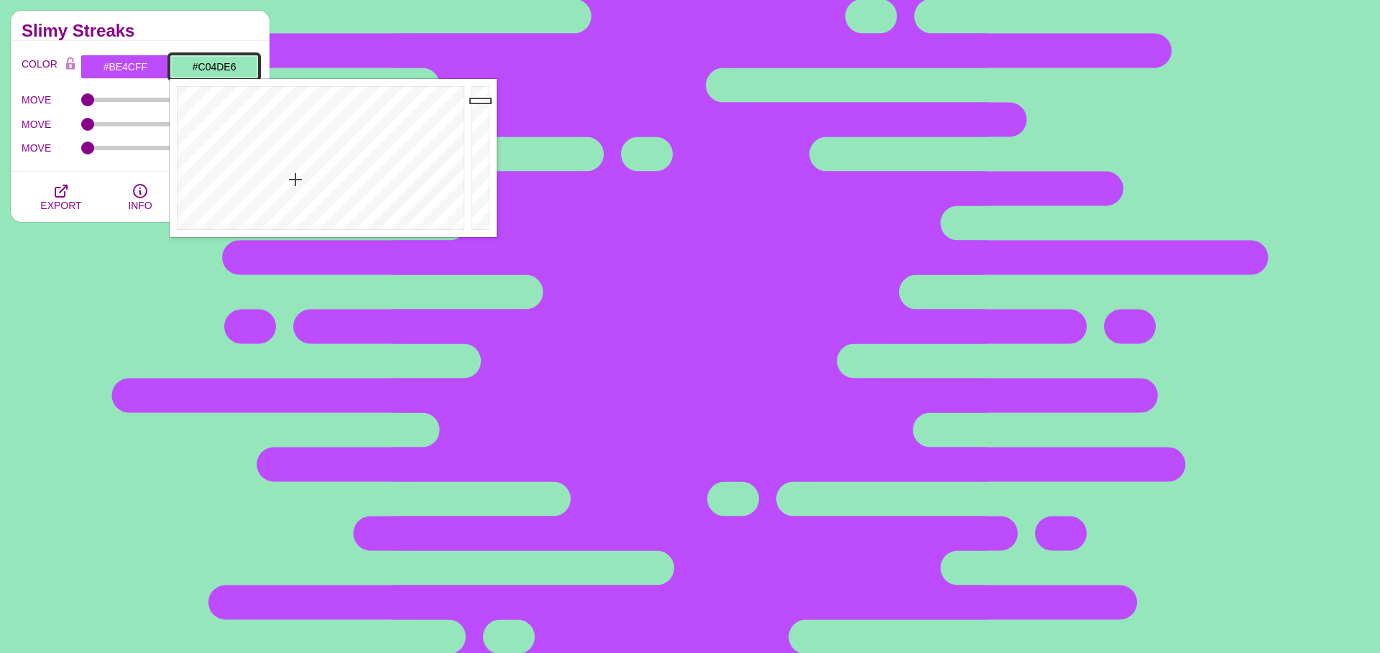
click at [404, 134] on div at bounding box center [319, 158] width 298 height 158
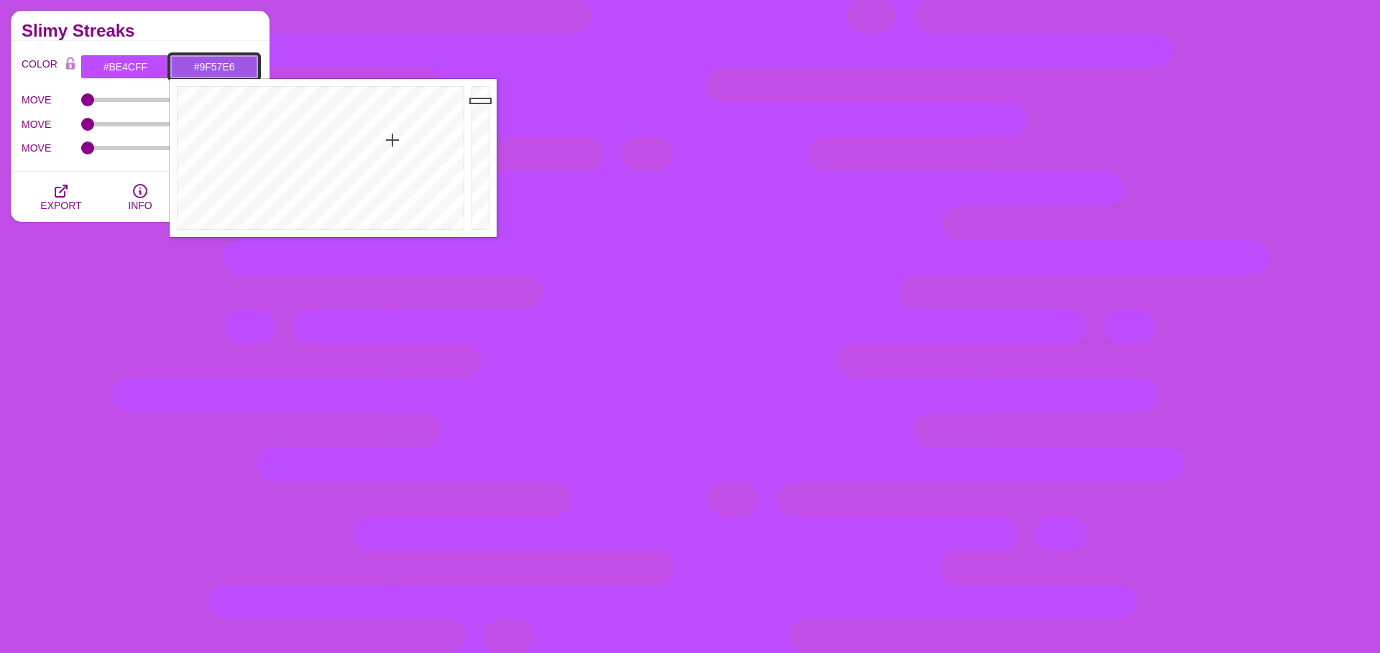
click at [392, 140] on div at bounding box center [319, 158] width 298 height 158
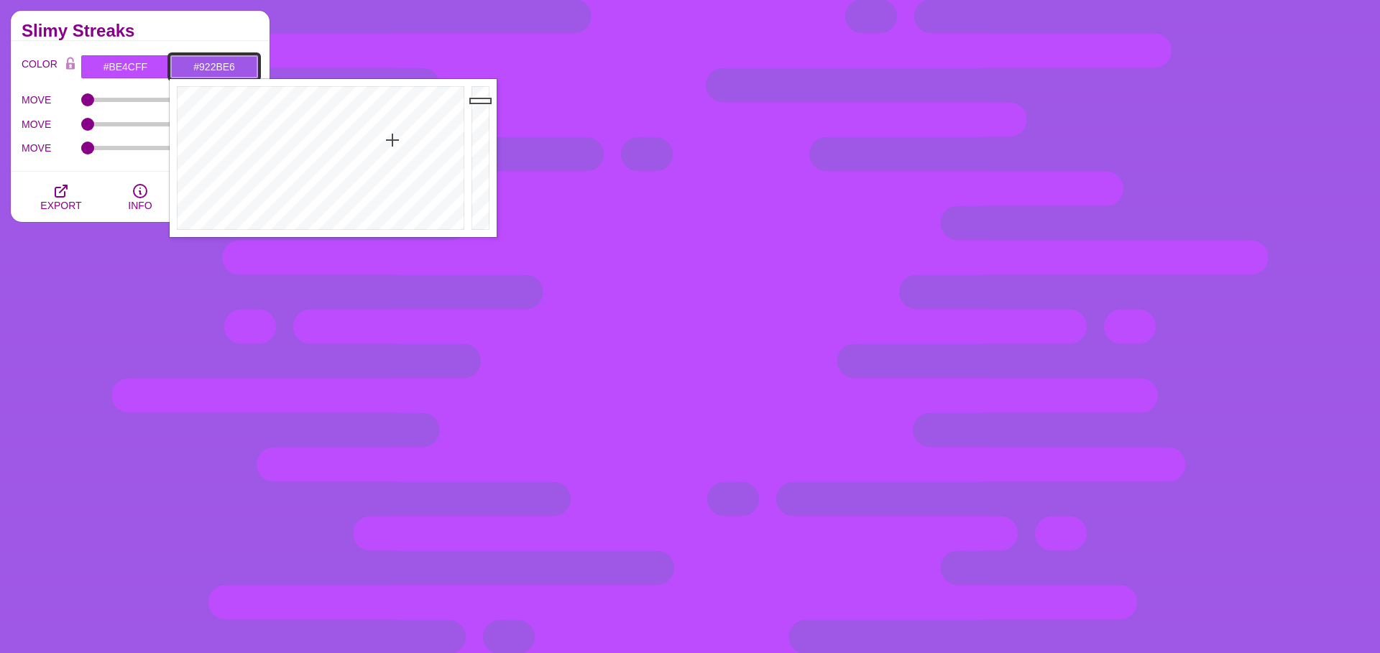
click at [395, 113] on div at bounding box center [319, 158] width 298 height 158
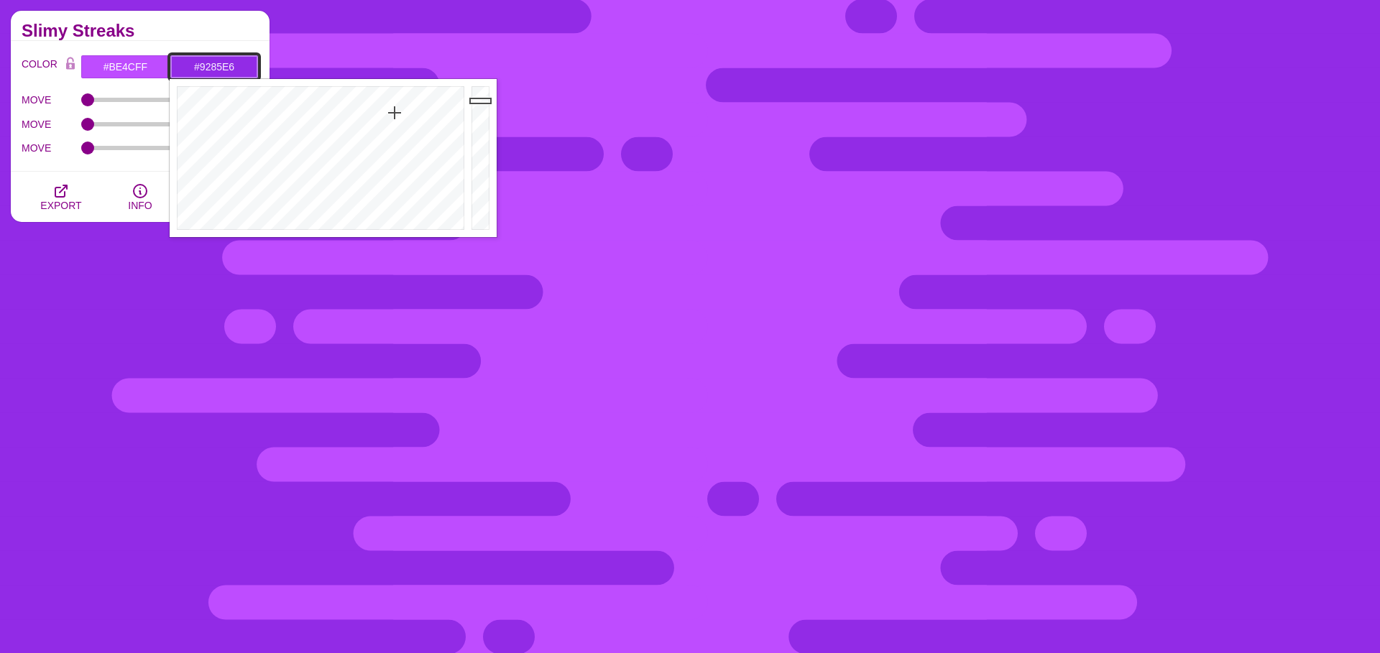
click at [375, 169] on div at bounding box center [319, 158] width 298 height 158
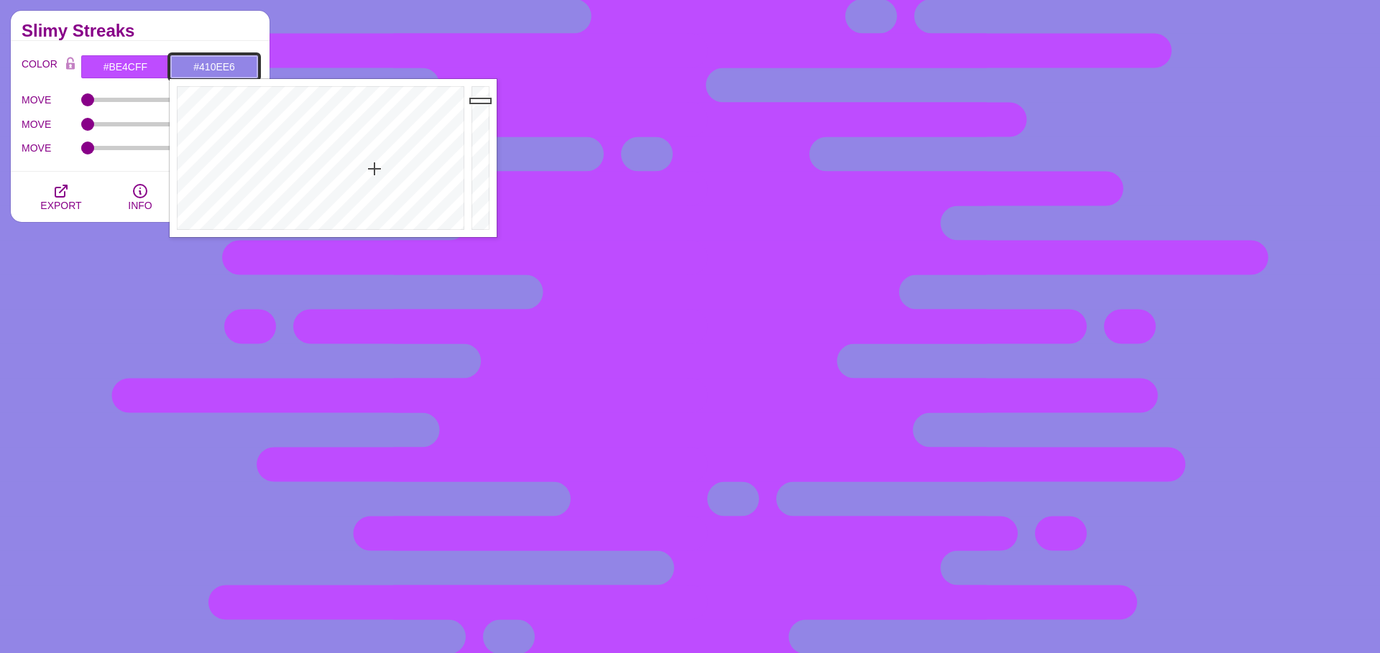
click at [380, 95] on div at bounding box center [319, 158] width 298 height 158
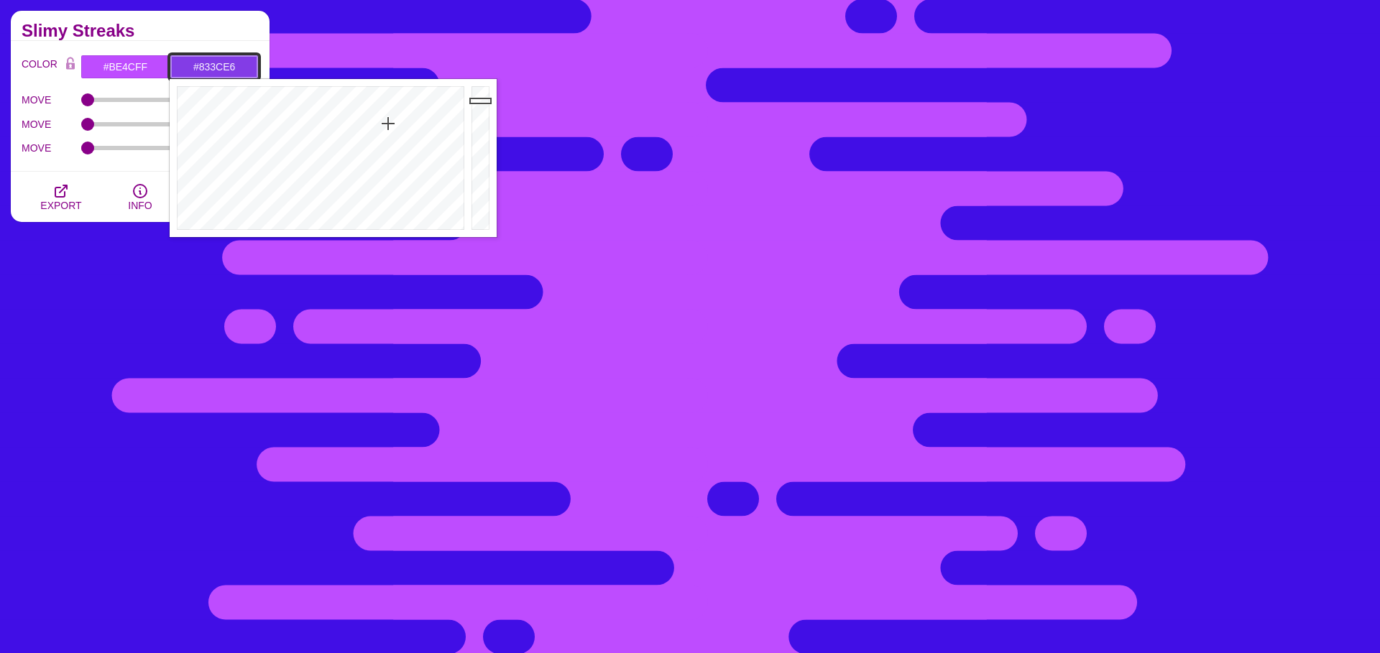
click at [388, 124] on div at bounding box center [319, 158] width 298 height 158
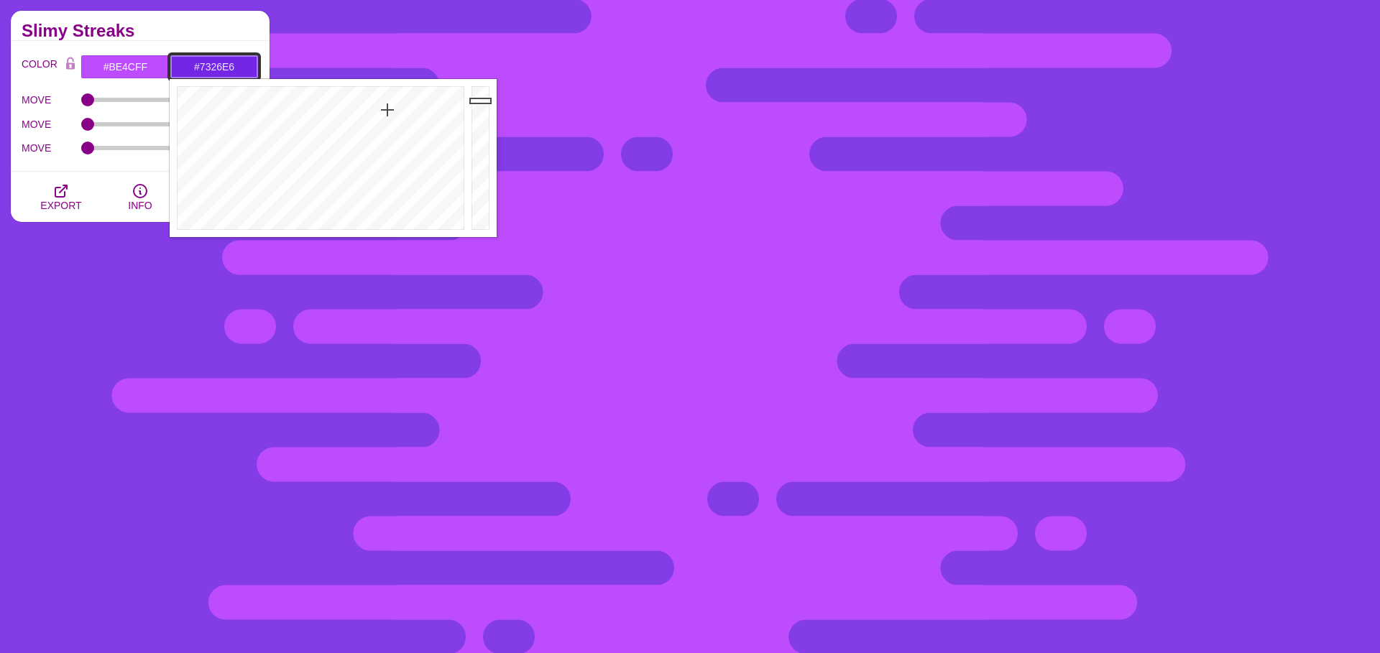
click at [387, 110] on div at bounding box center [319, 158] width 298 height 158
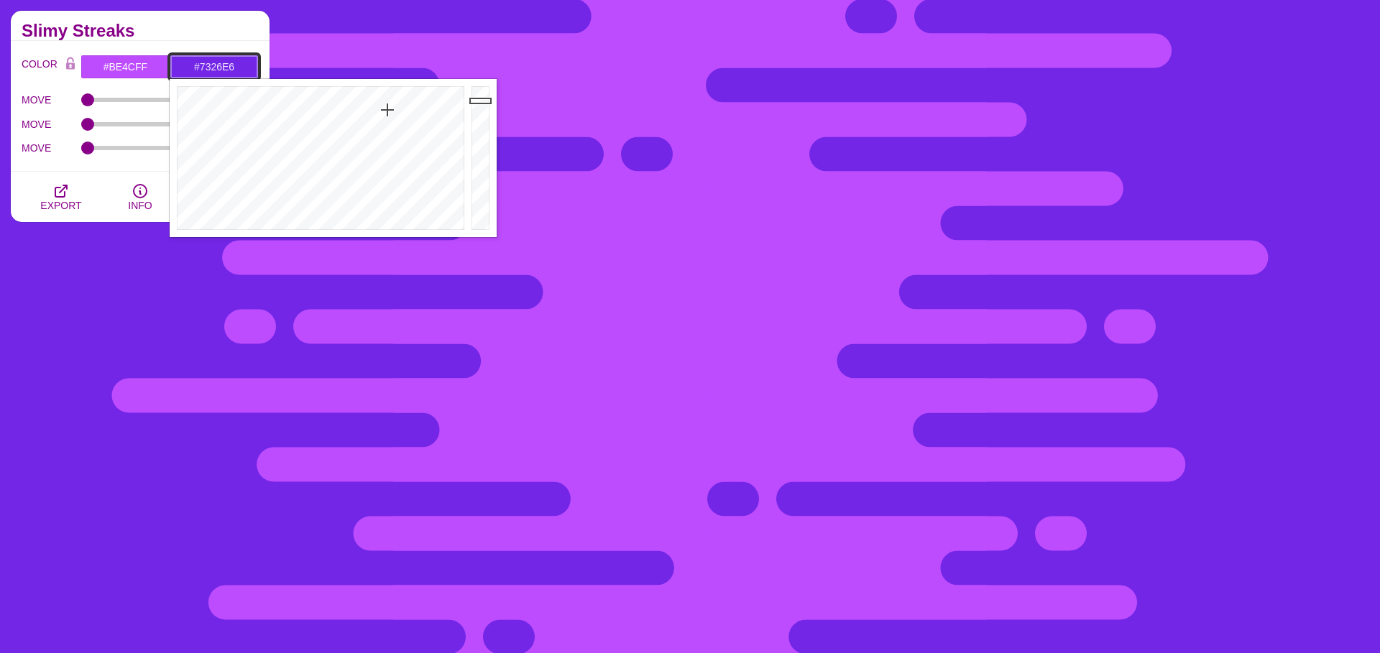
type input "#7616E6"
click at [390, 100] on div at bounding box center [319, 158] width 298 height 158
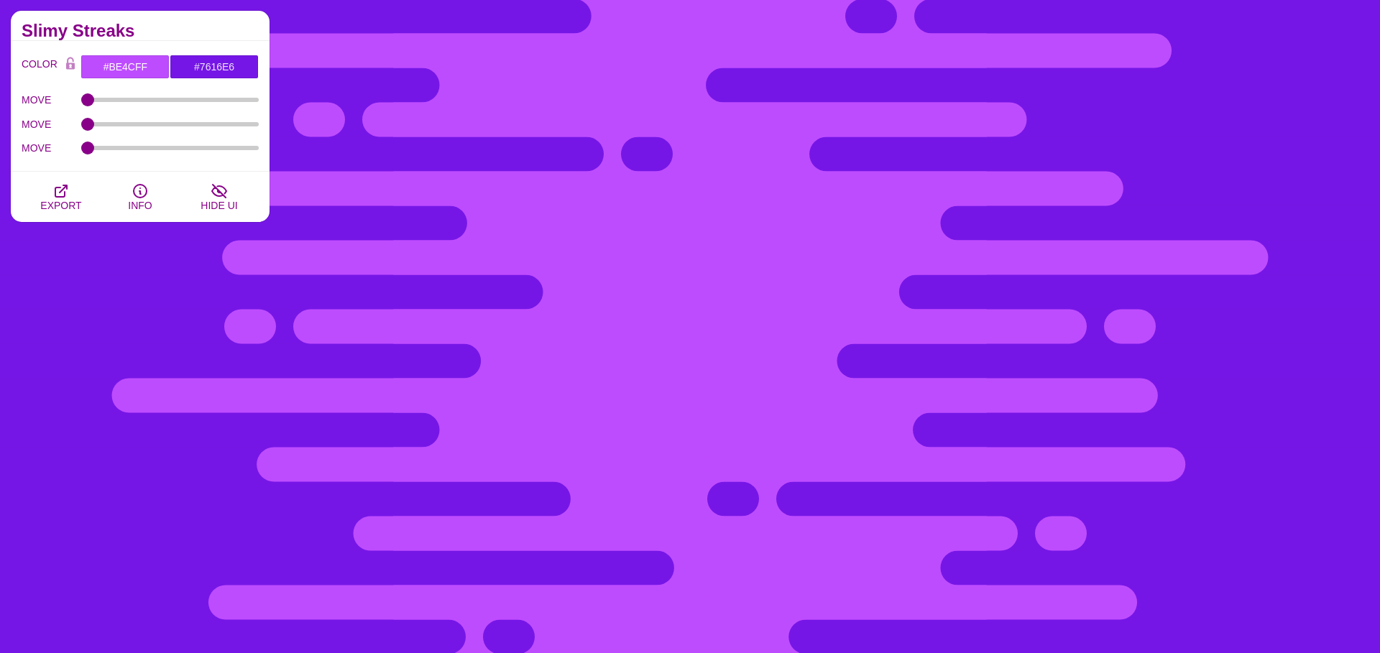
click at [83, 25] on h2 "Slimy Streaks" at bounding box center [140, 31] width 237 height 12
click at [60, 194] on icon "button" at bounding box center [60, 191] width 17 height 17
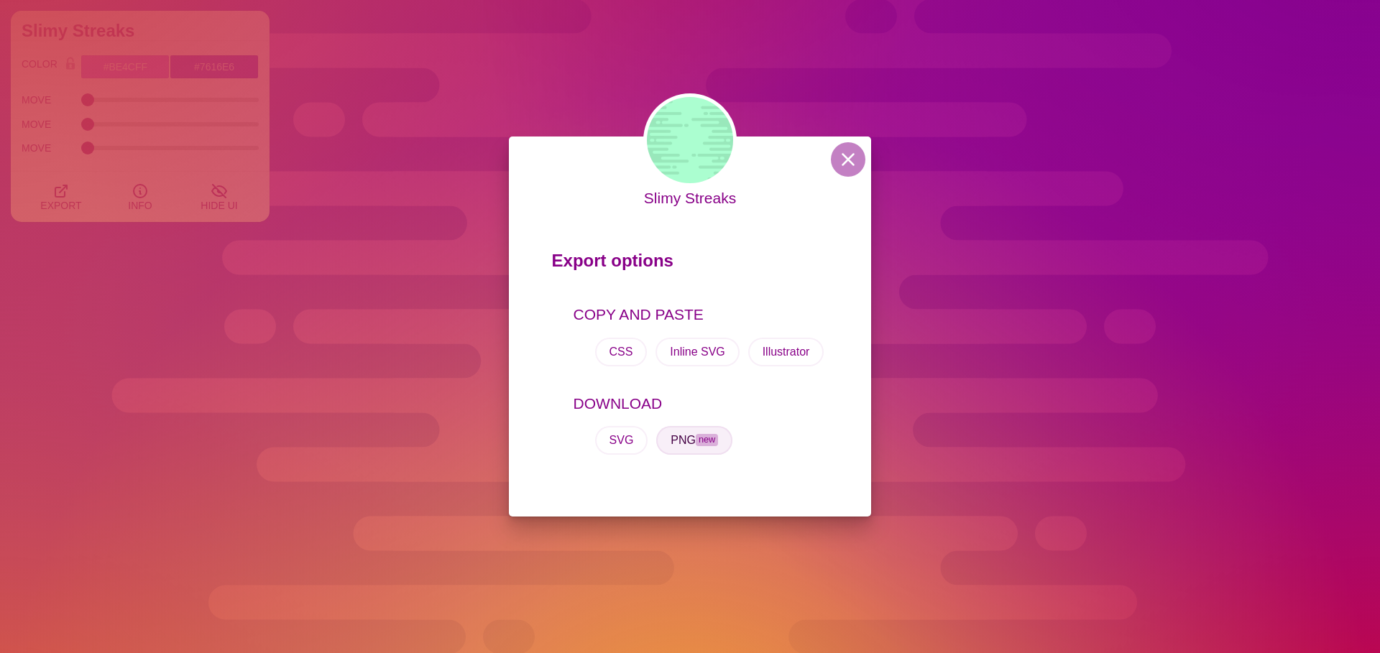
click at [686, 433] on button "PNG new" at bounding box center [694, 440] width 76 height 29
click at [399, 114] on div "Slimy Streaks Export options COPY AND PASTE CSS Inline SVG Illustrator DOWNLOAD…" at bounding box center [690, 326] width 1380 height 653
click at [400, 114] on div "PREVIEW" at bounding box center [469, 121] width 173 height 173
type input "#003366"
type input "#002244"
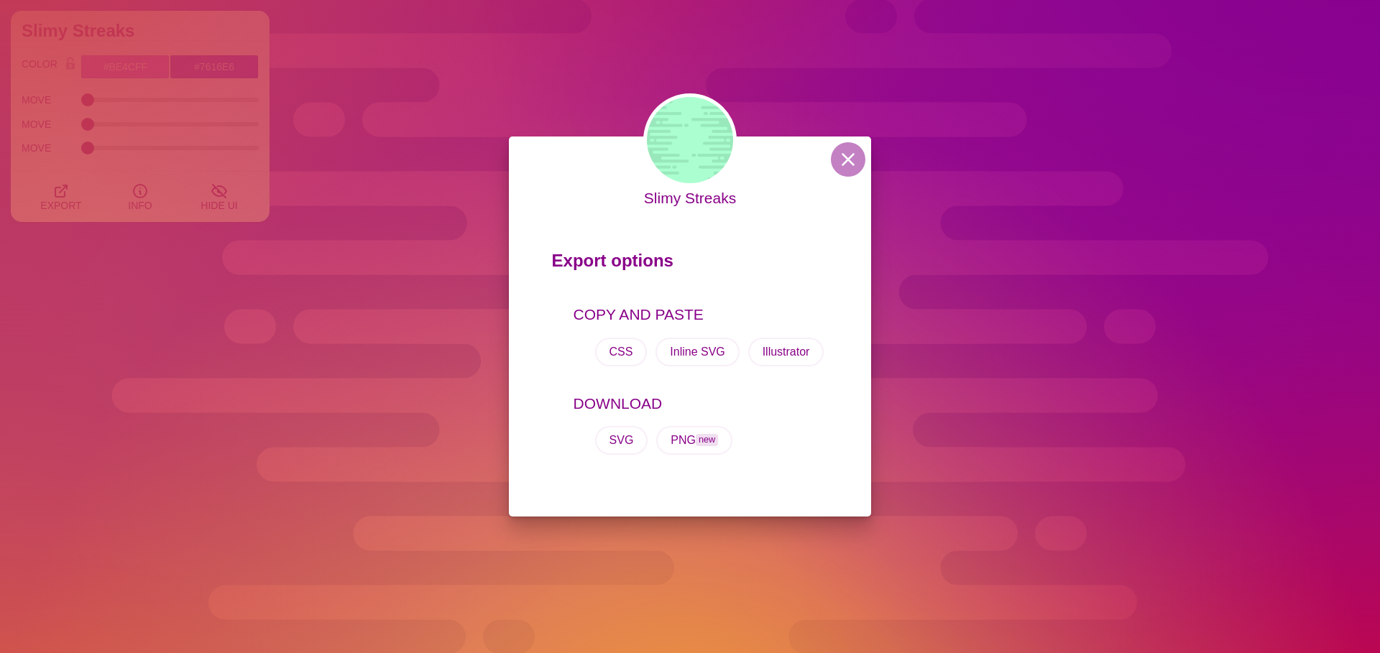
type input "#001133"
type input "1"
